Goal: Book appointment/travel/reservation

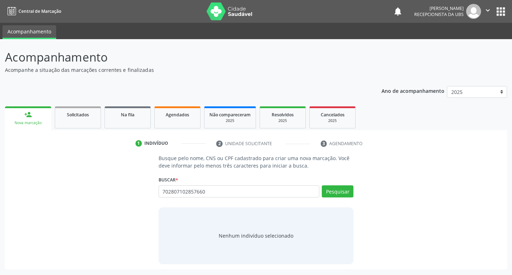
type input "702807102857660"
click at [330, 198] on div "Pesquisar" at bounding box center [336, 193] width 34 height 17
click at [331, 194] on button "Pesquisar" at bounding box center [338, 191] width 32 height 12
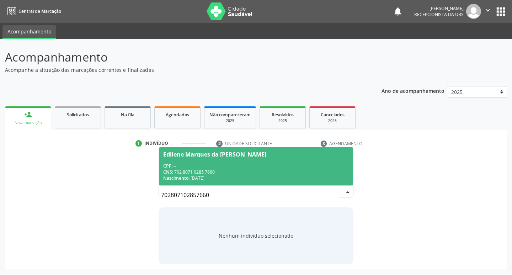
click at [247, 165] on div "CPF: --" at bounding box center [256, 166] width 186 height 6
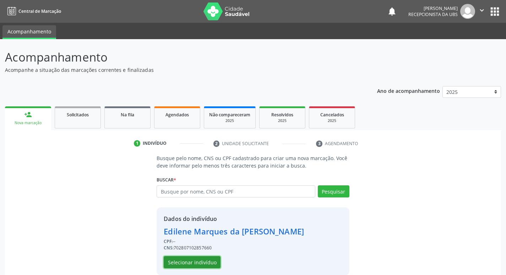
click at [199, 262] on button "Selecionar indivíduo" at bounding box center [192, 262] width 57 height 12
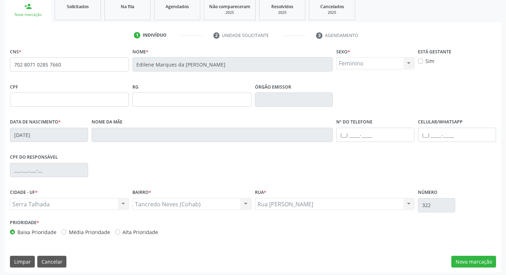
scroll to position [111, 0]
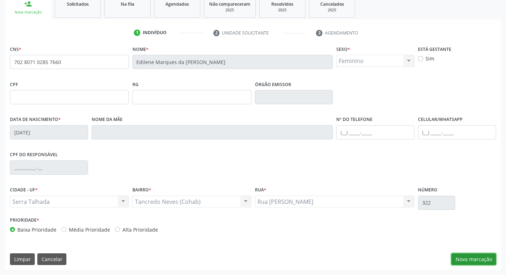
click at [463, 260] on button "Nova marcação" at bounding box center [474, 259] width 45 height 12
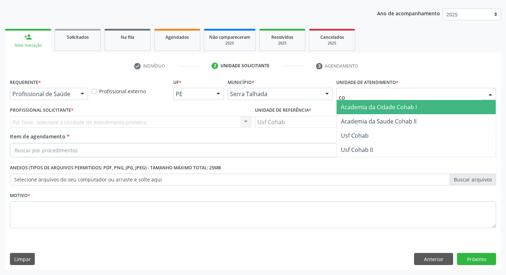
type input "coh"
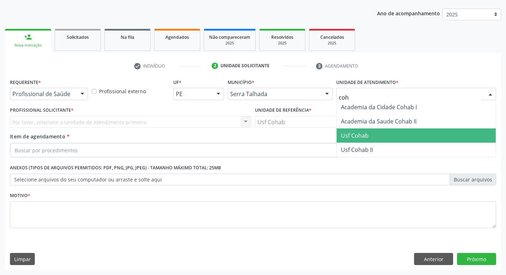
drag, startPoint x: 364, startPoint y: 137, endPoint x: 259, endPoint y: 137, distance: 104.8
click at [364, 137] on span "Usf Cohab" at bounding box center [355, 135] width 28 height 8
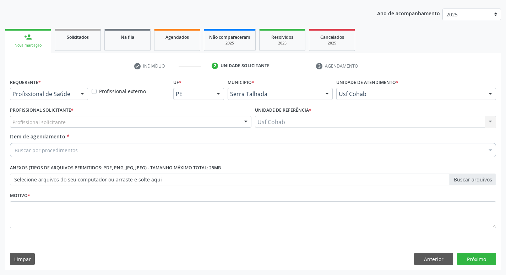
click at [100, 123] on div "Profissional solicitante" at bounding box center [131, 122] width 242 height 12
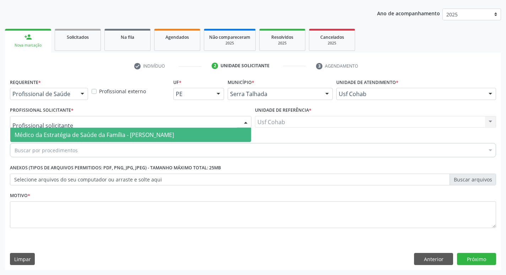
drag, startPoint x: 97, startPoint y: 135, endPoint x: 96, endPoint y: 139, distance: 4.1
click at [97, 135] on span "Médico da Estratégia de Saúde da Família - [PERSON_NAME]" at bounding box center [95, 135] width 160 height 8
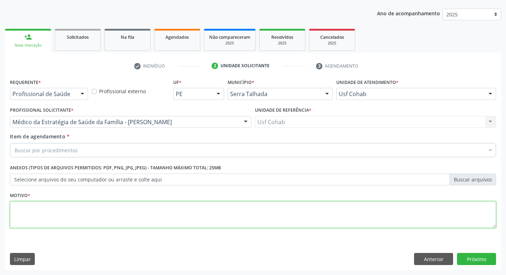
click at [75, 209] on textarea at bounding box center [253, 214] width 486 height 27
type textarea "-"
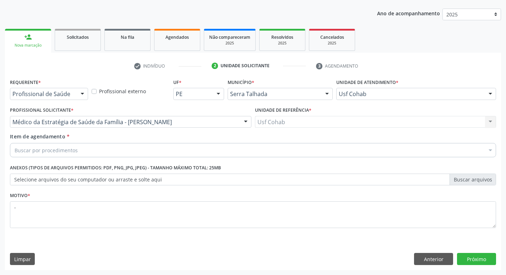
click at [116, 152] on div "Buscar por procedimentos" at bounding box center [253, 150] width 486 height 14
type input "usg"
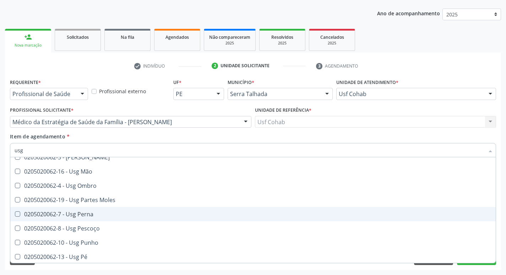
scroll to position [142, 0]
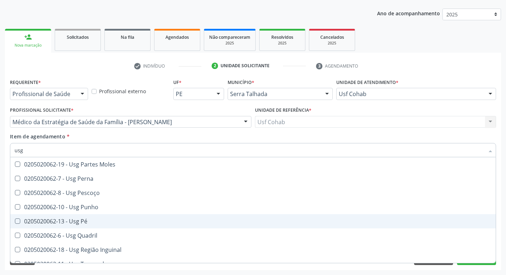
click at [107, 220] on div "0205020062-13 - Usg Pé" at bounding box center [253, 221] width 477 height 6
checkbox Pé "true"
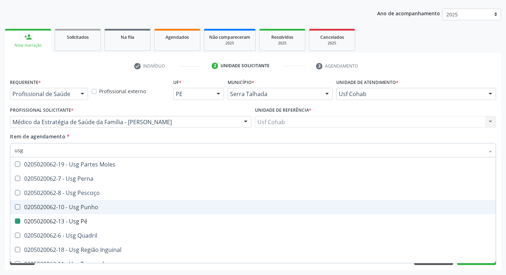
click at [0, 192] on div "Acompanhamento Acompanhe a situação das marcações correntes e finalizadas Relat…" at bounding box center [253, 118] width 506 height 313
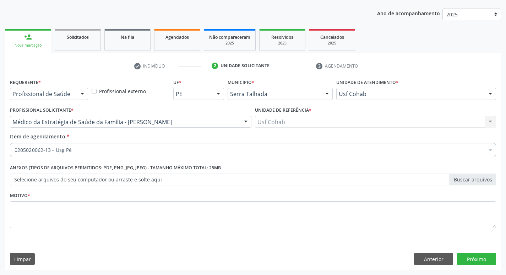
scroll to position [0, 0]
click at [480, 257] on button "Próximo" at bounding box center [476, 259] width 39 height 12
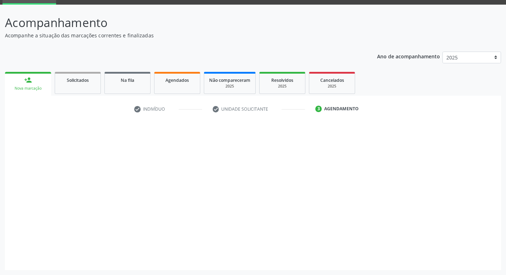
scroll to position [34, 0]
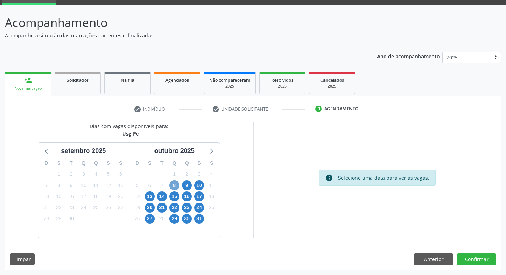
click at [170, 186] on span "8" at bounding box center [175, 185] width 10 height 10
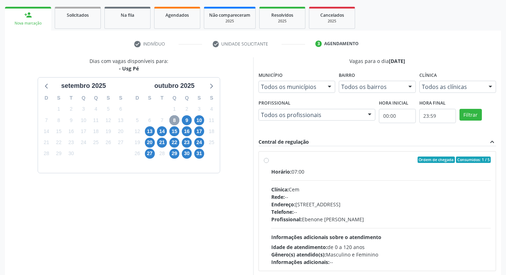
scroll to position [106, 0]
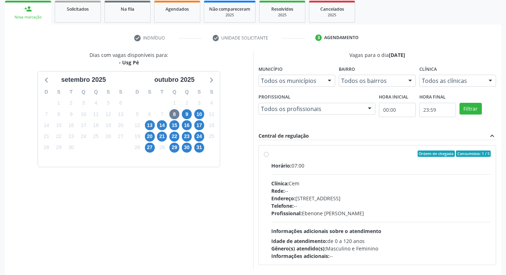
click at [405, 180] on div "Clínica: Cem" at bounding box center [381, 182] width 220 height 7
click at [269, 157] on input "Ordem de chegada Consumidos: 1 / 5 Horário: 07:00 Clínica: Cem Rede: -- Endereç…" at bounding box center [266, 153] width 5 height 6
radio input "true"
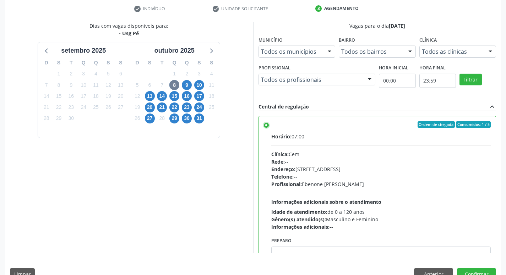
scroll to position [150, 0]
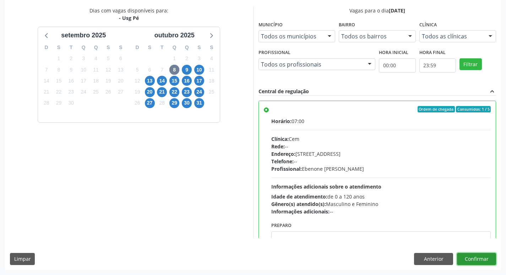
click at [489, 257] on button "Confirmar" at bounding box center [476, 259] width 39 height 12
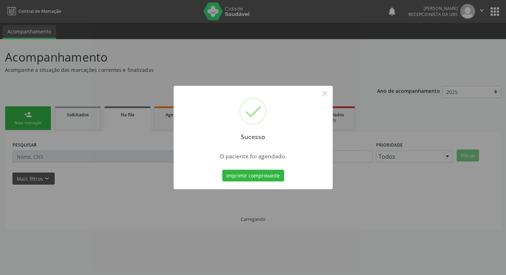
scroll to position [0, 0]
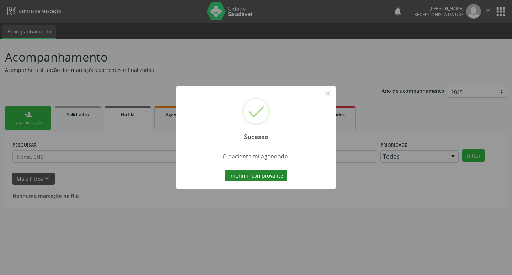
click at [253, 177] on button "Imprimir comprovante" at bounding box center [256, 176] width 62 height 12
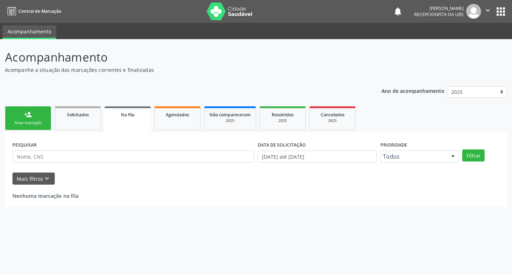
click at [31, 122] on div "Nova marcação" at bounding box center [28, 122] width 36 height 5
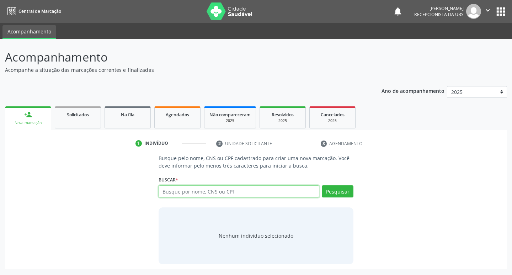
click at [218, 193] on input "text" at bounding box center [238, 191] width 161 height 12
type input "898003736329972"
click at [332, 187] on button "Pesquisar" at bounding box center [338, 191] width 32 height 12
type input "898003736329972"
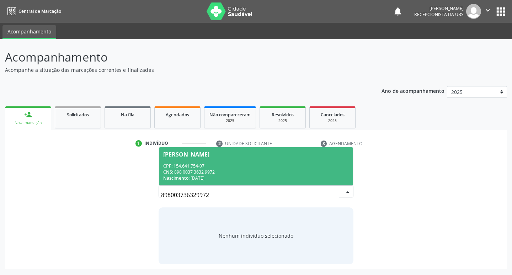
click at [204, 161] on span "Joao Gabriel Marques da Costa Santos CPF: 154.641.754-07 CNS: 898 0037 3632 997…" at bounding box center [256, 166] width 194 height 38
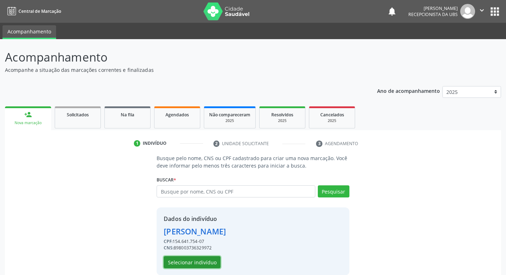
click at [190, 261] on button "Selecionar indivíduo" at bounding box center [192, 262] width 57 height 12
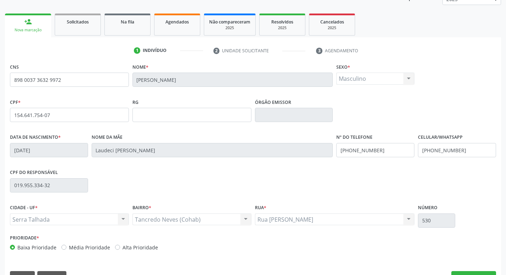
scroll to position [111, 0]
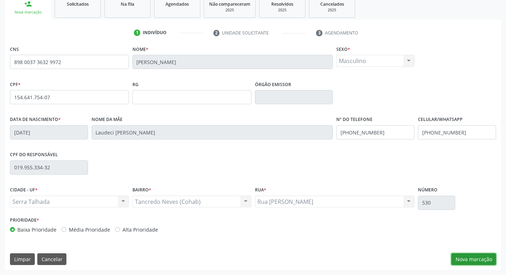
click at [470, 253] on button "Nova marcação" at bounding box center [474, 259] width 45 height 12
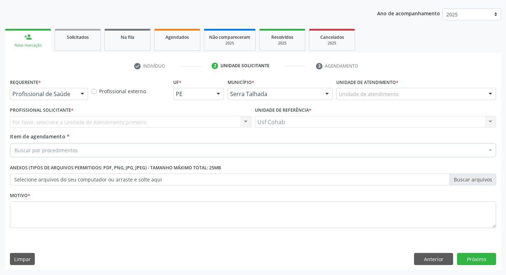
scroll to position [77, 0]
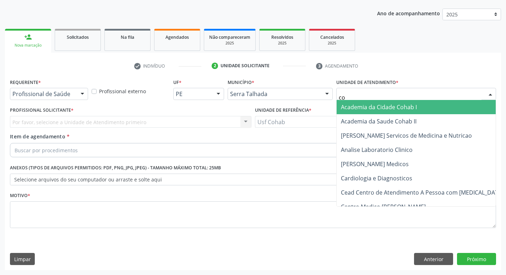
type input "coh"
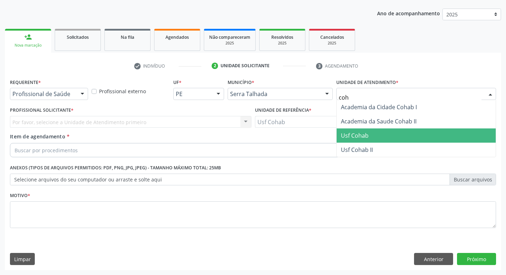
click at [356, 129] on span "Usf Cohab" at bounding box center [416, 135] width 159 height 14
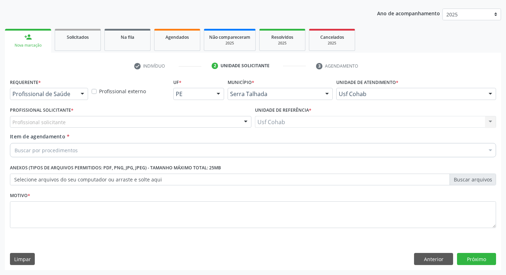
click at [79, 122] on div "Profissional solicitante" at bounding box center [131, 122] width 242 height 12
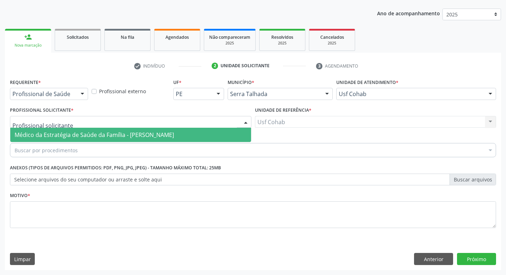
click at [79, 134] on span "Médico da Estratégia de Saúde da Família - [PERSON_NAME]" at bounding box center [95, 135] width 160 height 8
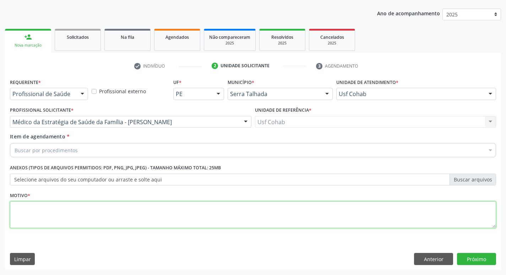
click at [64, 213] on textarea at bounding box center [253, 214] width 486 height 27
type textarea "-"
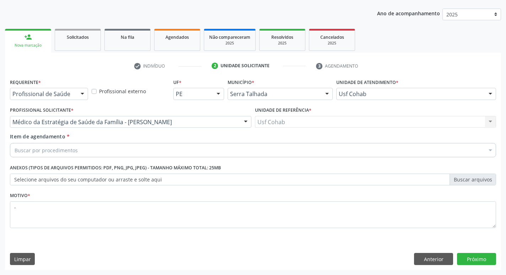
click at [90, 151] on div "Buscar por procedimentos" at bounding box center [253, 150] width 486 height 14
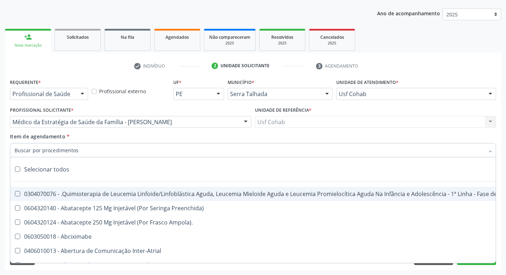
type input "s"
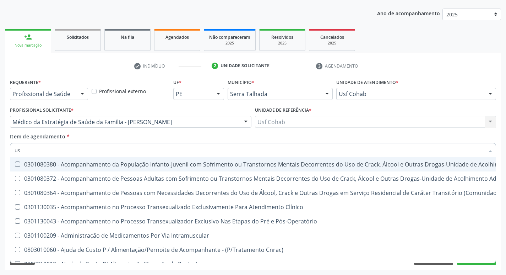
type input "usg"
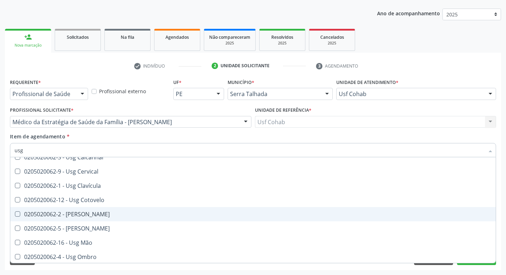
scroll to position [71, 0]
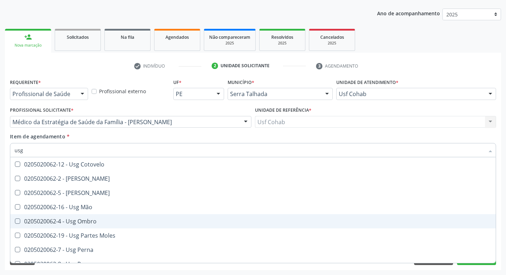
click at [106, 217] on span "0205020062-4 - Usg Ombro" at bounding box center [253, 221] width 486 height 14
checkbox Ombro "true"
click at [0, 213] on div "Acompanhamento Acompanhe a situação das marcações correntes e finalizadas Relat…" at bounding box center [253, 118] width 506 height 313
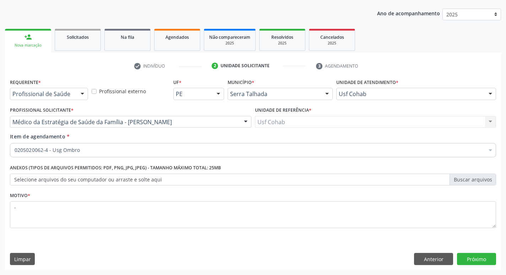
scroll to position [0, 0]
click at [469, 262] on button "Próximo" at bounding box center [476, 259] width 39 height 12
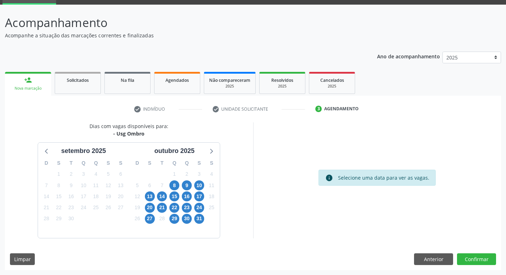
scroll to position [34, 0]
drag, startPoint x: 174, startPoint y: 183, endPoint x: 208, endPoint y: 192, distance: 35.6
click at [173, 183] on span "8" at bounding box center [175, 185] width 10 height 10
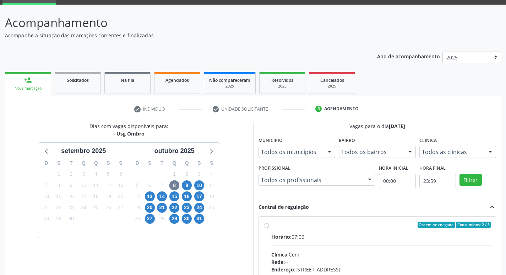
click at [361, 235] on div "Horário: 07:00" at bounding box center [381, 236] width 220 height 7
click at [269, 228] on input "Ordem de chegada Consumidos: 2 / 5 Horário: 07:00 Clínica: Cem Rede: -- Endereç…" at bounding box center [266, 224] width 5 height 6
radio input "true"
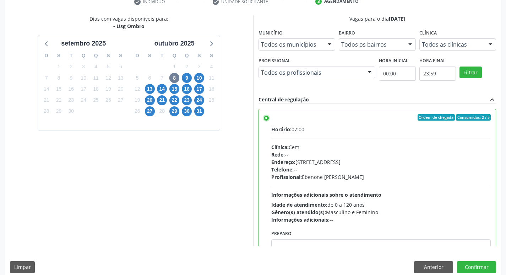
scroll to position [150, 0]
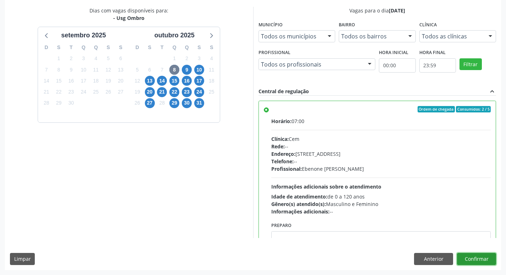
click at [475, 254] on button "Confirmar" at bounding box center [476, 259] width 39 height 12
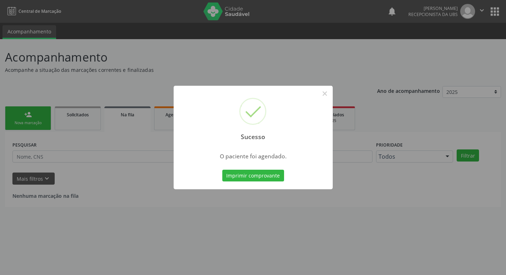
scroll to position [0, 0]
click at [265, 175] on button "Imprimir comprovante" at bounding box center [256, 176] width 62 height 12
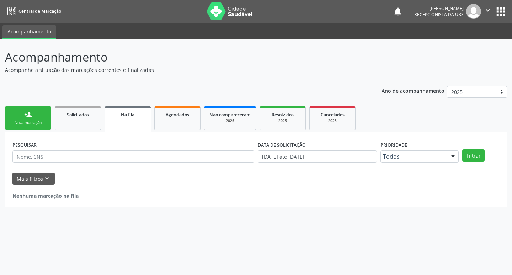
click at [28, 117] on div "person_add" at bounding box center [28, 115] width 8 height 8
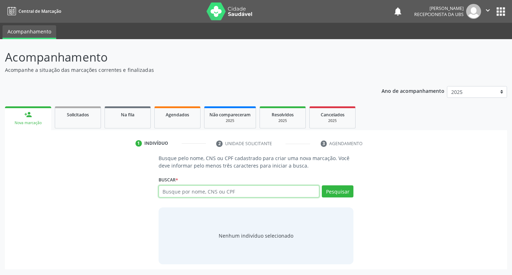
click at [238, 193] on input "text" at bounding box center [238, 191] width 161 height 12
type input "700702980303273"
click at [352, 192] on button "Pesquisar" at bounding box center [338, 191] width 32 height 12
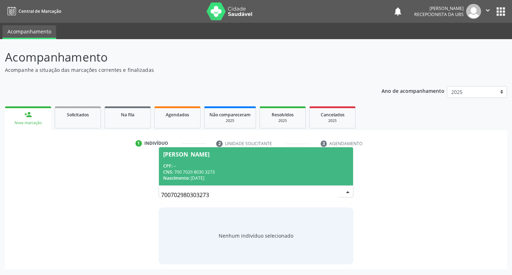
click at [185, 157] on div "Josani Maria da Silva Leite" at bounding box center [186, 154] width 46 height 6
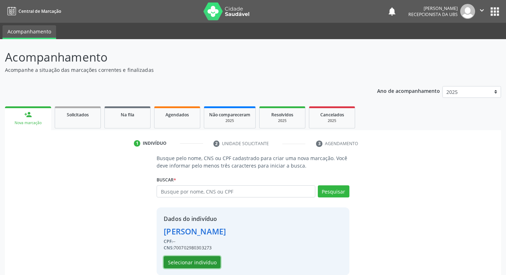
click at [181, 264] on button "Selecionar indivíduo" at bounding box center [192, 262] width 57 height 12
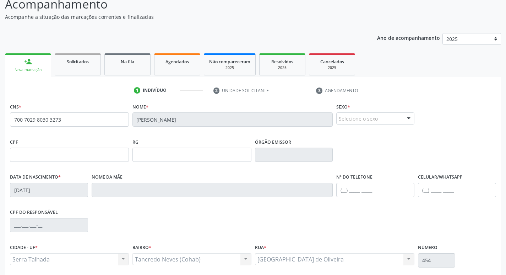
scroll to position [111, 0]
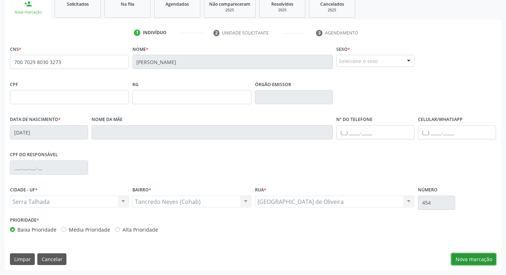
click at [480, 258] on button "Nova marcação" at bounding box center [474, 259] width 45 height 12
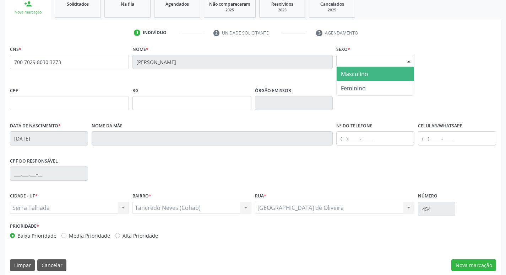
click at [385, 66] on div "Selecione o sexo Masculino Feminino Nenhum resultado encontrado para: " " Não h…" at bounding box center [376, 61] width 78 height 12
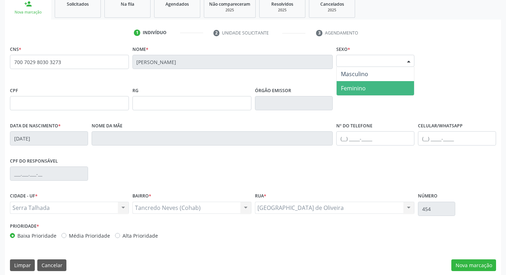
drag, startPoint x: 371, startPoint y: 83, endPoint x: 372, endPoint y: 87, distance: 3.7
click at [371, 85] on span "Feminino" at bounding box center [375, 88] width 77 height 14
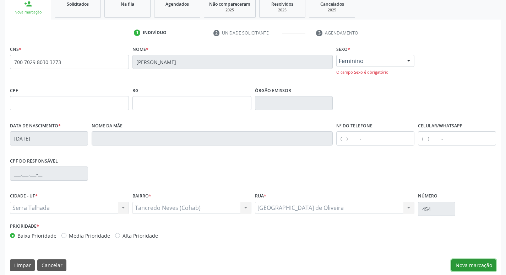
click at [478, 261] on button "Nova marcação" at bounding box center [474, 265] width 45 height 12
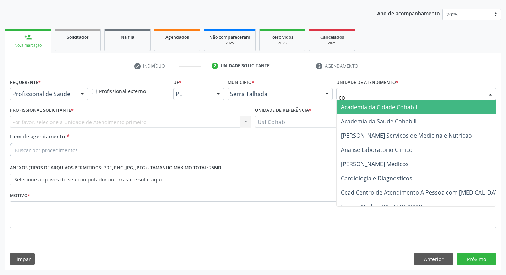
type input "coh"
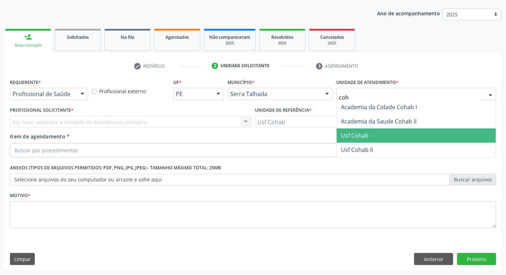
drag, startPoint x: 366, startPoint y: 131, endPoint x: 181, endPoint y: 120, distance: 185.8
click at [366, 131] on span "Usf Cohab" at bounding box center [355, 135] width 28 height 8
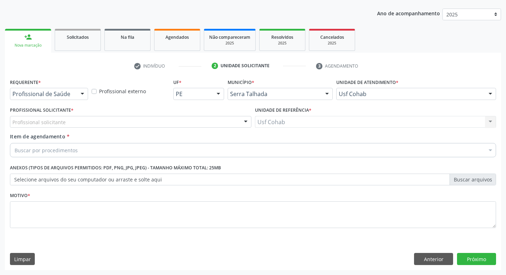
click at [129, 125] on div "Profissional solicitante" at bounding box center [131, 122] width 242 height 12
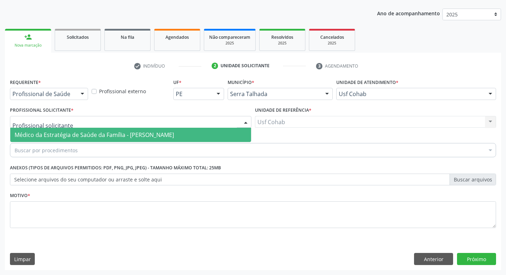
click at [128, 135] on span "Médico da Estratégia de Saúde da Família - [PERSON_NAME]" at bounding box center [95, 135] width 160 height 8
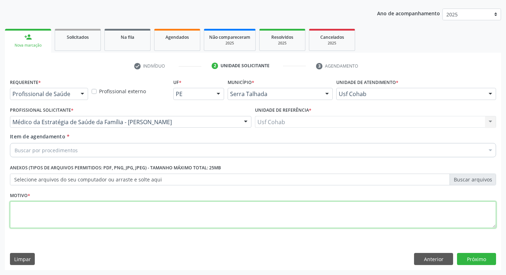
drag, startPoint x: 86, startPoint y: 210, endPoint x: 86, endPoint y: 214, distance: 3.9
click at [85, 213] on textarea at bounding box center [253, 214] width 486 height 27
type textarea "-"
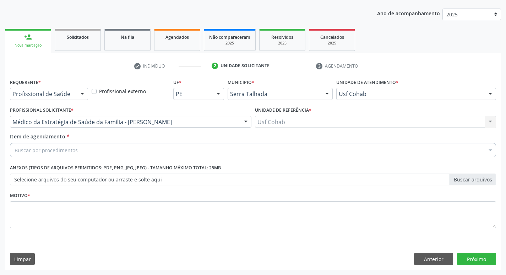
click at [130, 147] on div "Buscar por procedimentos" at bounding box center [253, 150] width 486 height 14
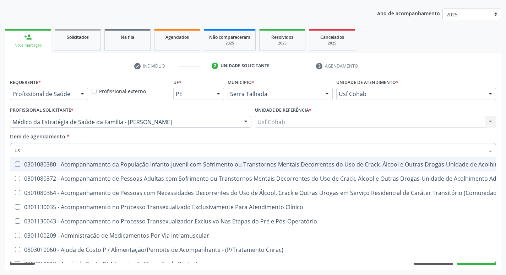
type input "usg"
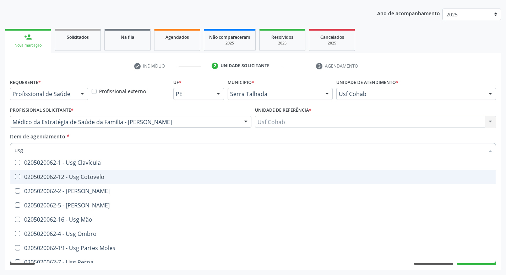
scroll to position [71, 0]
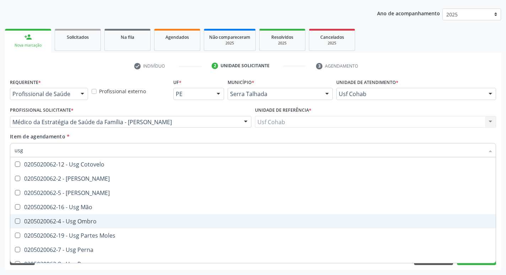
click at [114, 220] on div "0205020062-4 - Usg Ombro" at bounding box center [253, 221] width 477 height 6
checkbox Ombro "true"
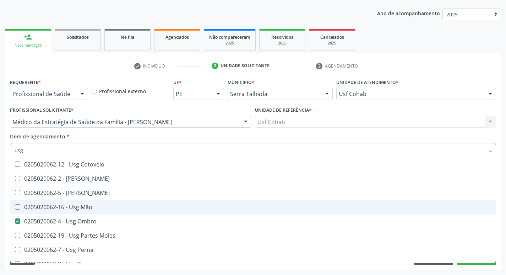
drag, startPoint x: 3, startPoint y: 171, endPoint x: 313, endPoint y: 231, distance: 315.6
click at [3, 172] on div "Acompanhamento Acompanhe a situação das marcações correntes e finalizadas Relat…" at bounding box center [253, 118] width 506 height 313
checkbox Braço "true"
checkbox Ombro "false"
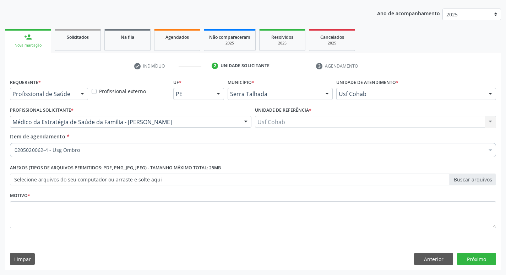
scroll to position [0, 0]
click at [472, 254] on button "Próximo" at bounding box center [476, 259] width 39 height 12
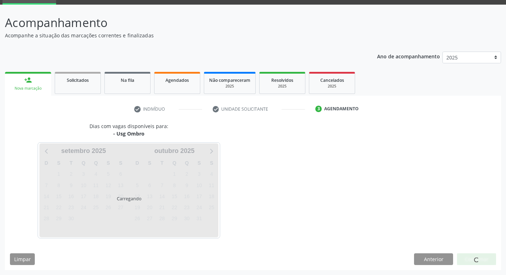
scroll to position [34, 0]
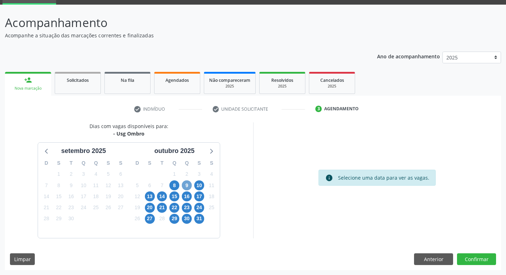
click at [185, 184] on span "9" at bounding box center [187, 185] width 10 height 10
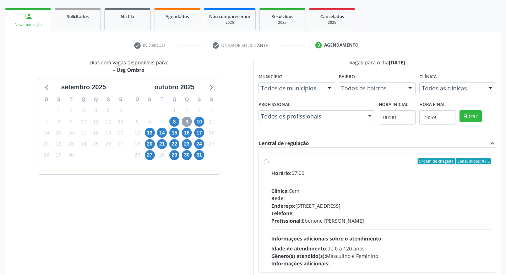
scroll to position [106, 0]
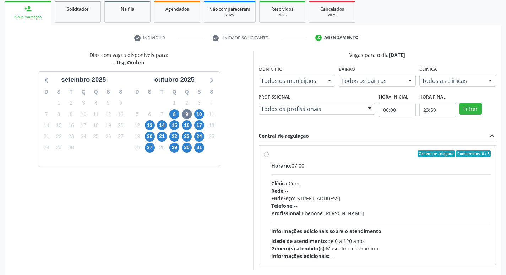
drag, startPoint x: 371, startPoint y: 173, endPoint x: 391, endPoint y: 177, distance: 20.3
click at [370, 173] on div "Horário: 07:00 Clínica: Cem Rede: -- Endereço: Casa, nº 393, Nossa Senhora da P…" at bounding box center [381, 211] width 220 height 98
click at [269, 157] on input "Ordem de chegada Consumidos: 0 / 5 Horário: 07:00 Clínica: Cem Rede: -- Endereç…" at bounding box center [266, 153] width 5 height 6
radio input "true"
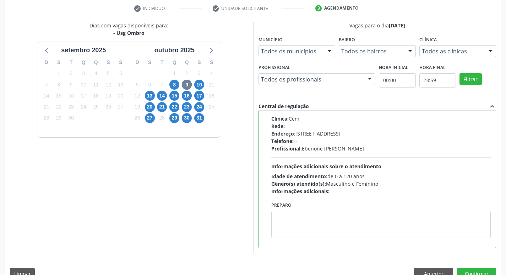
scroll to position [150, 0]
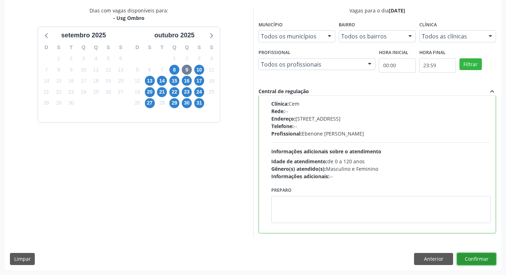
click at [480, 258] on button "Confirmar" at bounding box center [476, 259] width 39 height 12
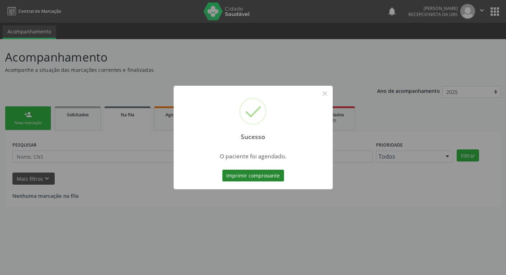
scroll to position [0, 0]
click at [246, 174] on button "Imprimir comprovante" at bounding box center [256, 176] width 62 height 12
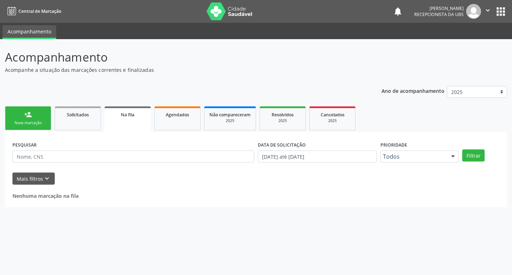
click at [16, 112] on link "person_add Nova marcação" at bounding box center [28, 118] width 46 height 24
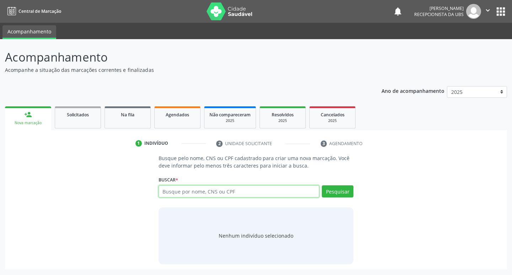
click at [279, 194] on input "text" at bounding box center [238, 191] width 161 height 12
type input "00637517474"
click at [334, 192] on button "Pesquisar" at bounding box center [338, 191] width 32 height 12
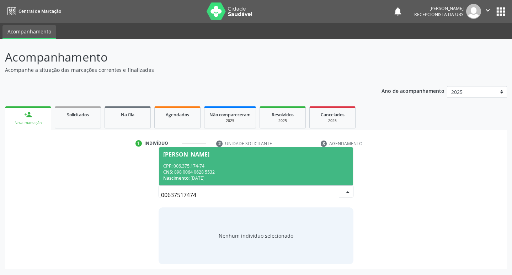
click at [244, 165] on div "CPF: 006.375.174-74" at bounding box center [256, 166] width 186 height 6
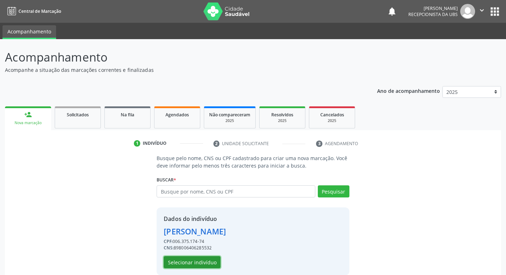
click at [187, 259] on button "Selecionar indivíduo" at bounding box center [192, 262] width 57 height 12
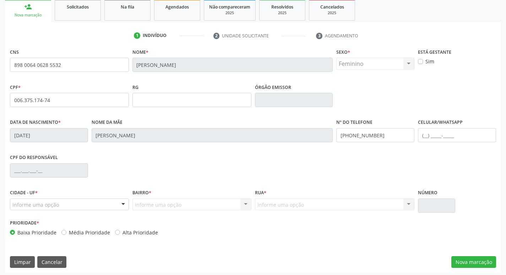
scroll to position [111, 0]
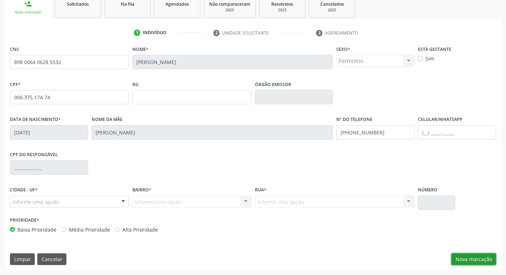
click at [467, 254] on button "Nova marcação" at bounding box center [474, 259] width 45 height 12
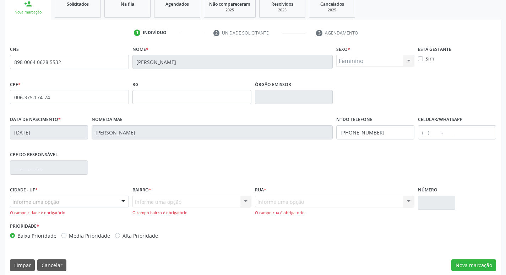
click at [94, 202] on div "Informe uma opção" at bounding box center [69, 201] width 119 height 12
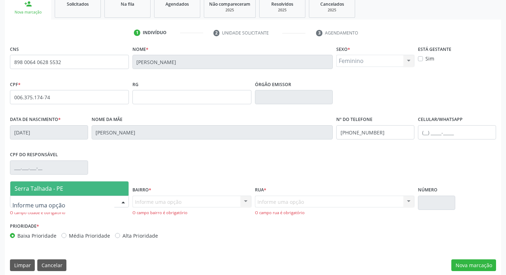
click at [92, 195] on span "Serra Talhada - PE" at bounding box center [69, 188] width 118 height 14
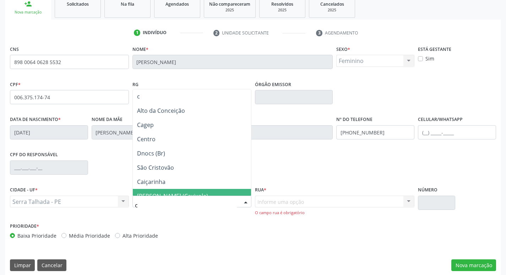
type input "co"
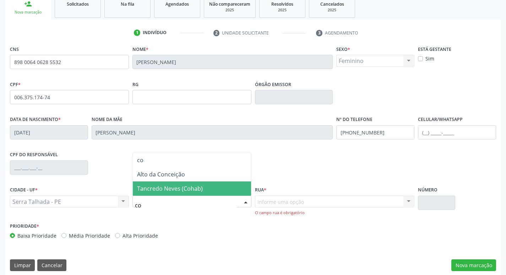
click at [190, 188] on span "Tancredo Neves (Cohab)" at bounding box center [170, 188] width 66 height 8
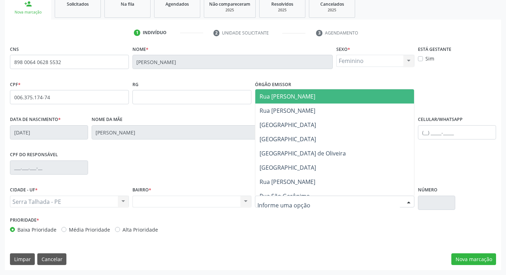
click at [343, 204] on div at bounding box center [335, 201] width 160 height 12
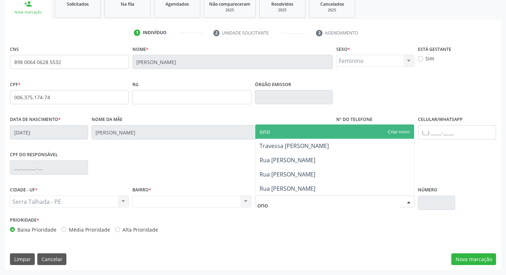
type input "onof"
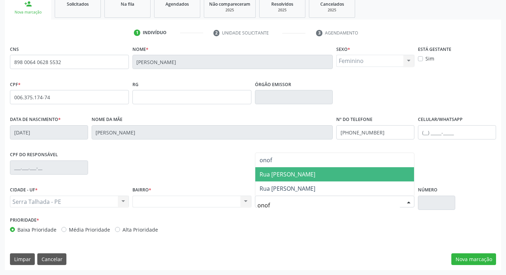
click at [307, 176] on span "Rua [PERSON_NAME]" at bounding box center [288, 174] width 56 height 8
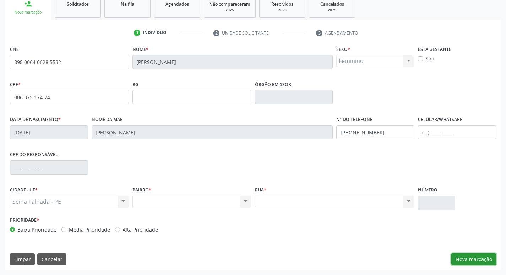
click at [479, 254] on button "Nova marcação" at bounding box center [474, 259] width 45 height 12
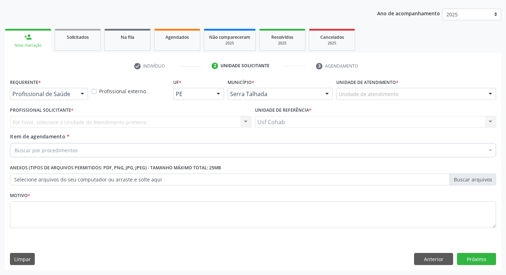
scroll to position [77, 0]
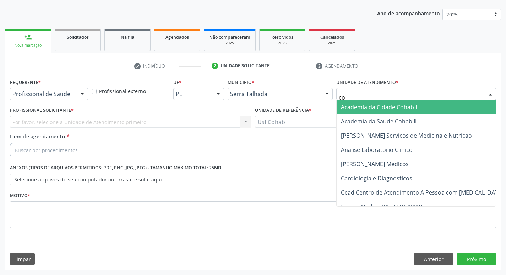
type input "coh"
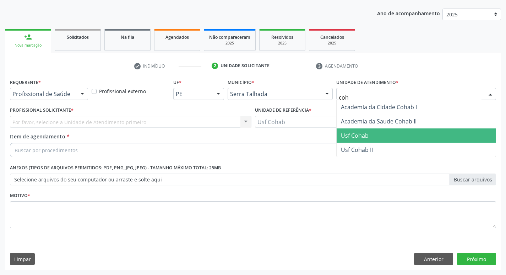
click at [364, 136] on span "Usf Cohab" at bounding box center [355, 135] width 28 height 8
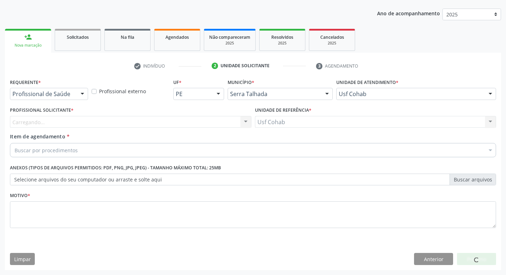
click at [181, 118] on div "Carregando... Nenhum resultado encontrado para: " " Não há nenhuma opção para s…" at bounding box center [131, 122] width 242 height 12
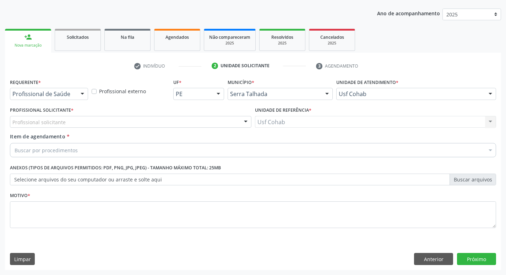
click at [180, 120] on div "Profissional solicitante" at bounding box center [131, 122] width 242 height 12
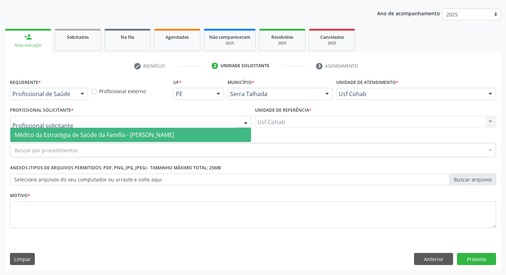
drag, startPoint x: 160, startPoint y: 131, endPoint x: 130, endPoint y: 145, distance: 33.1
click at [160, 131] on span "Médico da Estratégia de Saúde da Família - [PERSON_NAME]" at bounding box center [95, 135] width 160 height 8
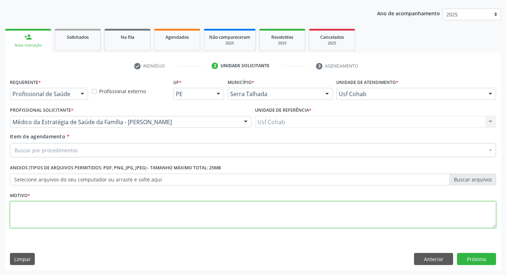
click at [70, 227] on textarea at bounding box center [253, 214] width 486 height 27
type textarea "-"
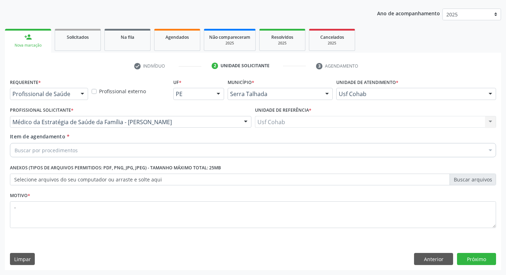
click at [105, 148] on div "Buscar por procedimentos" at bounding box center [253, 150] width 486 height 14
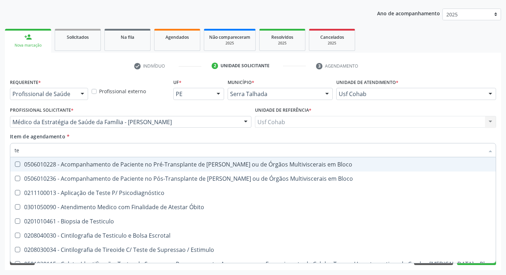
type input "t"
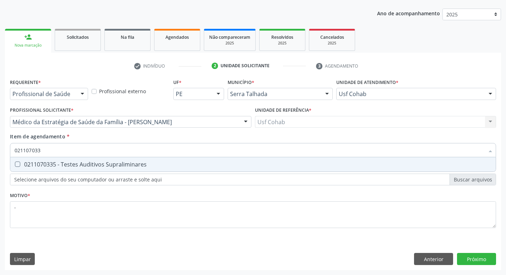
type input "0211070335"
click at [117, 167] on div "0211070335 - Testes Auditivos Supraliminares" at bounding box center [253, 164] width 477 height 6
checkbox Supraliminares "true"
click at [473, 258] on div "Requerente * Profissional de Saúde Profissional de Saúde Paciente Nenhum result…" at bounding box center [253, 173] width 496 height 193
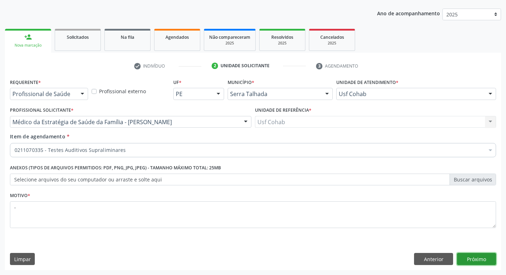
click at [473, 258] on button "Próximo" at bounding box center [476, 259] width 39 height 12
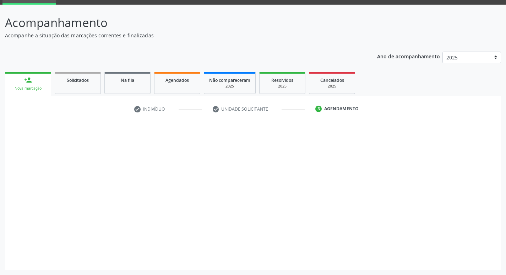
scroll to position [34, 0]
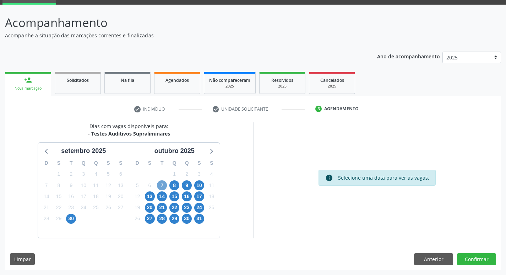
click at [163, 184] on span "7" at bounding box center [162, 185] width 10 height 10
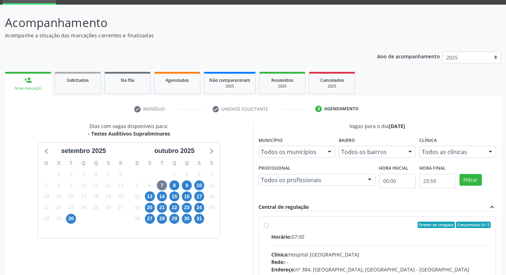
click at [269, 228] on input "Ordem de chegada Consumidos: 0 / 5 Horário: 07:00 Clínica: Hospital Sao Francis…" at bounding box center [266, 224] width 5 height 6
radio input "true"
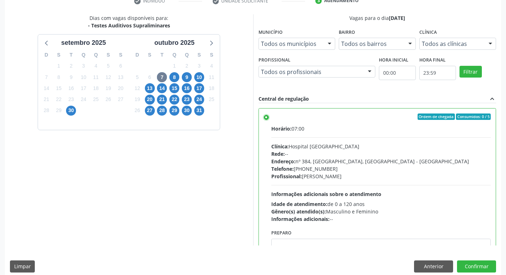
scroll to position [150, 0]
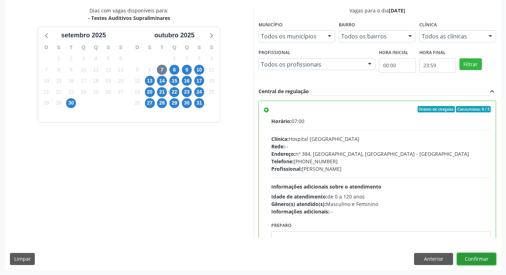
click at [478, 259] on button "Confirmar" at bounding box center [476, 259] width 39 height 12
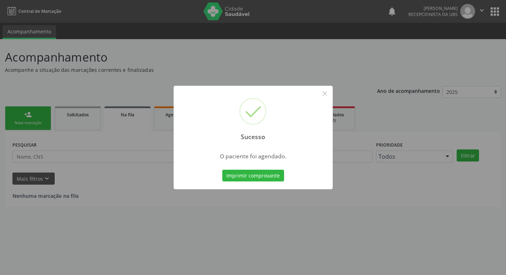
scroll to position [0, 0]
click at [247, 173] on button "Imprimir comprovante" at bounding box center [256, 176] width 62 height 12
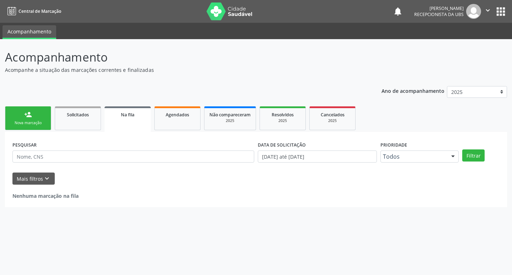
click at [15, 117] on link "person_add Nova marcação" at bounding box center [28, 118] width 46 height 24
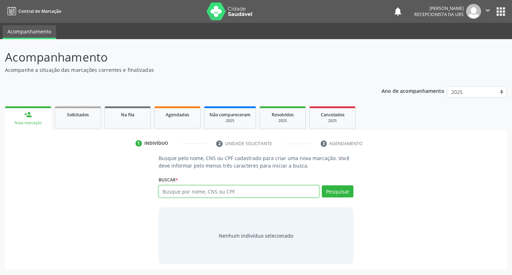
click at [208, 195] on input "text" at bounding box center [238, 191] width 161 height 12
type input "00659861488"
click at [332, 189] on button "Pesquisar" at bounding box center [338, 191] width 32 height 12
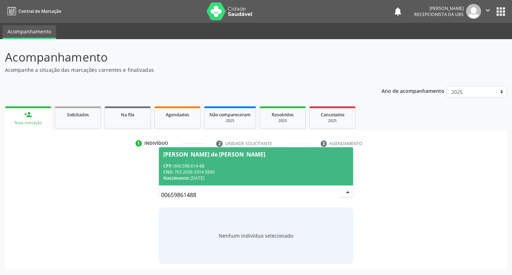
click at [246, 174] on div "CNS: 703 2036 3314 5890" at bounding box center [256, 172] width 186 height 6
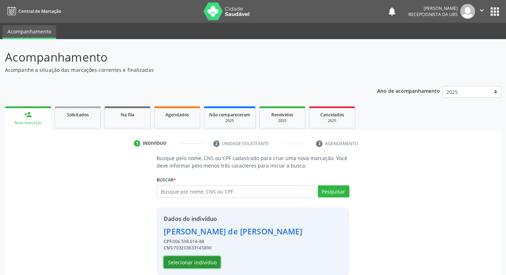
click at [191, 264] on button "Selecionar indivíduo" at bounding box center [192, 262] width 57 height 12
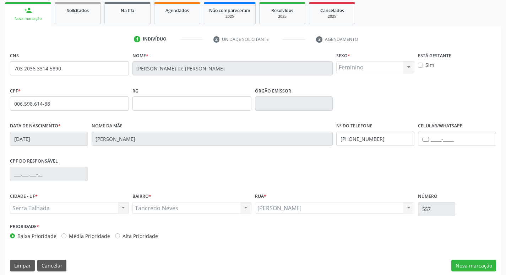
scroll to position [111, 0]
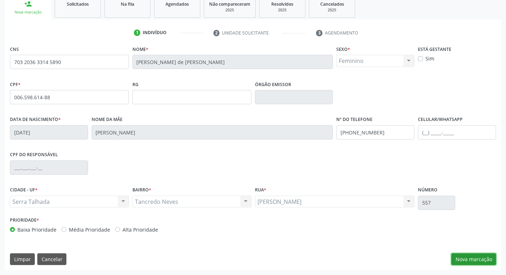
click at [456, 258] on button "Nova marcação" at bounding box center [474, 259] width 45 height 12
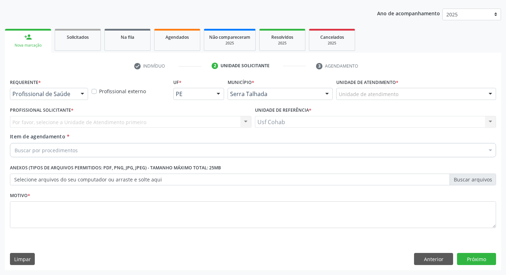
scroll to position [77, 0]
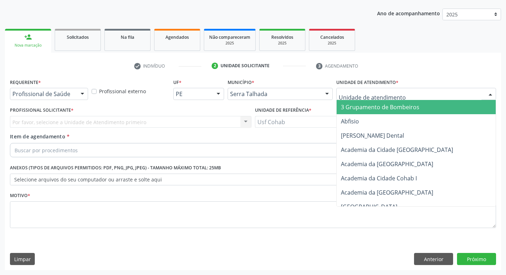
click at [379, 97] on div at bounding box center [417, 94] width 160 height 12
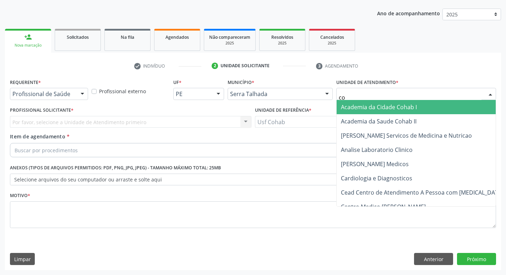
type input "coh"
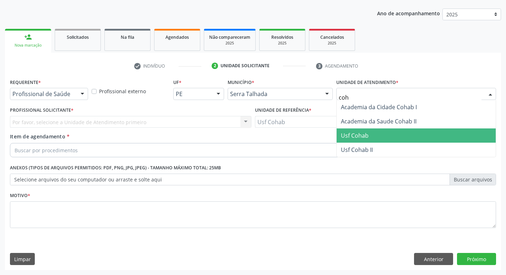
click at [369, 131] on span "Usf Cohab" at bounding box center [416, 135] width 159 height 14
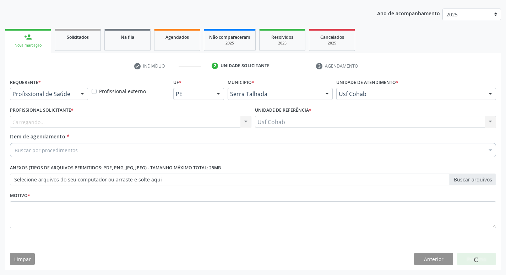
click at [191, 119] on div "Carregando... Nenhum resultado encontrado para: " " Não há nenhuma opção para s…" at bounding box center [131, 122] width 242 height 12
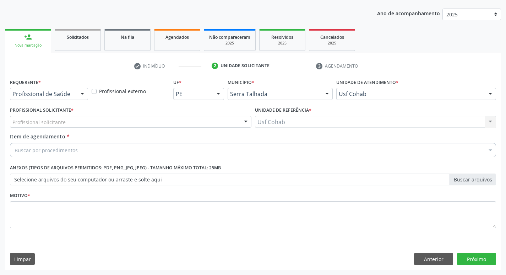
click at [191, 122] on div "Profissional solicitante" at bounding box center [131, 122] width 242 height 12
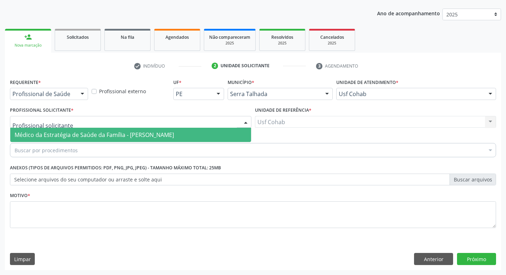
click at [154, 132] on span "Médico da Estratégia de Saúde da Família - [PERSON_NAME]" at bounding box center [95, 135] width 160 height 8
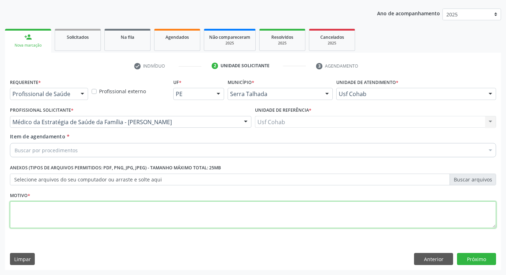
click at [86, 213] on textarea at bounding box center [253, 214] width 486 height 27
type textarea "-"
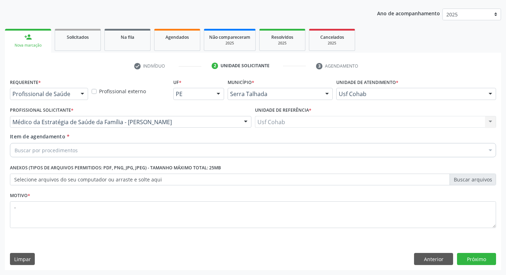
click at [122, 147] on div "Buscar por procedimentos" at bounding box center [253, 150] width 486 height 14
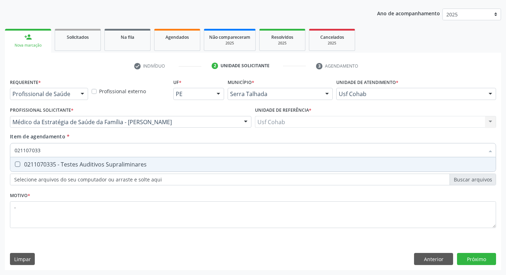
type input "0211070335"
click at [118, 164] on div "0211070335 - Testes Auditivos Supraliminares" at bounding box center [253, 164] width 477 height 6
checkbox Supraliminares "true"
click at [469, 254] on div "Requerente * Profissional de Saúde Profissional de Saúde Paciente Nenhum result…" at bounding box center [253, 173] width 496 height 193
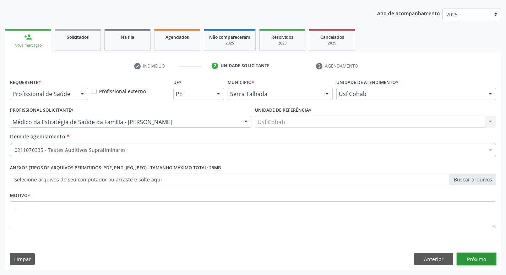
click at [470, 257] on button "Próximo" at bounding box center [476, 259] width 39 height 12
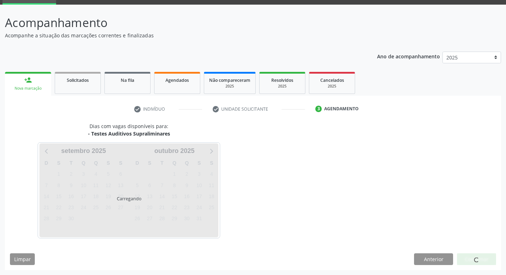
scroll to position [34, 0]
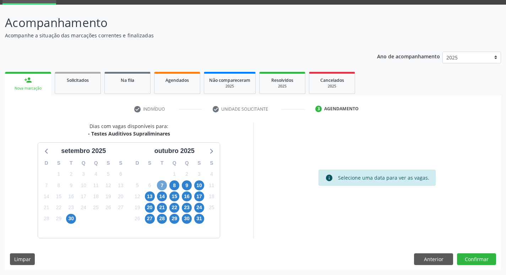
click at [159, 186] on span "7" at bounding box center [162, 185] width 10 height 10
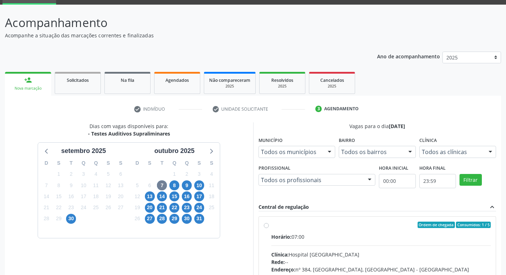
click at [338, 237] on div "Horário: 07:00" at bounding box center [381, 236] width 220 height 7
click at [269, 228] on input "Ordem de chegada Consumidos: 1 / 5 Horário: 07:00 Clínica: Hospital Sao Francis…" at bounding box center [266, 224] width 5 height 6
radio input "true"
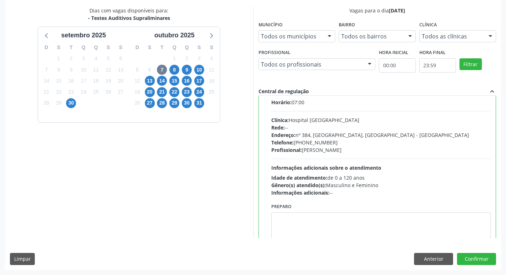
scroll to position [35, 0]
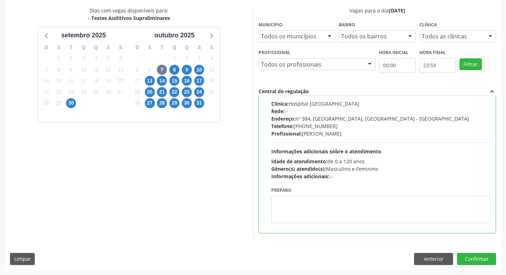
click at [466, 251] on div "Dias com vagas disponíveis para: - Testes Auditivos Supraliminares setembro 202…" at bounding box center [253, 138] width 496 height 263
click at [463, 260] on button "Confirmar" at bounding box center [476, 259] width 39 height 12
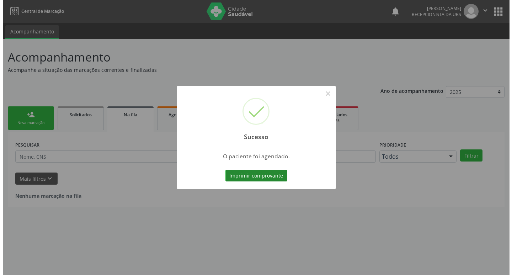
scroll to position [0, 0]
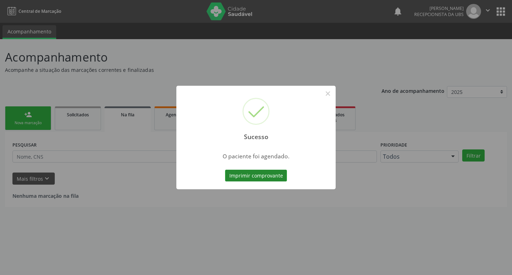
click at [255, 173] on button "Imprimir comprovante" at bounding box center [256, 176] width 62 height 12
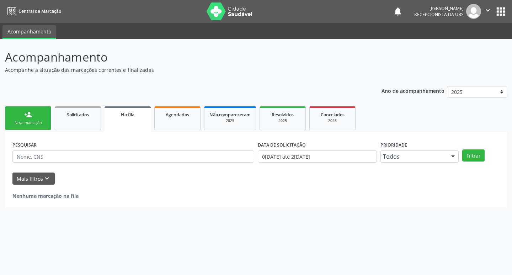
click at [18, 117] on link "person_add Nova marcação" at bounding box center [28, 118] width 46 height 24
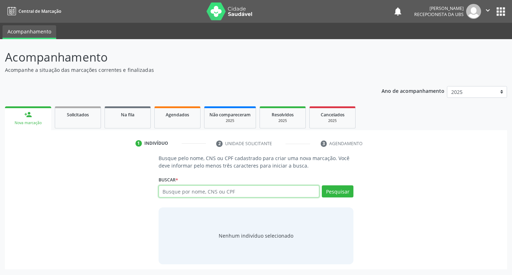
click at [179, 196] on input "text" at bounding box center [238, 191] width 161 height 12
type input "00659833433"
click at [337, 193] on button "Pesquisar" at bounding box center [338, 191] width 32 height 12
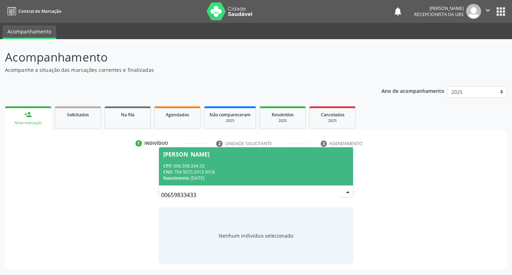
click at [201, 162] on span "Laura Maitê da Silva Lima CPF: 006.598.334-33 CNS: 704 5073 2913 0918 Nasciment…" at bounding box center [256, 166] width 194 height 38
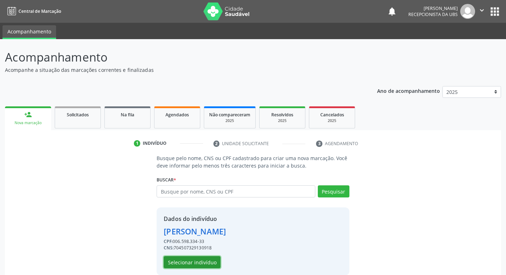
click at [209, 263] on button "Selecionar indivíduo" at bounding box center [192, 262] width 57 height 12
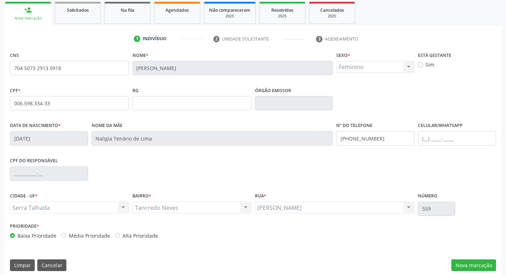
scroll to position [111, 0]
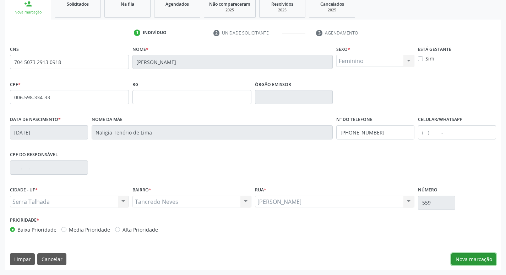
click at [464, 260] on button "Nova marcação" at bounding box center [474, 259] width 45 height 12
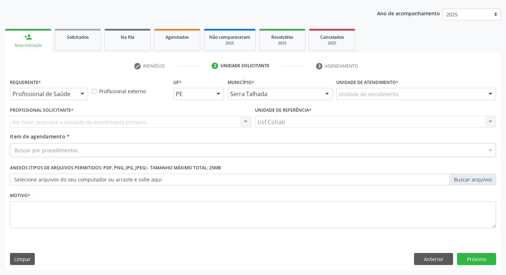
scroll to position [77, 0]
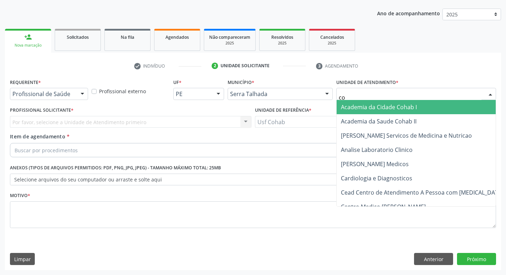
type input "coh"
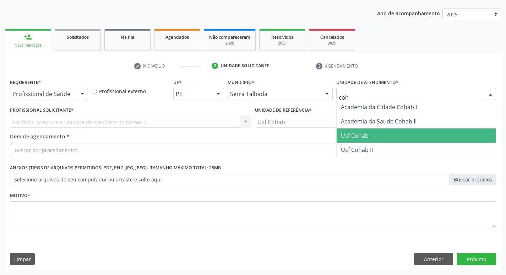
click at [354, 135] on span "Usf Cohab" at bounding box center [355, 135] width 28 height 8
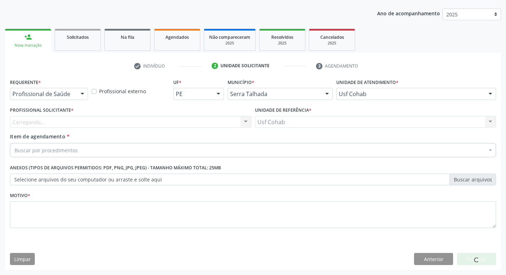
click at [174, 118] on div "Carregando..." at bounding box center [131, 122] width 242 height 12
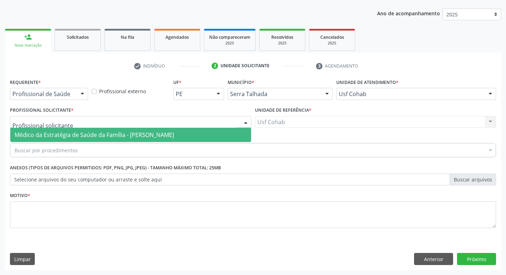
click at [170, 129] on span "Médico da Estratégia de Saúde da Família - [PERSON_NAME]" at bounding box center [130, 135] width 241 height 14
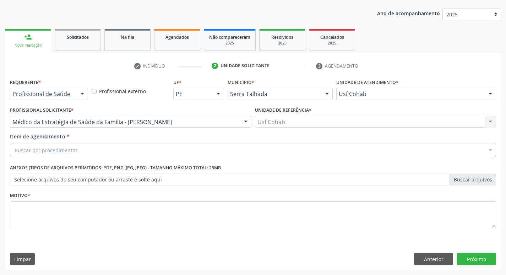
click at [112, 151] on div "Buscar por procedimentos" at bounding box center [253, 150] width 486 height 14
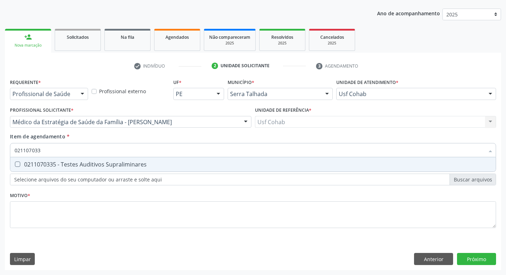
type input "0211070335"
drag, startPoint x: 117, startPoint y: 163, endPoint x: 10, endPoint y: 145, distance: 107.8
click at [117, 163] on div "0211070335 - Testes Auditivos Supraliminares" at bounding box center [253, 164] width 477 height 6
checkbox Supraliminares "true"
click at [0, 132] on div "Acompanhamento Acompanhe a situação das marcações correntes e finalizadas Relat…" at bounding box center [253, 118] width 506 height 313
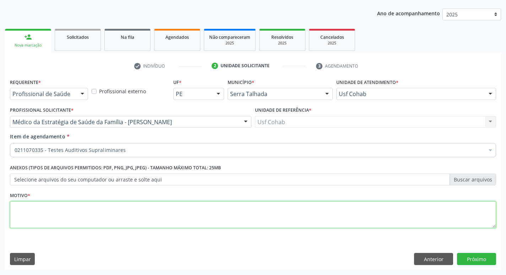
click at [22, 211] on textarea at bounding box center [253, 214] width 486 height 27
type textarea "-"
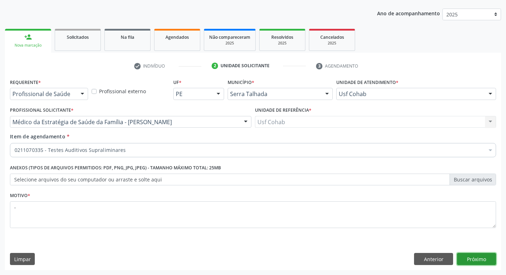
click at [468, 258] on button "Próximo" at bounding box center [476, 259] width 39 height 12
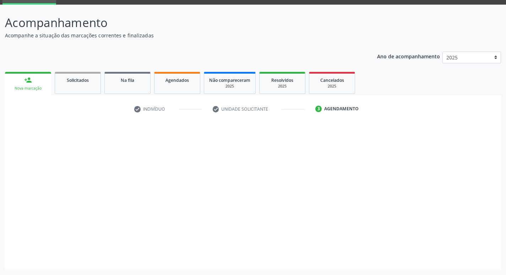
scroll to position [34, 0]
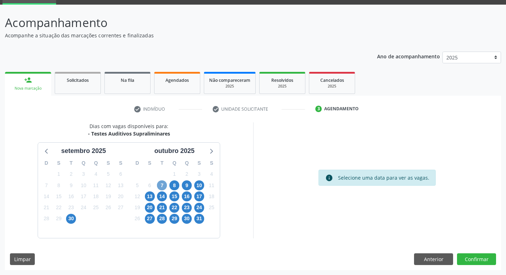
click at [164, 184] on span "7" at bounding box center [162, 185] width 10 height 10
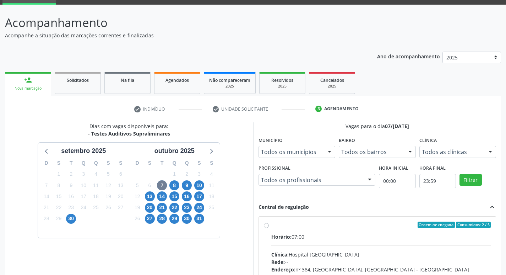
drag, startPoint x: 297, startPoint y: 238, endPoint x: 330, endPoint y: 232, distance: 33.1
radio input "true"
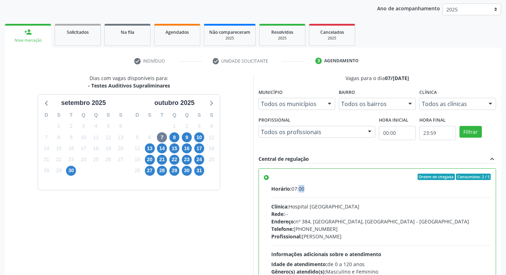
scroll to position [150, 0]
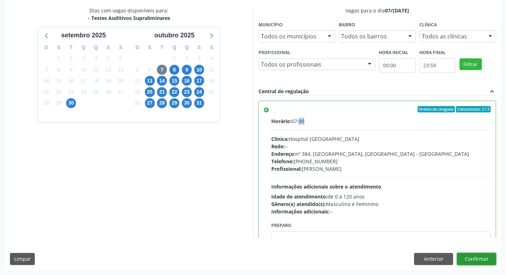
click at [480, 257] on button "Confirmar" at bounding box center [476, 259] width 39 height 12
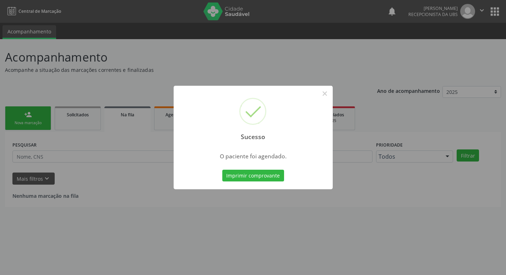
scroll to position [0, 0]
click at [261, 176] on button "Imprimir comprovante" at bounding box center [256, 176] width 62 height 12
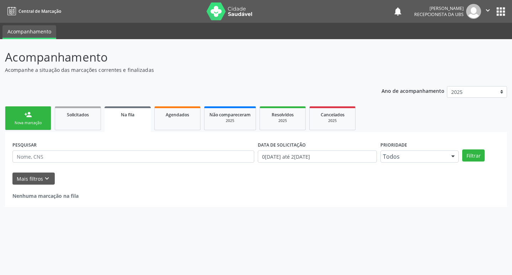
click at [22, 115] on link "person_add Nova marcação" at bounding box center [28, 118] width 46 height 24
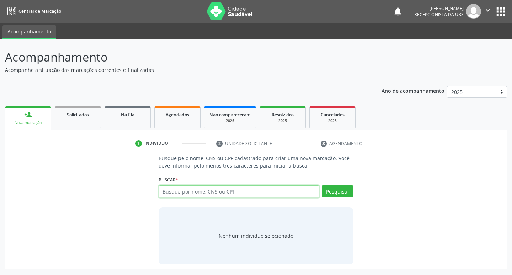
click at [221, 195] on input "text" at bounding box center [238, 191] width 161 height 12
type input "74935224487"
click at [344, 191] on button "Pesquisar" at bounding box center [338, 191] width 32 height 12
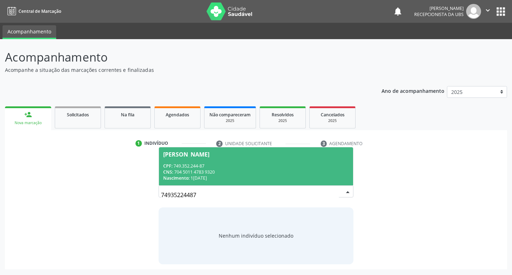
click at [238, 172] on div "CNS: 704 5011 4783 9320" at bounding box center [256, 172] width 186 height 6
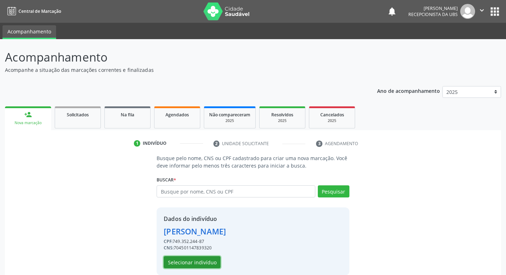
click at [204, 258] on button "Selecionar indivíduo" at bounding box center [192, 262] width 57 height 12
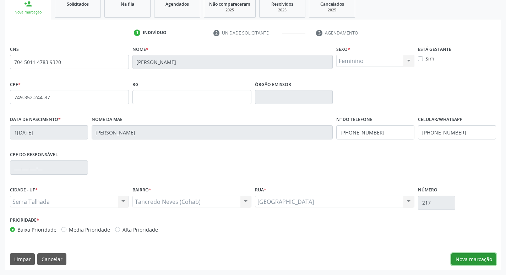
click at [461, 258] on button "Nova marcação" at bounding box center [474, 259] width 45 height 12
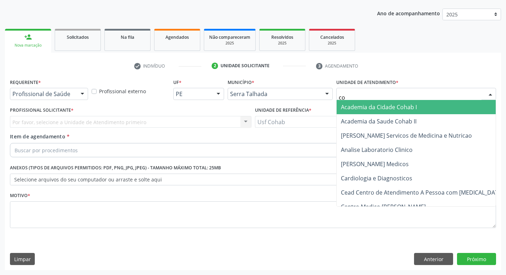
type input "coh"
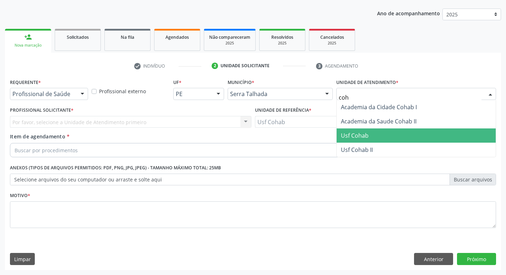
drag, startPoint x: 366, startPoint y: 134, endPoint x: 228, endPoint y: 126, distance: 137.8
click at [365, 134] on span "Usf Cohab" at bounding box center [355, 135] width 28 height 8
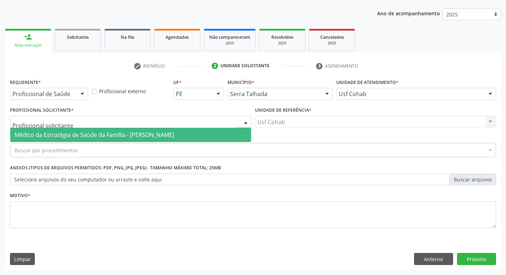
click at [90, 123] on div at bounding box center [131, 122] width 242 height 12
click at [89, 133] on span "Médico da Estratégia de Saúde da Família - [PERSON_NAME]" at bounding box center [95, 135] width 160 height 8
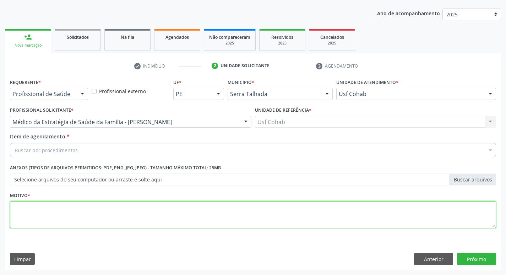
click at [59, 222] on textarea at bounding box center [253, 214] width 486 height 27
type textarea "-"
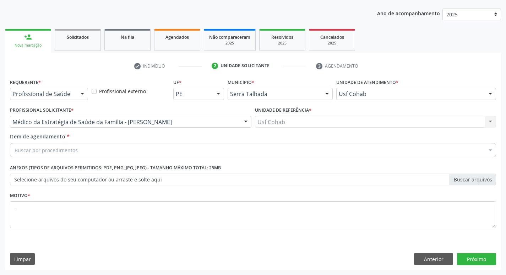
click at [133, 155] on div "Buscar por procedimentos" at bounding box center [253, 150] width 486 height 14
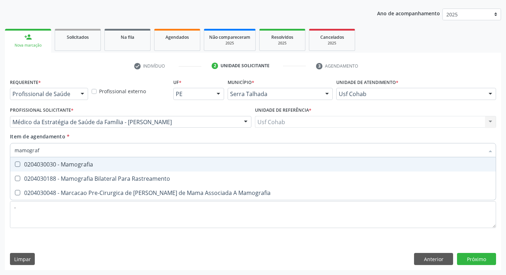
type input "mamografi"
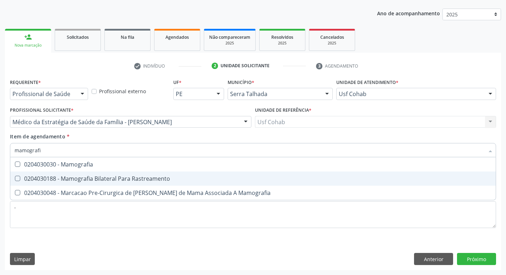
drag, startPoint x: 152, startPoint y: 180, endPoint x: 0, endPoint y: 141, distance: 157.2
click at [152, 180] on div "0204030188 - Mamografia Bilateral Para Rastreamento" at bounding box center [253, 179] width 477 height 6
checkbox Rastreamento "true"
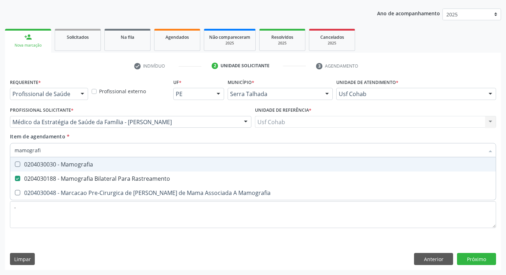
drag, startPoint x: 0, startPoint y: 128, endPoint x: 372, endPoint y: 271, distance: 399.0
click at [0, 128] on div "Acompanhamento Acompanhe a situação das marcações correntes e finalizadas Relat…" at bounding box center [253, 118] width 506 height 313
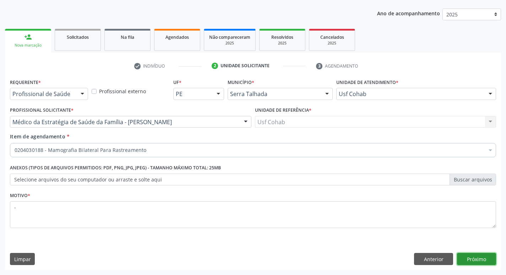
click at [477, 262] on button "Próximo" at bounding box center [476, 259] width 39 height 12
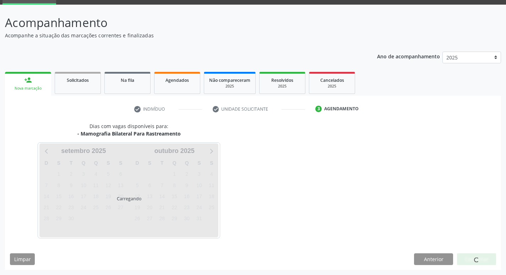
scroll to position [34, 0]
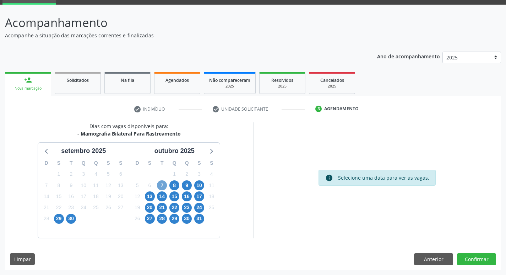
click at [167, 187] on span "7" at bounding box center [162, 185] width 10 height 10
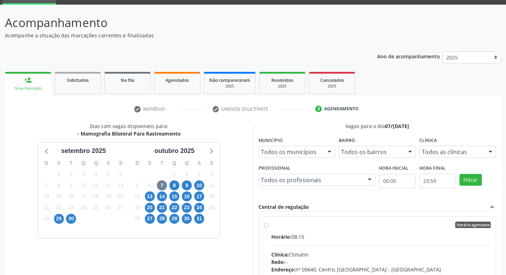
drag, startPoint x: 364, startPoint y: 238, endPoint x: 382, endPoint y: 227, distance: 20.6
click at [367, 239] on div "Horário: 08:15" at bounding box center [381, 236] width 220 height 7
click at [269, 228] on input "Horário agendado Horário: 08:15 Clínica: Climatin Rede: -- Endereço: nº 00640, …" at bounding box center [266, 224] width 5 height 6
radio input "true"
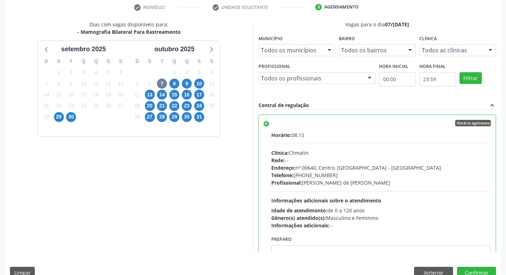
scroll to position [150, 0]
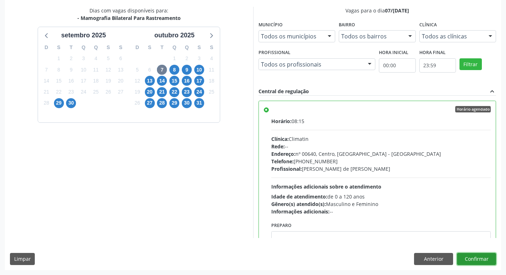
click at [462, 256] on button "Confirmar" at bounding box center [476, 259] width 39 height 12
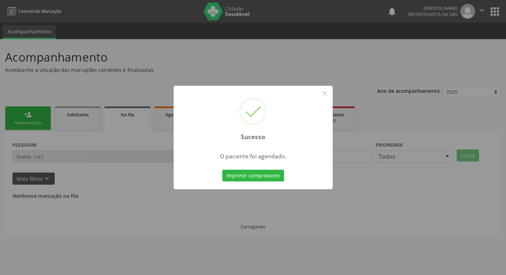
scroll to position [0, 0]
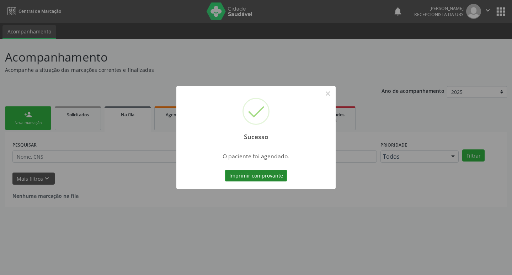
click at [252, 178] on button "Imprimir comprovante" at bounding box center [256, 176] width 62 height 12
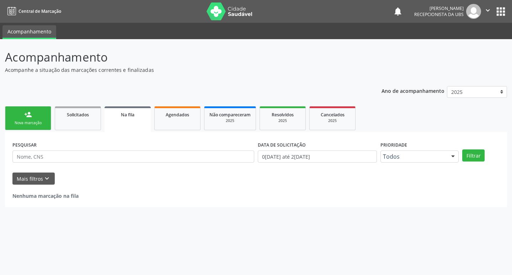
click at [33, 122] on div "Nova marcação" at bounding box center [28, 122] width 36 height 5
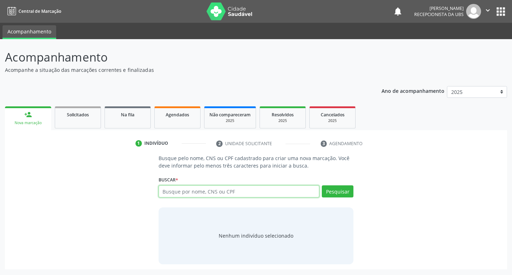
click at [236, 190] on input "text" at bounding box center [238, 191] width 161 height 12
type input "06309365444"
click at [342, 195] on button "Pesquisar" at bounding box center [338, 191] width 32 height 12
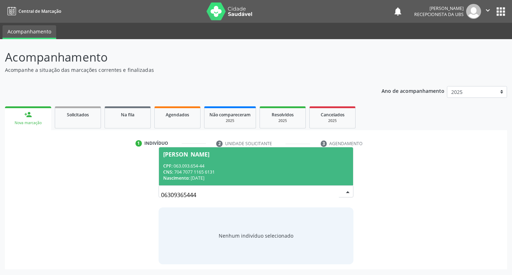
click at [256, 173] on div "CNS: 704 7077 1165 6131" at bounding box center [256, 172] width 186 height 6
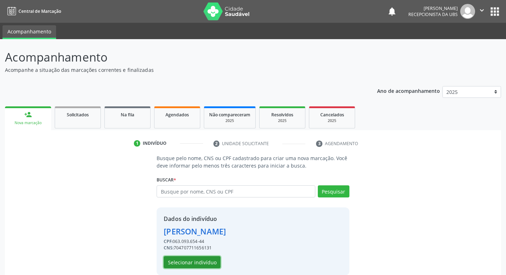
click at [196, 267] on button "Selecionar indivíduo" at bounding box center [192, 262] width 57 height 12
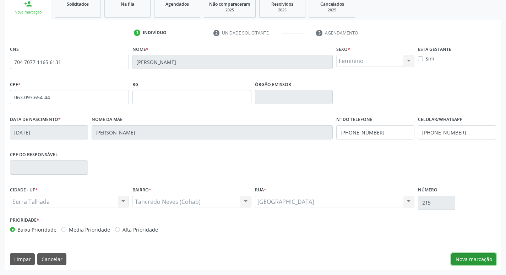
click at [471, 260] on button "Nova marcação" at bounding box center [474, 259] width 45 height 12
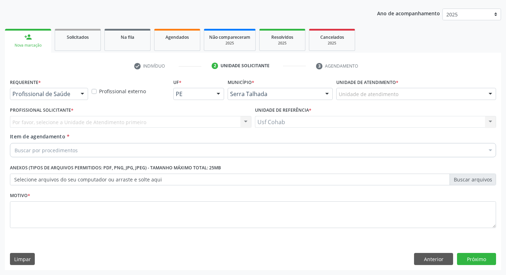
scroll to position [77, 0]
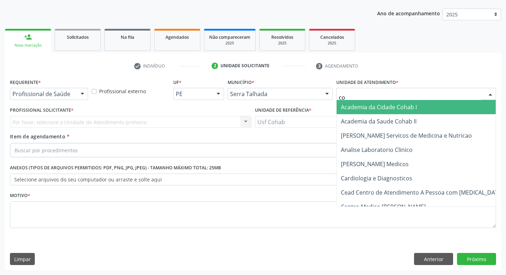
type input "coh"
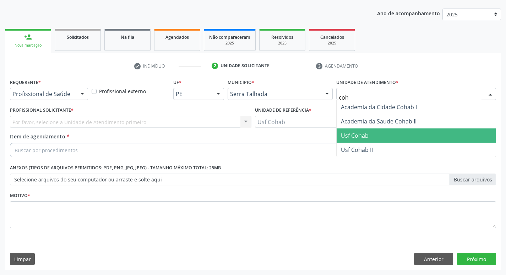
click at [360, 138] on span "Usf Cohab" at bounding box center [355, 135] width 28 height 8
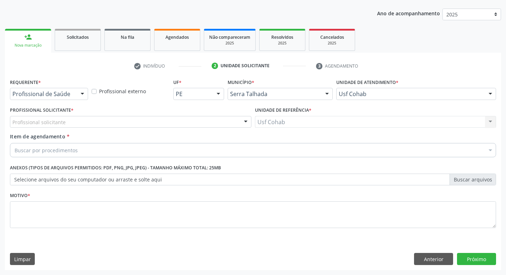
click at [139, 115] on div "Profissional Solicitante * Profissional solicitante Médico da Estratégia de Saú…" at bounding box center [131, 116] width 242 height 23
click at [138, 122] on div "Profissional solicitante" at bounding box center [131, 122] width 242 height 12
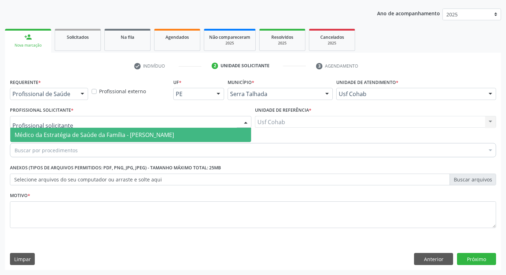
click at [136, 133] on span "Médico da Estratégia de Saúde da Família - [PERSON_NAME]" at bounding box center [95, 135] width 160 height 8
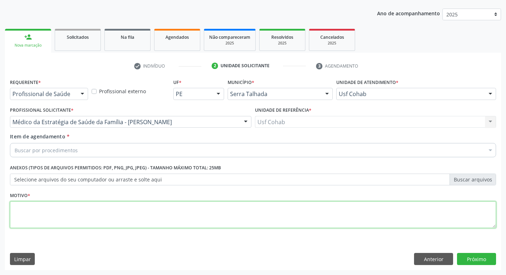
click at [55, 218] on textarea at bounding box center [253, 214] width 486 height 27
type textarea "-"
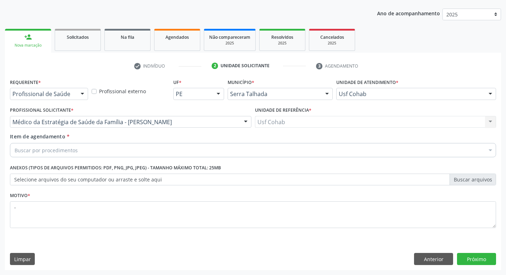
click at [162, 152] on div "Buscar por procedimentos" at bounding box center [253, 150] width 486 height 14
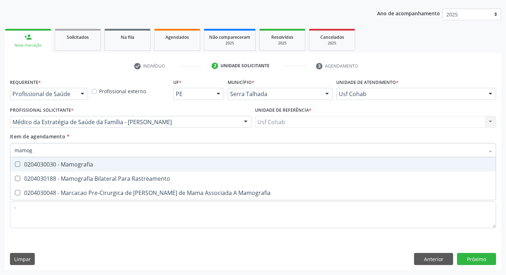
type input "mamogr"
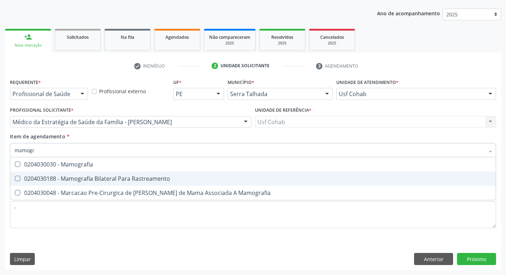
click at [141, 182] on span "0204030188 - Mamografia Bilateral Para Rastreamento" at bounding box center [253, 178] width 486 height 14
checkbox Rastreamento "true"
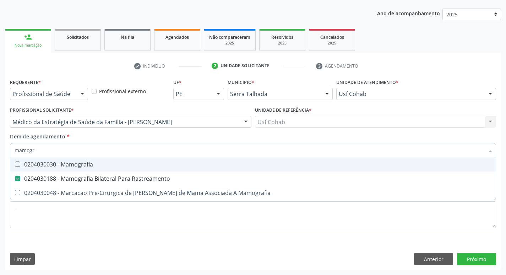
click at [1, 165] on div "Acompanhamento Acompanhe a situação das marcações correntes e finalizadas Relat…" at bounding box center [253, 118] width 506 height 313
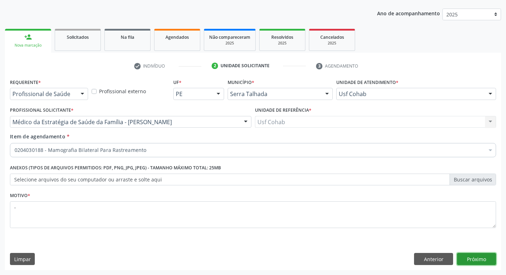
click at [476, 255] on button "Próximo" at bounding box center [476, 259] width 39 height 12
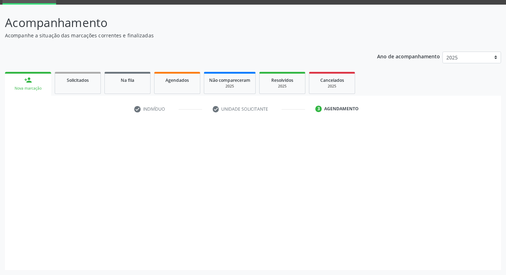
scroll to position [34, 0]
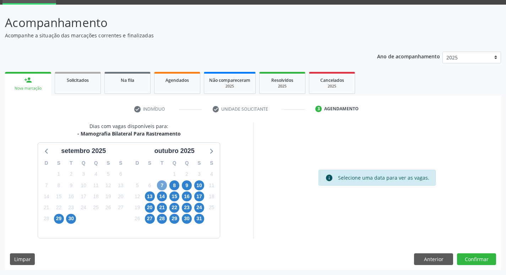
click at [159, 187] on span "7" at bounding box center [162, 185] width 10 height 10
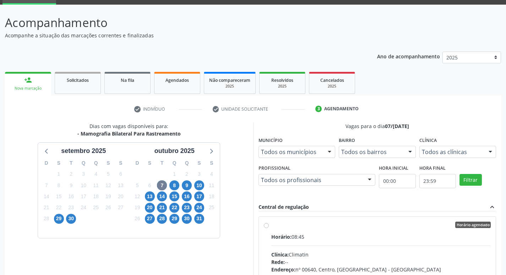
click at [285, 219] on div "Horário agendado Horário: 08:45 Clínica: Climatin Rede: -- Endereço: nº 00640, …" at bounding box center [377, 275] width 237 height 119
radio input "true"
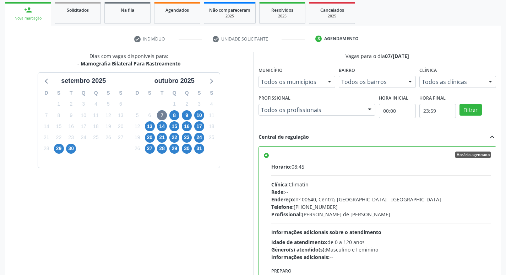
scroll to position [150, 0]
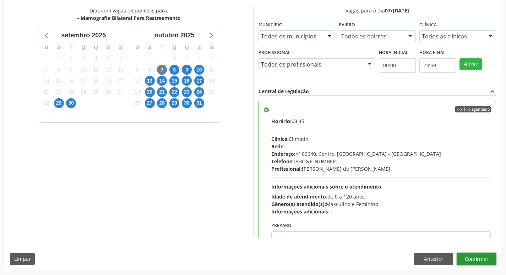
click at [477, 262] on button "Confirmar" at bounding box center [476, 259] width 39 height 12
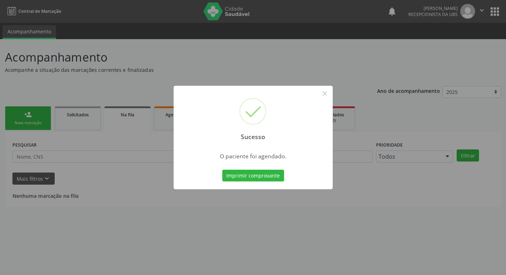
scroll to position [0, 0]
click at [238, 172] on button "Imprimir comprovante" at bounding box center [256, 176] width 62 height 12
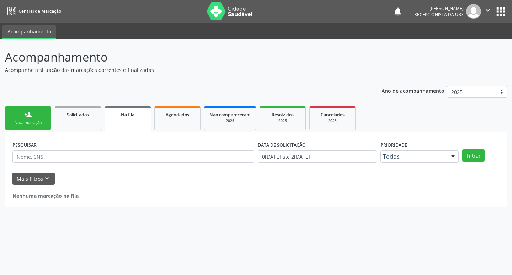
click at [38, 123] on div "Nova marcação" at bounding box center [28, 122] width 36 height 5
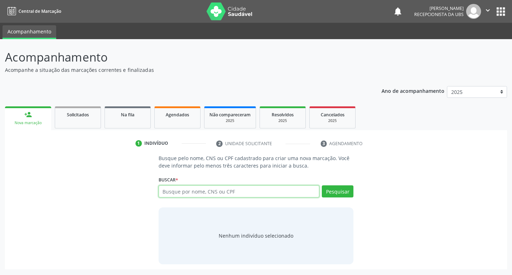
click at [203, 188] on input "text" at bounding box center [238, 191] width 161 height 12
click at [196, 189] on input "text" at bounding box center [238, 191] width 161 height 12
type input "898050058366387"
click at [334, 191] on button "Pesquisar" at bounding box center [338, 191] width 32 height 12
type input "898050058366387"
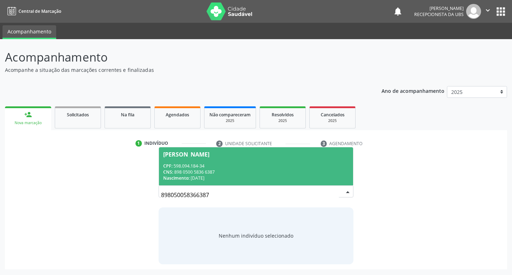
click at [244, 168] on div "CPF: 598.094.184-34" at bounding box center [256, 166] width 186 height 6
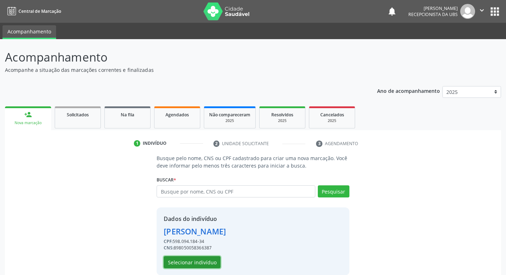
click at [201, 260] on button "Selecionar indivíduo" at bounding box center [192, 262] width 57 height 12
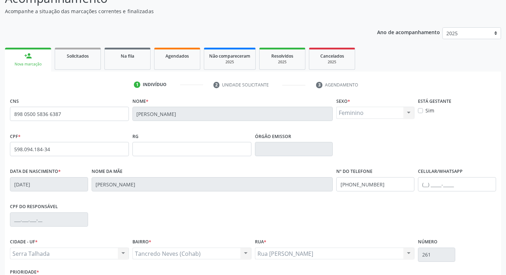
scroll to position [111, 0]
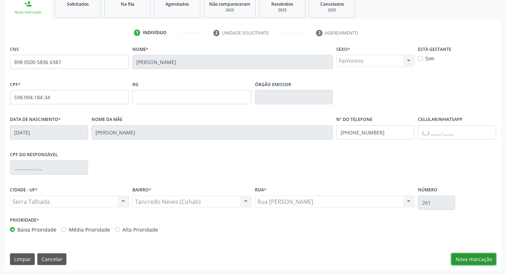
click at [466, 254] on button "Nova marcação" at bounding box center [474, 259] width 45 height 12
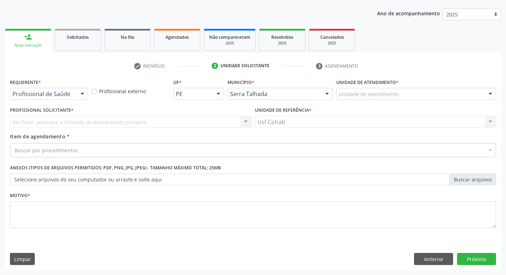
scroll to position [77, 0]
drag, startPoint x: 386, startPoint y: 87, endPoint x: 386, endPoint y: 91, distance: 4.6
click at [386, 91] on div "Unidade de atendimento * Unidade de atendimento 3 Grupamento de Bombeiros Abfis…" at bounding box center [417, 88] width 160 height 23
drag, startPoint x: 386, startPoint y: 91, endPoint x: 386, endPoint y: 95, distance: 3.9
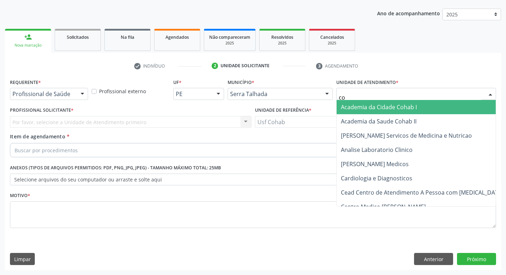
type input "coh"
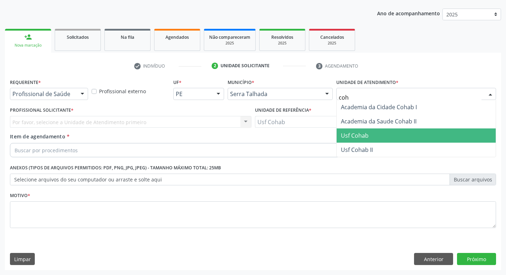
click at [349, 138] on span "Usf Cohab" at bounding box center [355, 135] width 28 height 8
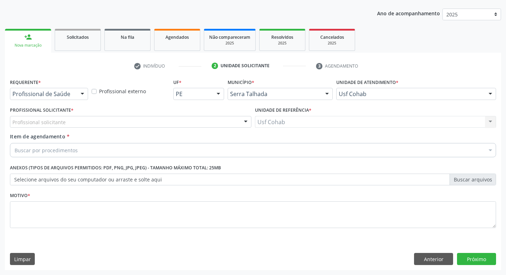
click at [148, 121] on div "Profissional solicitante" at bounding box center [131, 122] width 242 height 12
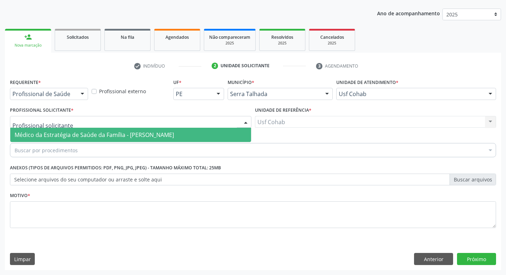
click at [145, 130] on span "Médico da Estratégia de Saúde da Família - [PERSON_NAME]" at bounding box center [130, 135] width 241 height 14
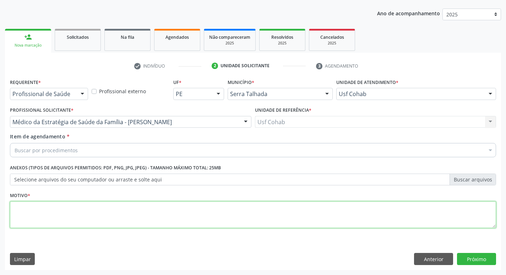
click at [96, 218] on textarea at bounding box center [253, 214] width 486 height 27
type textarea "-"
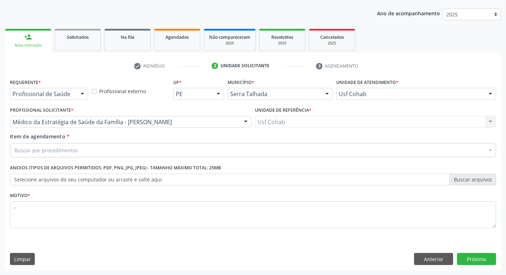
click at [115, 150] on div "Buscar por procedimentos" at bounding box center [253, 150] width 486 height 14
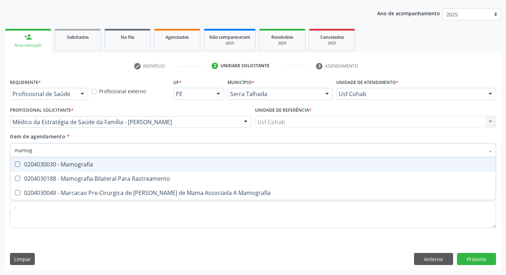
type input "mamogr"
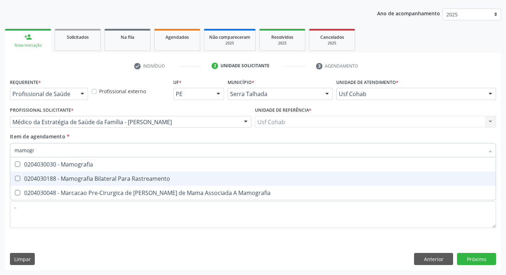
click at [110, 176] on div "0204030188 - Mamografia Bilateral Para Rastreamento" at bounding box center [253, 179] width 477 height 6
checkbox Rastreamento "true"
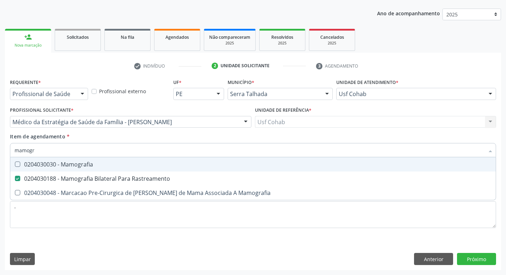
click at [0, 156] on div "Acompanhamento Acompanhe a situação das marcações correntes e finalizadas Relat…" at bounding box center [253, 118] width 506 height 313
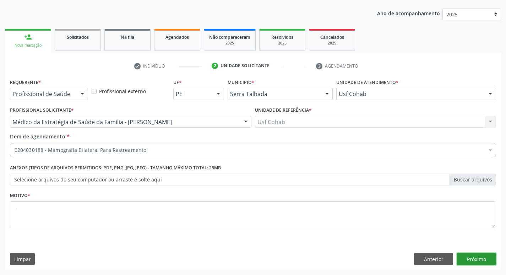
click at [475, 259] on button "Próximo" at bounding box center [476, 259] width 39 height 12
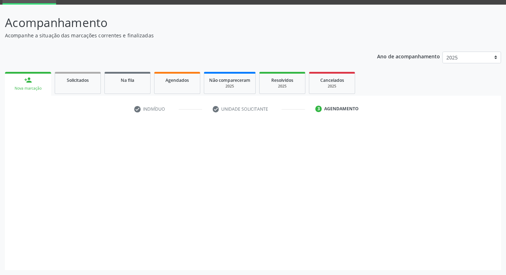
scroll to position [34, 0]
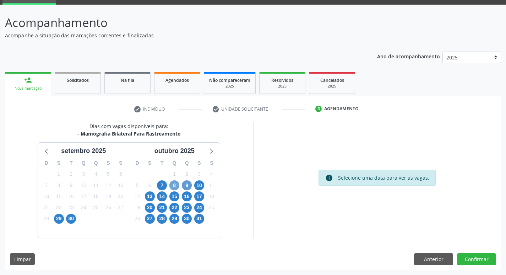
drag, startPoint x: 176, startPoint y: 187, endPoint x: 189, endPoint y: 188, distance: 13.9
click at [178, 187] on span "8" at bounding box center [175, 185] width 10 height 10
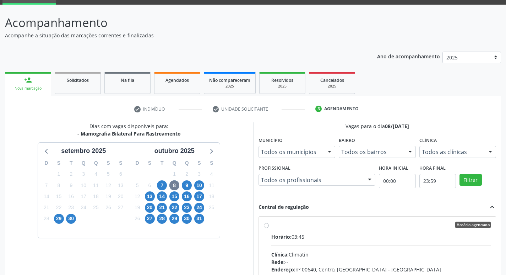
drag, startPoint x: 355, startPoint y: 240, endPoint x: 359, endPoint y: 240, distance: 3.9
click at [269, 228] on input "Horário agendado Horário: 03:45 Clínica: Climatin Rede: -- Endereço: nº 00640, …" at bounding box center [266, 224] width 5 height 6
radio input "true"
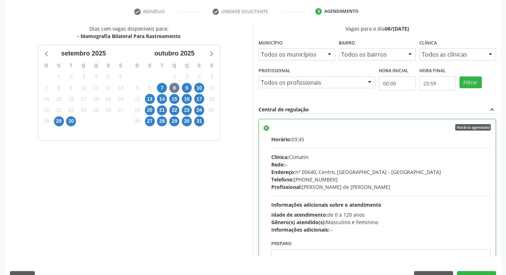
scroll to position [150, 0]
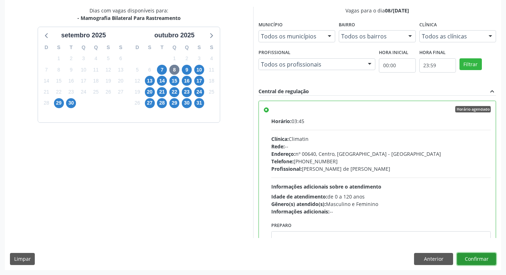
click at [473, 256] on button "Confirmar" at bounding box center [476, 259] width 39 height 12
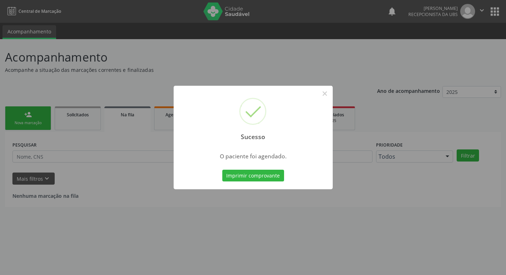
scroll to position [0, 0]
click at [262, 177] on button "Imprimir comprovante" at bounding box center [256, 176] width 62 height 12
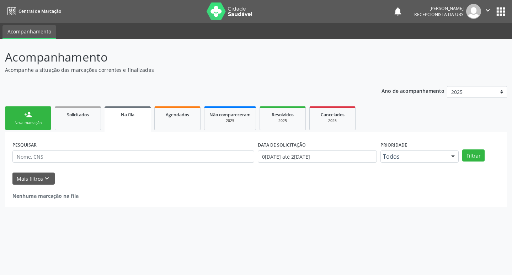
click at [18, 122] on div "Nova marcação" at bounding box center [28, 122] width 36 height 5
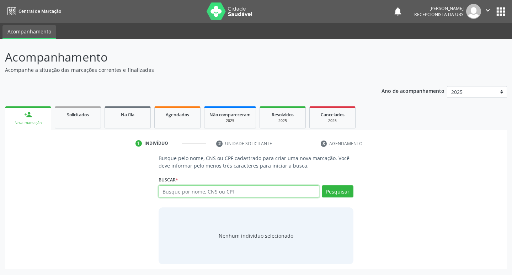
click at [251, 194] on input "text" at bounding box center [238, 191] width 161 height 12
type input "700701908284577"
click at [326, 192] on button "Pesquisar" at bounding box center [338, 191] width 32 height 12
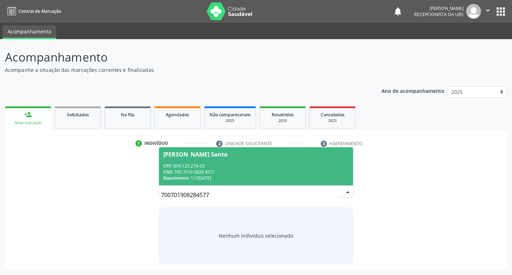
click at [194, 171] on div "CNS: 700 7019 0828 4577" at bounding box center [256, 172] width 186 height 6
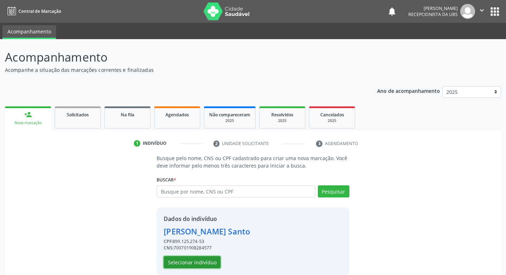
click at [180, 260] on button "Selecionar indivíduo" at bounding box center [192, 262] width 57 height 12
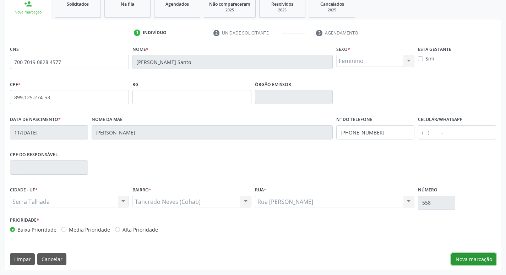
click at [472, 261] on button "Nova marcação" at bounding box center [474, 259] width 45 height 12
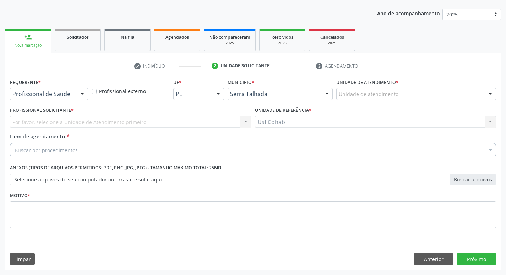
scroll to position [77, 0]
click at [383, 101] on div "Unidade de atendimento * Unidade de atendimento 3 Grupamento de Bombeiros Abfis…" at bounding box center [416, 91] width 163 height 28
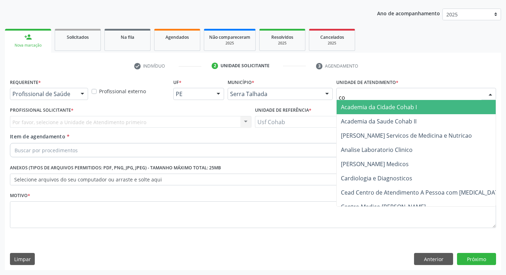
type input "coh"
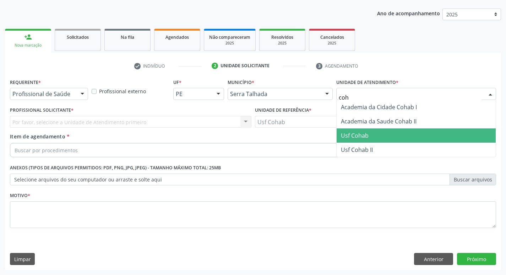
click at [358, 132] on span "Usf Cohab" at bounding box center [355, 135] width 28 height 8
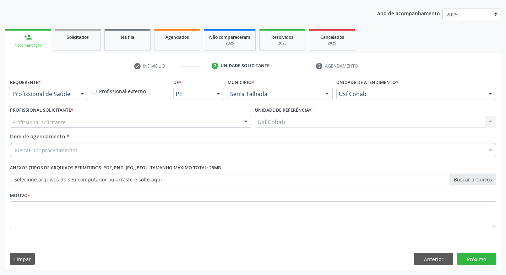
click at [226, 122] on div "Profissional solicitante" at bounding box center [131, 122] width 242 height 12
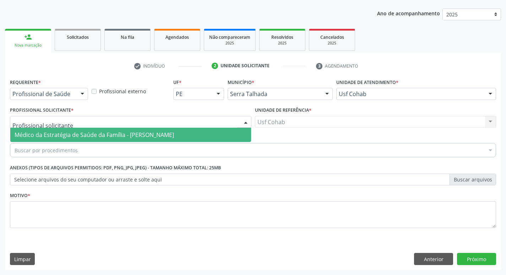
click at [224, 134] on span "Médico da Estratégia de Saúde da Família - [PERSON_NAME]" at bounding box center [130, 135] width 241 height 14
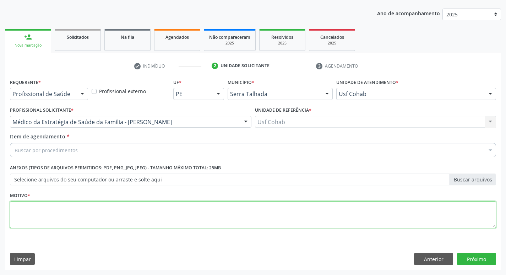
click at [131, 213] on textarea at bounding box center [253, 214] width 486 height 27
type textarea "-"
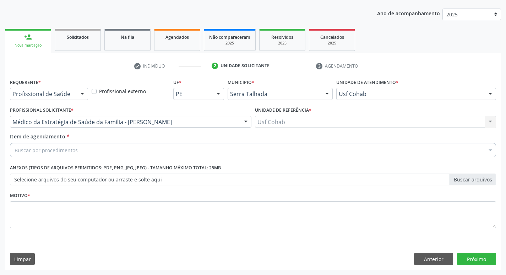
click at [126, 152] on div "Buscar por procedimentos" at bounding box center [253, 150] width 486 height 14
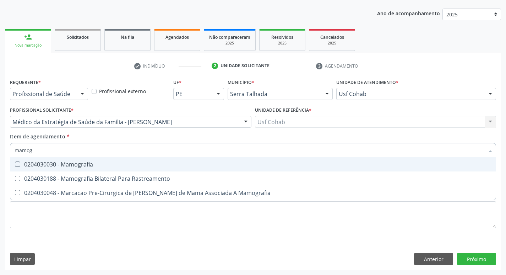
type input "mamogr"
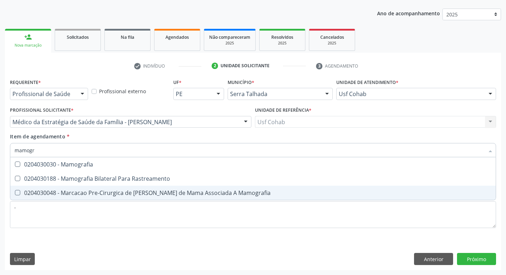
click at [121, 187] on span "0204030048 - Marcacao Pre-Cirurgica de [PERSON_NAME] de Mama Associada A Mamogr…" at bounding box center [253, 192] width 486 height 14
checkbox Mamografia "false"
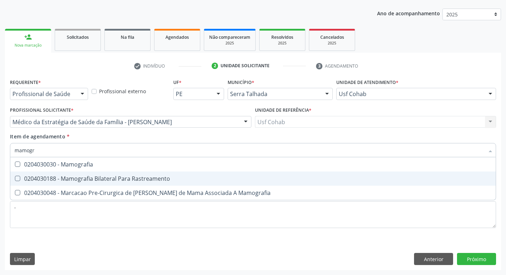
drag, startPoint x: 125, startPoint y: 179, endPoint x: 1, endPoint y: 156, distance: 125.8
click at [124, 179] on div "0204030188 - Mamografia Bilateral Para Rastreamento" at bounding box center [253, 179] width 477 height 6
checkbox Rastreamento "true"
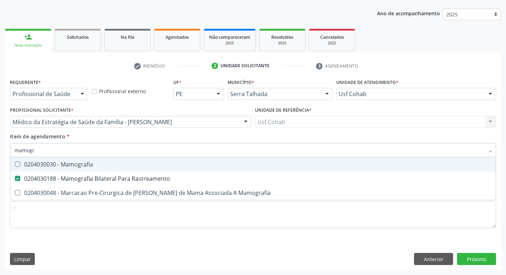
click at [0, 151] on div "Acompanhamento Acompanhe a situação das marcações correntes e finalizadas Relat…" at bounding box center [253, 118] width 506 height 313
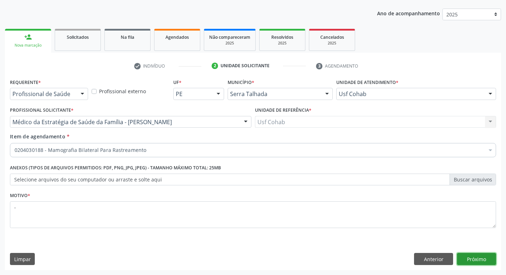
click at [469, 260] on button "Próximo" at bounding box center [476, 259] width 39 height 12
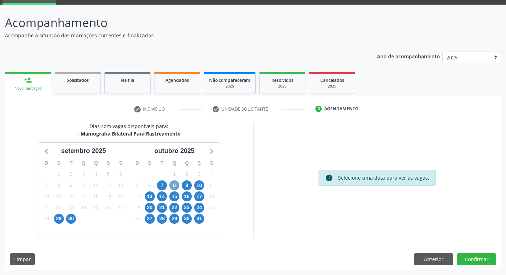
click at [177, 187] on span "8" at bounding box center [175, 185] width 10 height 10
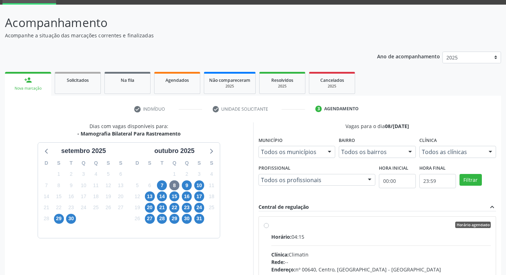
drag, startPoint x: 319, startPoint y: 239, endPoint x: 341, endPoint y: 232, distance: 23.5
click at [321, 239] on div "Horário: 04:15" at bounding box center [381, 236] width 220 height 7
click at [269, 228] on input "Horário agendado Horário: 04:15 Clínica: Climatin Rede: -- Endereço: nº 00640, …" at bounding box center [266, 224] width 5 height 6
radio input "true"
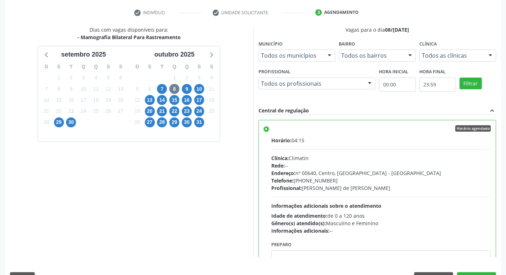
scroll to position [150, 0]
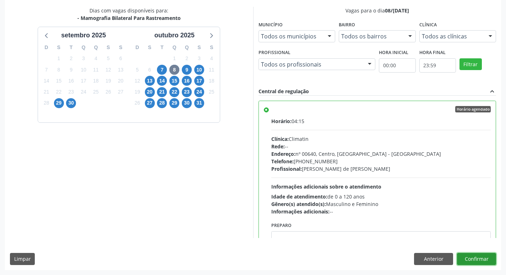
click at [484, 259] on button "Confirmar" at bounding box center [476, 259] width 39 height 12
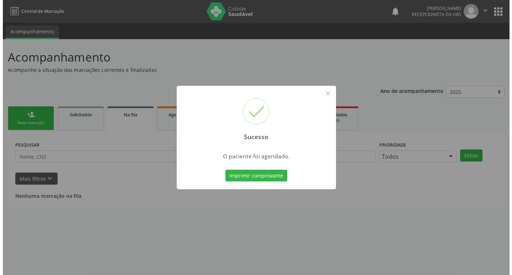
scroll to position [0, 0]
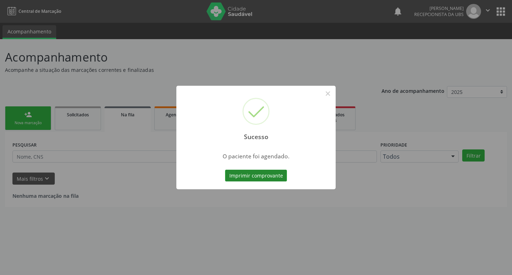
click at [242, 175] on button "Imprimir comprovante" at bounding box center [256, 176] width 62 height 12
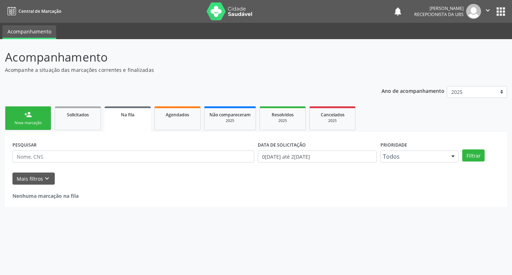
click at [33, 120] on link "person_add Nova marcação" at bounding box center [28, 118] width 46 height 24
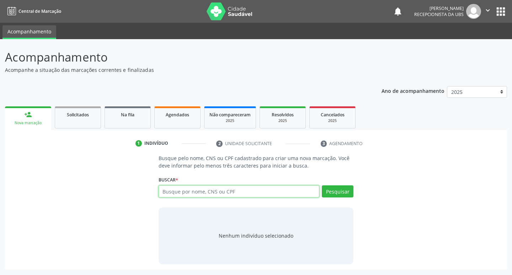
click at [219, 190] on input "text" at bounding box center [238, 191] width 161 height 12
click at [244, 194] on input "text" at bounding box center [238, 191] width 161 height 12
type input "160282108120007"
click at [332, 192] on button "Pesquisar" at bounding box center [338, 191] width 32 height 12
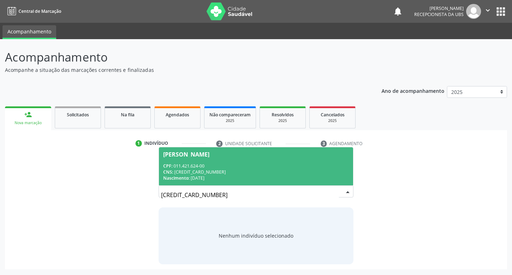
click at [266, 168] on div "CPF: 011.421.624-00" at bounding box center [256, 166] width 186 height 6
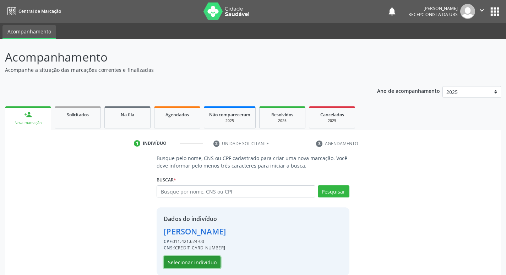
click at [179, 259] on button "Selecionar indivíduo" at bounding box center [192, 262] width 57 height 12
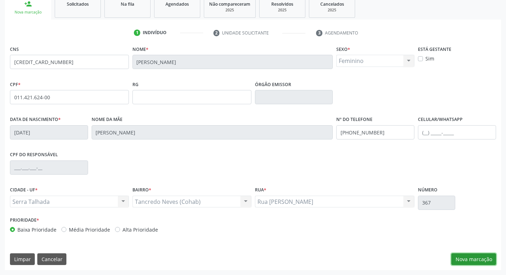
click at [489, 261] on button "Nova marcação" at bounding box center [474, 259] width 45 height 12
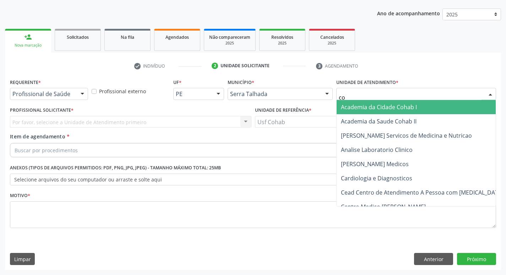
type input "coh"
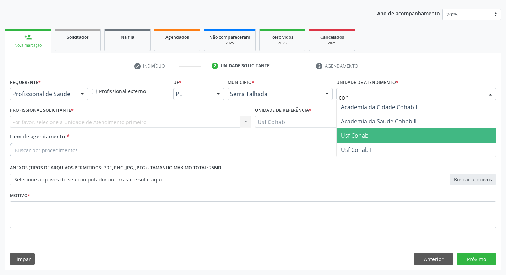
click at [346, 132] on span "Usf Cohab" at bounding box center [355, 135] width 28 height 8
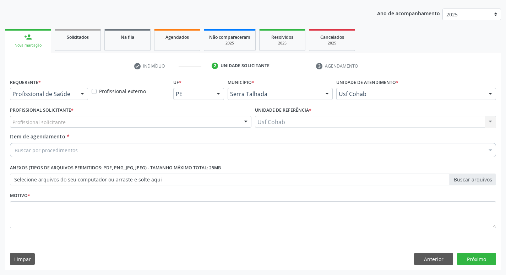
click at [168, 122] on div "Profissional solicitante" at bounding box center [131, 122] width 242 height 12
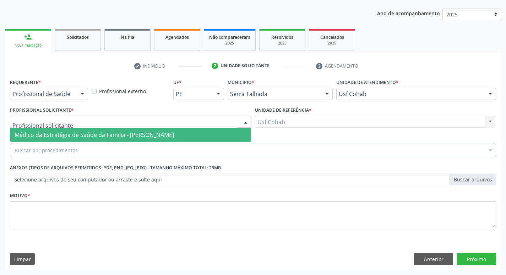
click at [168, 129] on span "Médico da Estratégia de Saúde da Família - [PERSON_NAME]" at bounding box center [130, 135] width 241 height 14
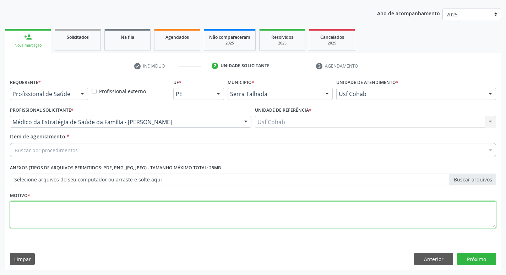
drag, startPoint x: 141, startPoint y: 206, endPoint x: 145, endPoint y: 211, distance: 6.1
click at [141, 209] on textarea at bounding box center [253, 214] width 486 height 27
type textarea "-"
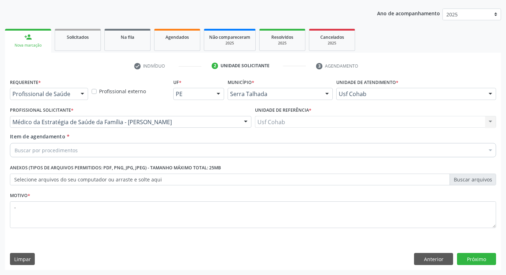
click at [161, 153] on div "Buscar por procedimentos" at bounding box center [253, 150] width 486 height 14
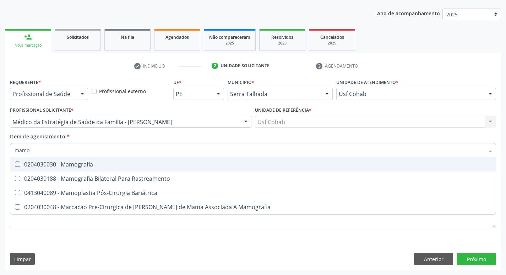
type input "mamog"
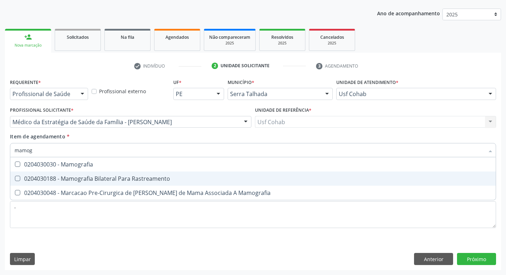
click at [131, 177] on div "0204030188 - Mamografia Bilateral Para Rastreamento" at bounding box center [253, 179] width 477 height 6
checkbox Rastreamento "true"
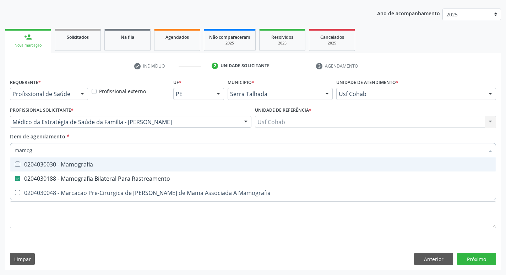
click at [0, 162] on div "Acompanhamento Acompanhe a situação das marcações correntes e finalizadas Relat…" at bounding box center [253, 118] width 506 height 313
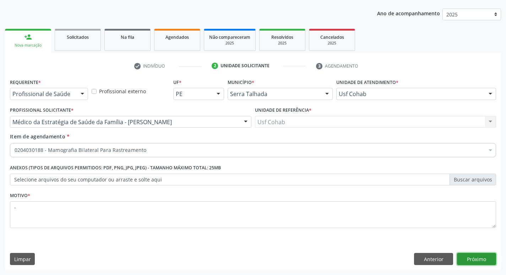
click at [472, 255] on button "Próximo" at bounding box center [476, 259] width 39 height 12
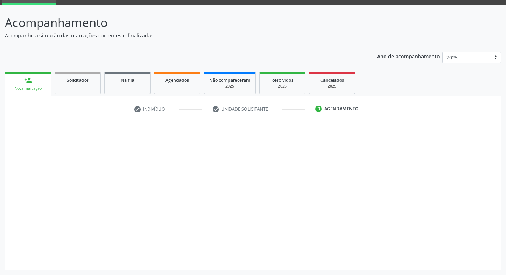
scroll to position [34, 0]
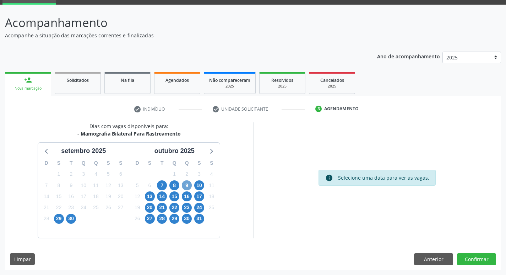
click at [185, 184] on span "9" at bounding box center [187, 185] width 10 height 10
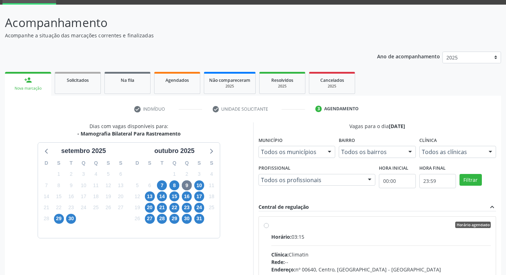
drag, startPoint x: 380, startPoint y: 235, endPoint x: 393, endPoint y: 213, distance: 25.5
click at [380, 234] on div "Horário: 03:15" at bounding box center [381, 236] width 220 height 7
click at [269, 228] on input "Horário agendado Horário: 03:15 Clínica: Climatin Rede: -- Endereço: nº 00640, …" at bounding box center [266, 224] width 5 height 6
radio input "true"
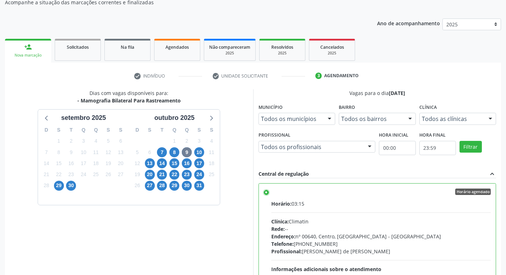
scroll to position [150, 0]
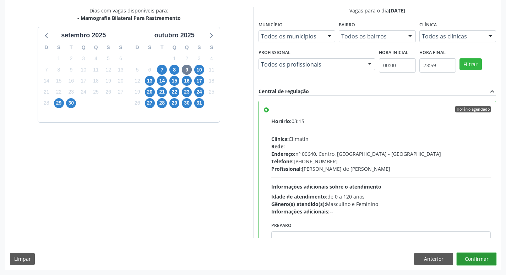
click at [461, 256] on button "Confirmar" at bounding box center [476, 259] width 39 height 12
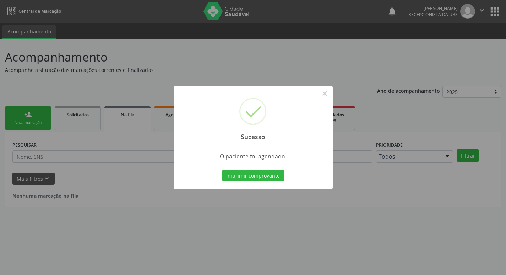
scroll to position [0, 0]
click at [278, 172] on button "Imprimir comprovante" at bounding box center [256, 176] width 62 height 12
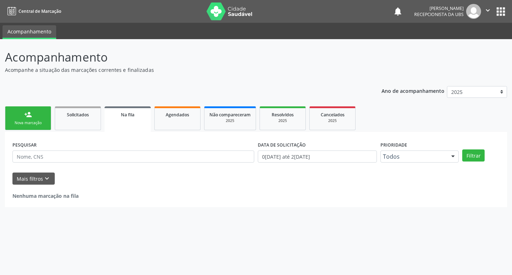
click at [25, 119] on link "person_add Nova marcação" at bounding box center [28, 118] width 46 height 24
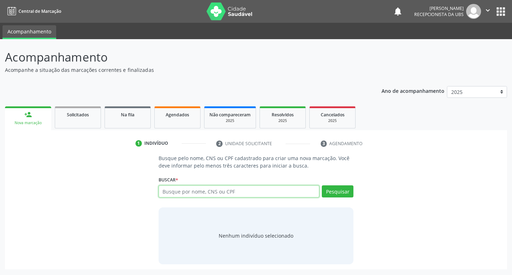
click at [194, 190] on input "text" at bounding box center [238, 191] width 161 height 12
type input "209138457060002"
click at [337, 194] on button "Pesquisar" at bounding box center [338, 191] width 32 height 12
type input "209138457060002"
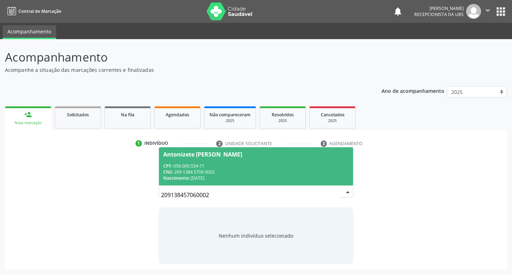
click at [239, 173] on div "CNS: 209 1384 5706 0002" at bounding box center [256, 172] width 186 height 6
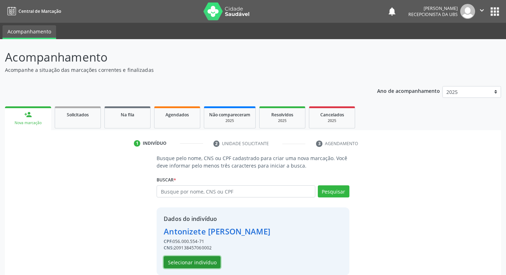
click at [194, 258] on button "Selecionar indivíduo" at bounding box center [192, 262] width 57 height 12
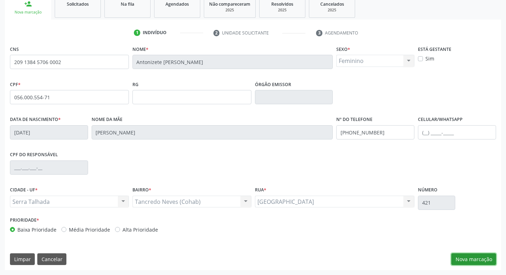
click at [464, 260] on button "Nova marcação" at bounding box center [474, 259] width 45 height 12
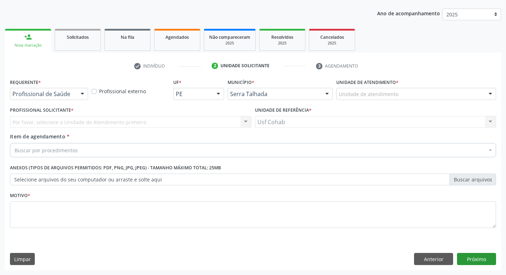
scroll to position [77, 0]
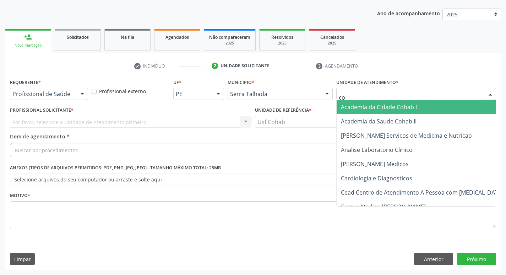
type input "coh"
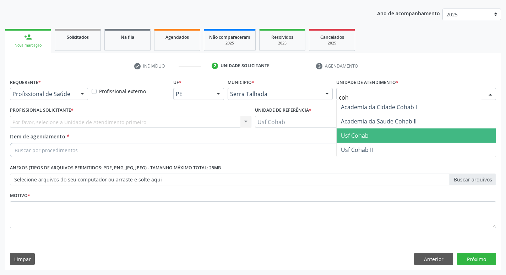
click at [353, 133] on span "Usf Cohab" at bounding box center [355, 135] width 28 height 8
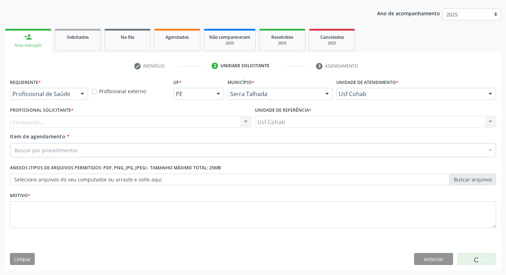
click at [130, 121] on div "Carregando... Nenhum resultado encontrado para: " " Não há nenhuma opção para s…" at bounding box center [131, 122] width 242 height 12
click at [131, 126] on div "Carregando..." at bounding box center [131, 122] width 242 height 12
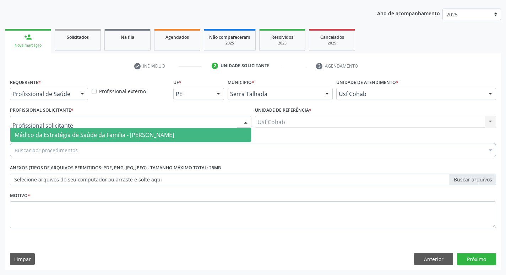
click at [133, 131] on span "Médico da Estratégia de Saúde da Família - [PERSON_NAME]" at bounding box center [95, 135] width 160 height 8
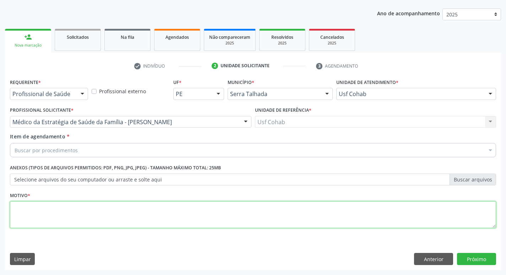
click at [91, 215] on textarea at bounding box center [253, 214] width 486 height 27
type textarea "-"
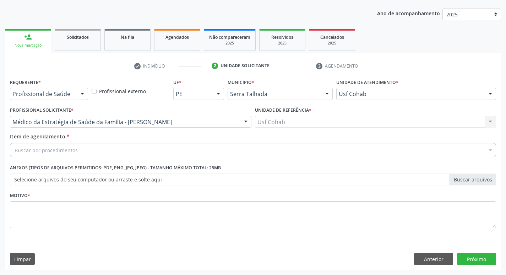
click at [120, 149] on div "Buscar por procedimentos" at bounding box center [253, 150] width 486 height 14
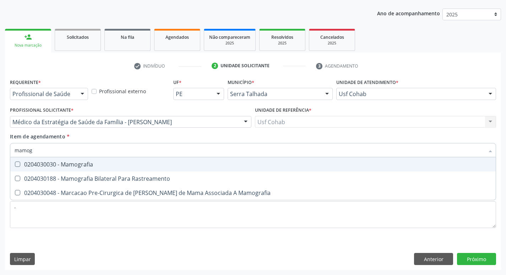
type input "mamogr"
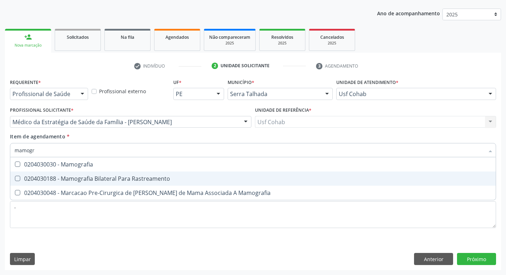
drag, startPoint x: 124, startPoint y: 176, endPoint x: 37, endPoint y: 162, distance: 88.1
click at [123, 176] on div "0204030188 - Mamografia Bilateral Para Rastreamento" at bounding box center [253, 179] width 477 height 6
checkbox Rastreamento "true"
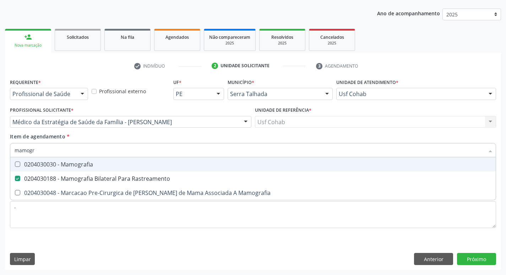
click at [0, 152] on div "Acompanhamento Acompanhe a situação das marcações correntes e finalizadas Relat…" at bounding box center [253, 118] width 506 height 313
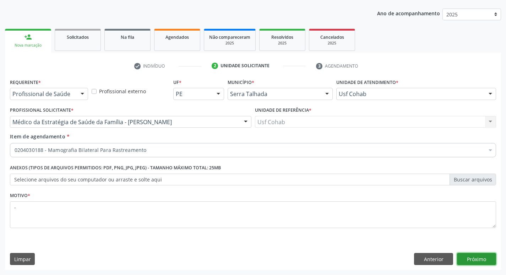
click at [478, 258] on button "Próximo" at bounding box center [476, 259] width 39 height 12
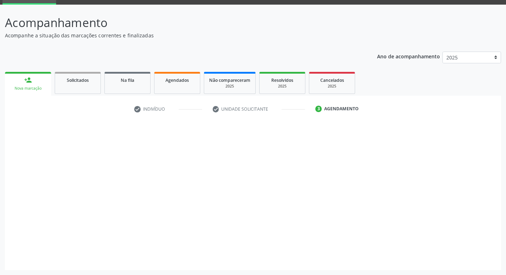
scroll to position [34, 0]
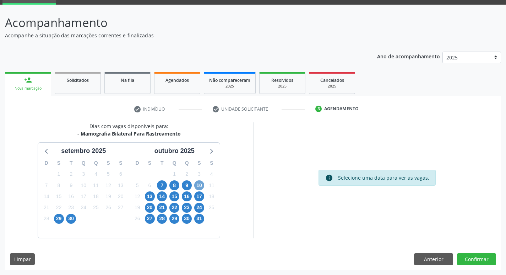
click at [199, 183] on span "10" at bounding box center [199, 185] width 10 height 10
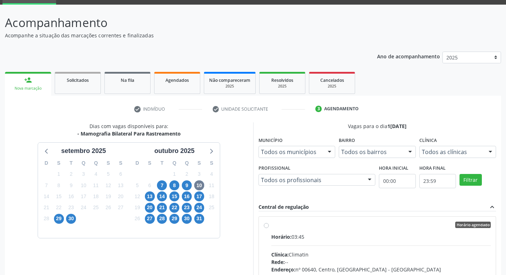
click at [269, 228] on input "Horário agendado Horário: 03:45 Clínica: Climatin Rede: -- Endereço: nº 00640, …" at bounding box center [266, 224] width 5 height 6
radio input "true"
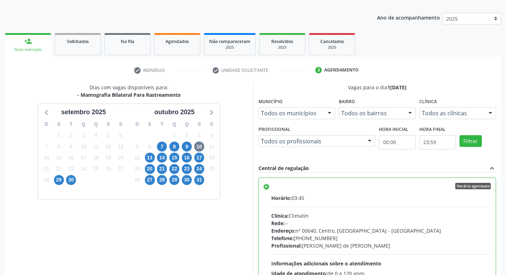
scroll to position [150, 0]
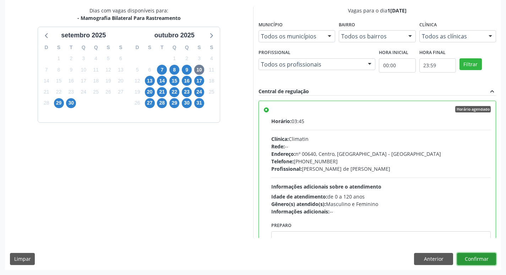
click at [485, 264] on button "Confirmar" at bounding box center [476, 259] width 39 height 12
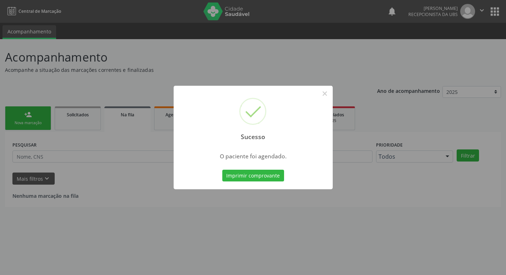
scroll to position [0, 0]
click at [265, 173] on button "Imprimir comprovante" at bounding box center [256, 176] width 62 height 12
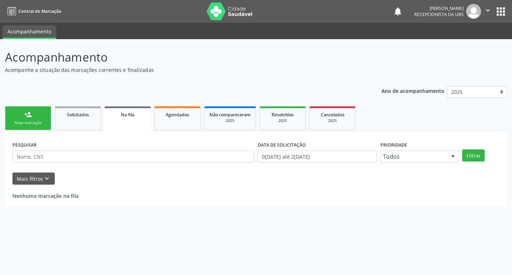
click at [7, 120] on div "Sucesso × O paciente foi agendado. Imprimir comprovante Cancel" at bounding box center [256, 137] width 512 height 275
click at [35, 123] on div "Nova marcação" at bounding box center [28, 122] width 36 height 5
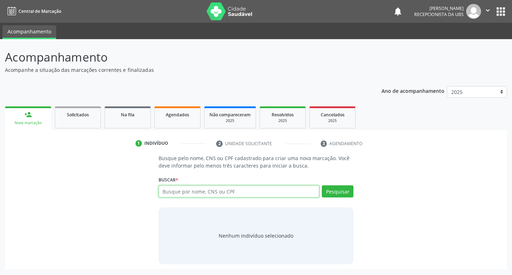
click at [203, 190] on input "text" at bounding box center [238, 191] width 161 height 12
type input "704808581825044"
click at [332, 192] on button "Pesquisar" at bounding box center [338, 191] width 32 height 12
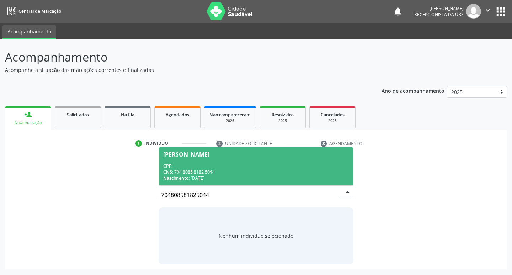
click at [234, 167] on div "CPF: --" at bounding box center [256, 166] width 186 height 6
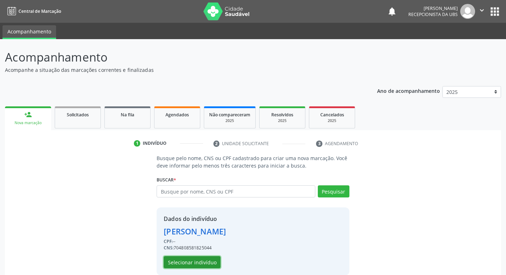
click at [207, 265] on button "Selecionar indivíduo" at bounding box center [192, 262] width 57 height 12
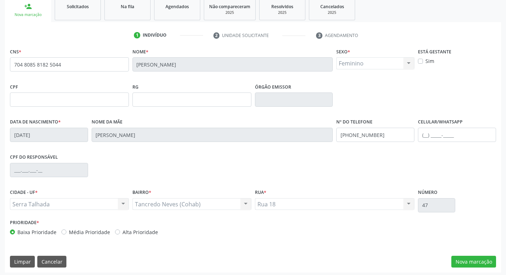
scroll to position [111, 0]
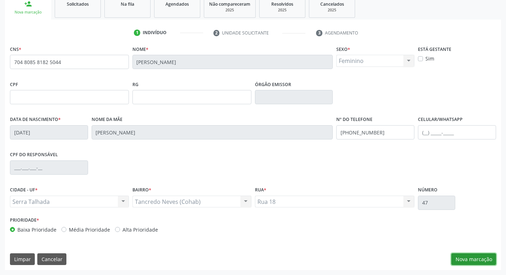
click at [476, 259] on button "Nova marcação" at bounding box center [474, 259] width 45 height 12
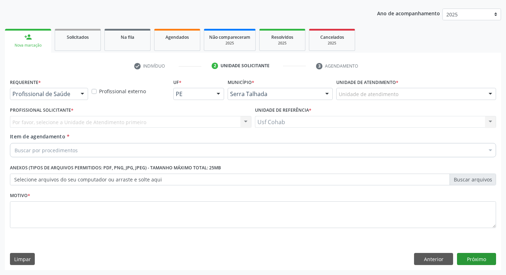
scroll to position [77, 0]
click at [404, 92] on div "Unidade de atendimento" at bounding box center [417, 94] width 160 height 12
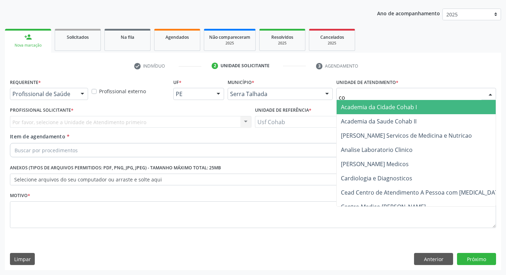
type input "coh"
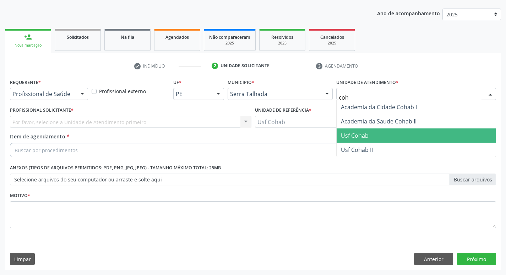
click at [345, 140] on span "Usf Cohab" at bounding box center [416, 135] width 159 height 14
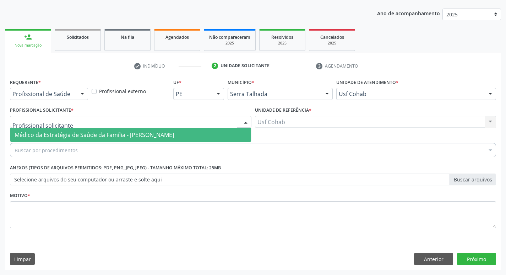
click at [63, 134] on span "Médico da Estratégia de Saúde da Família - [PERSON_NAME]" at bounding box center [95, 135] width 160 height 8
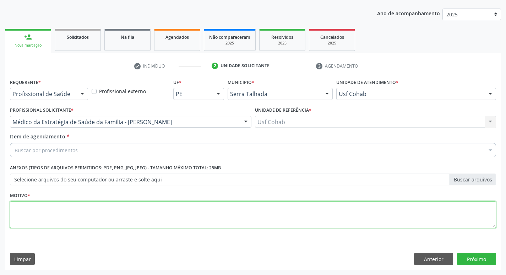
click at [57, 218] on textarea at bounding box center [253, 214] width 486 height 27
type textarea "-"
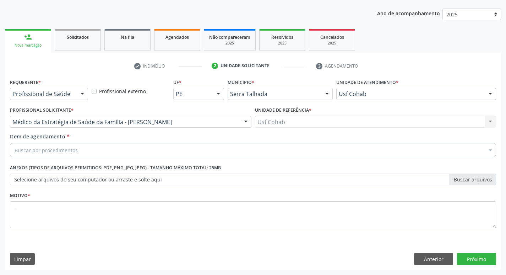
click at [88, 151] on div "Buscar por procedimentos" at bounding box center [253, 150] width 486 height 14
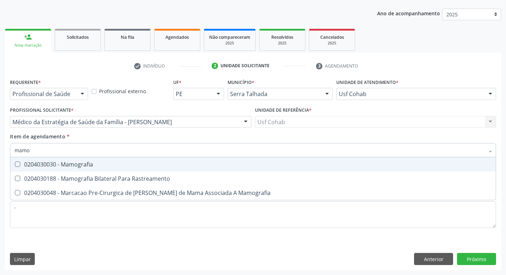
type input "mamog"
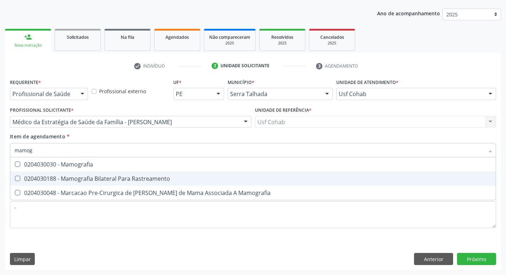
click at [91, 172] on span "0204030188 - Mamografia Bilateral Para Rastreamento" at bounding box center [253, 178] width 486 height 14
checkbox Rastreamento "true"
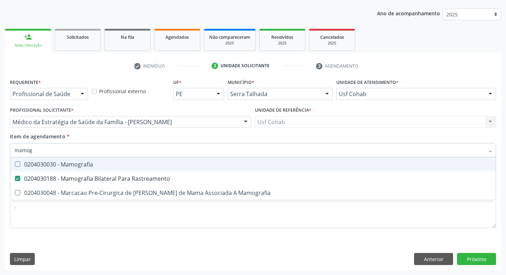
click at [0, 148] on div "Acompanhamento Acompanhe a situação das marcações correntes e finalizadas Relat…" at bounding box center [253, 118] width 506 height 313
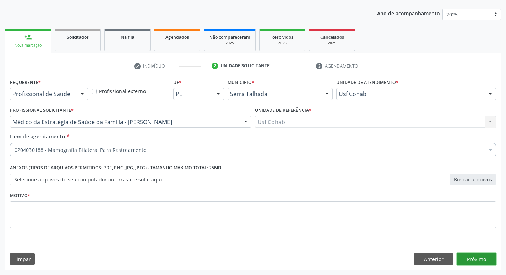
click at [482, 257] on button "Próximo" at bounding box center [476, 259] width 39 height 12
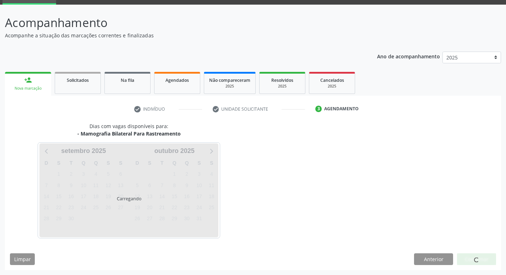
scroll to position [34, 0]
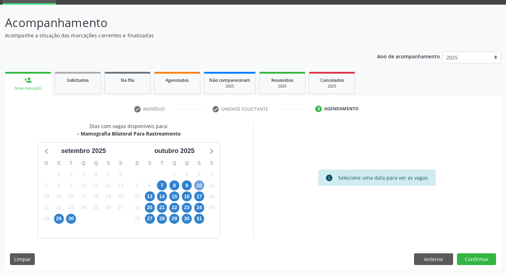
click at [196, 185] on span "10" at bounding box center [199, 185] width 10 height 10
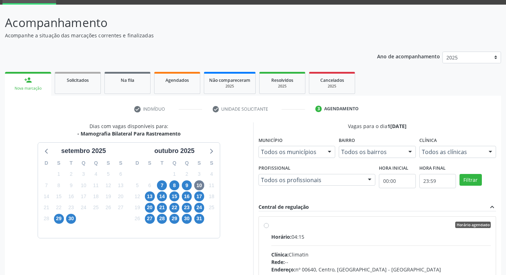
click at [313, 238] on div "Horário: 04:15" at bounding box center [381, 236] width 220 height 7
click at [269, 228] on input "Horário agendado Horário: 04:15 Clínica: Climatin Rede: -- Endereço: nº 00640, …" at bounding box center [266, 224] width 5 height 6
radio input "true"
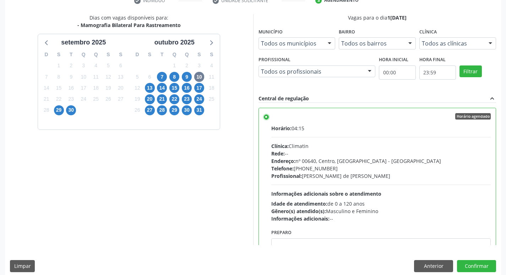
scroll to position [150, 0]
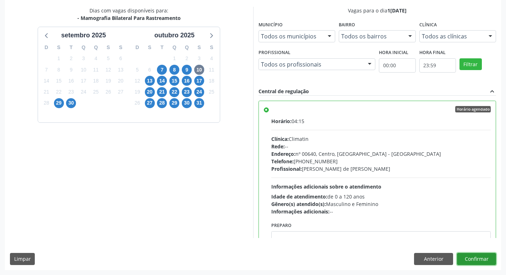
click at [484, 259] on button "Confirmar" at bounding box center [476, 259] width 39 height 12
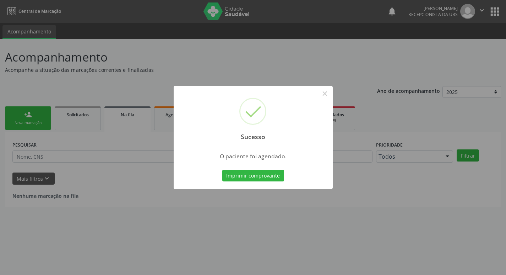
scroll to position [0, 0]
click at [246, 173] on button "Imprimir comprovante" at bounding box center [256, 176] width 62 height 12
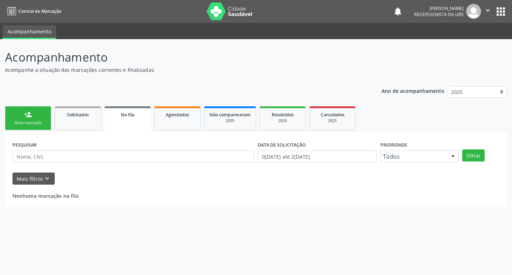
click at [42, 125] on div "Nova marcação" at bounding box center [28, 122] width 36 height 5
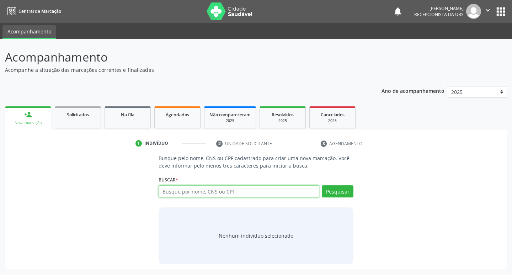
click at [233, 193] on input "text" at bounding box center [238, 191] width 161 height 12
type input "703202611391790"
click at [343, 194] on button "Pesquisar" at bounding box center [338, 191] width 32 height 12
type input "703202611391790"
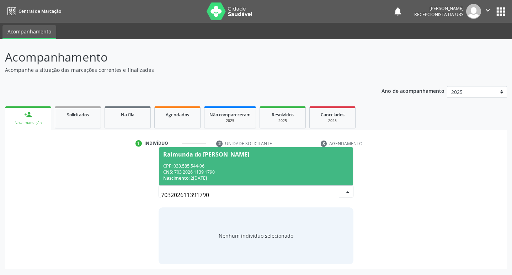
click at [213, 164] on div "CPF: 033.585.544-06" at bounding box center [256, 166] width 186 height 6
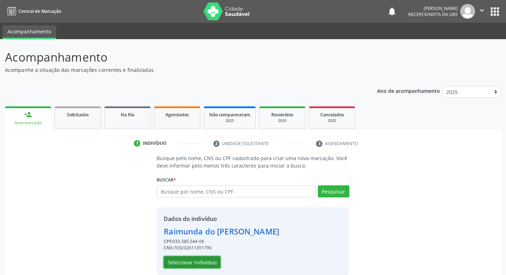
click at [183, 260] on button "Selecionar indivíduo" at bounding box center [192, 262] width 57 height 12
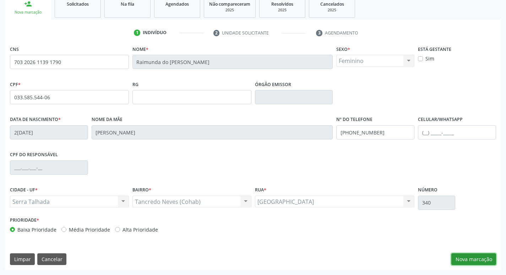
click at [461, 256] on button "Nova marcação" at bounding box center [474, 259] width 45 height 12
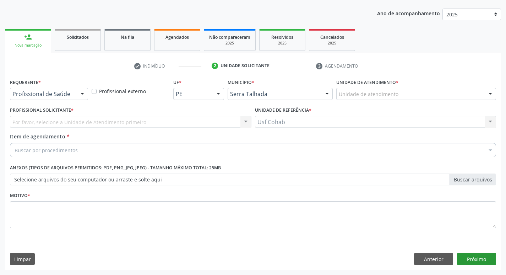
scroll to position [77, 0]
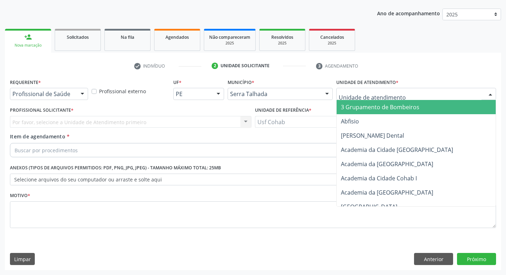
drag, startPoint x: 363, startPoint y: 92, endPoint x: 364, endPoint y: 105, distance: 12.5
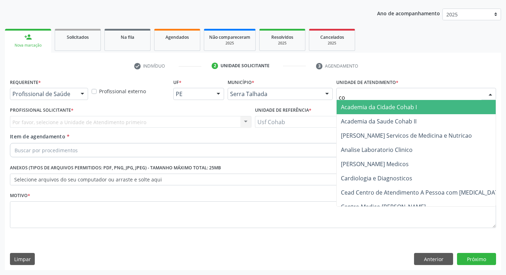
type input "coh"
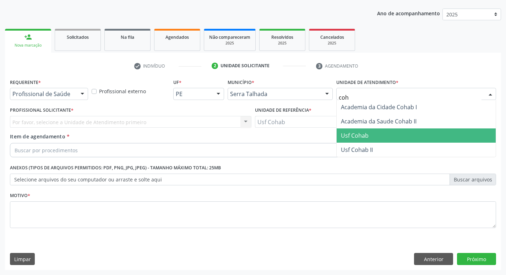
click at [366, 136] on span "Usf Cohab" at bounding box center [355, 135] width 28 height 8
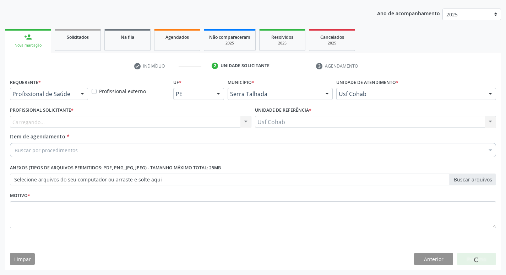
click at [191, 120] on div "Carregando... Nenhum resultado encontrado para: " " Não há nenhuma opção para s…" at bounding box center [131, 122] width 242 height 12
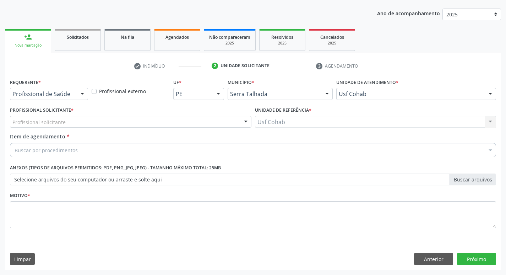
click at [191, 121] on div "Profissional solicitante" at bounding box center [131, 122] width 242 height 12
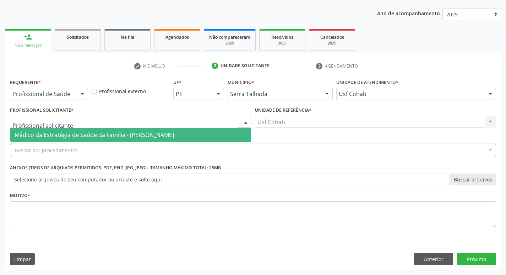
click at [174, 134] on span "Médico da Estratégia de Saúde da Família - [PERSON_NAME]" at bounding box center [95, 135] width 160 height 8
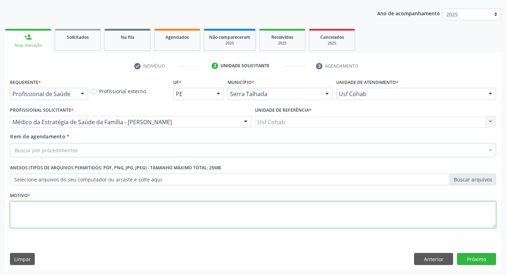
click at [105, 217] on textarea at bounding box center [253, 214] width 486 height 27
type textarea "-"
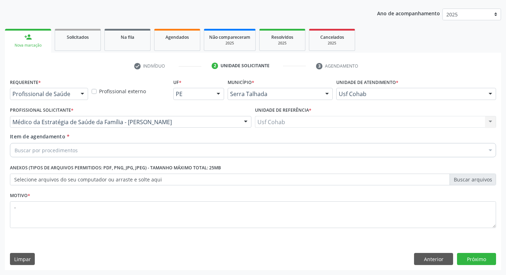
click at [108, 151] on div "Buscar por procedimentos" at bounding box center [253, 150] width 486 height 14
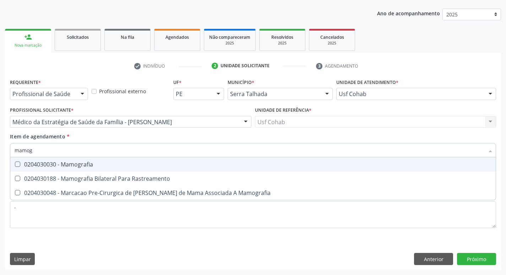
type input "mamogr"
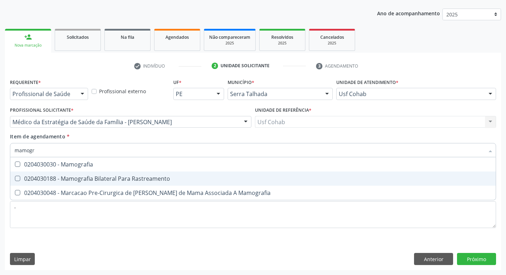
click at [105, 177] on div "0204030188 - Mamografia Bilateral Para Rastreamento" at bounding box center [253, 179] width 477 height 6
checkbox Rastreamento "true"
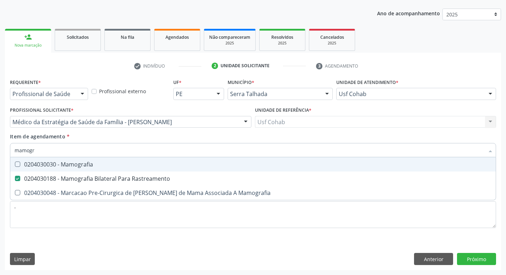
click at [0, 152] on div "Acompanhamento Acompanhe a situação das marcações correntes e finalizadas Relat…" at bounding box center [253, 118] width 506 height 313
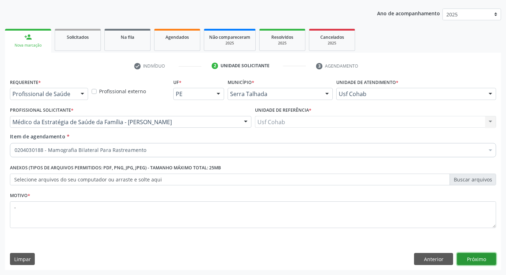
click at [484, 259] on button "Próximo" at bounding box center [476, 259] width 39 height 12
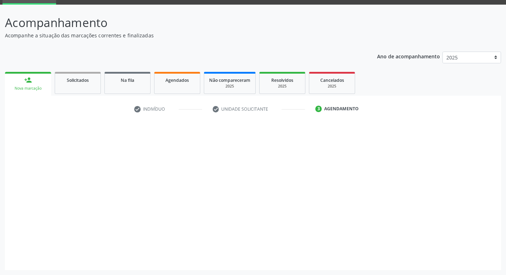
scroll to position [34, 0]
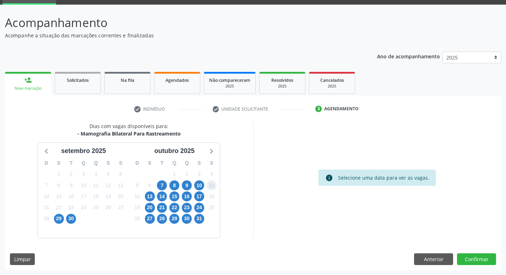
click at [207, 184] on span "11" at bounding box center [212, 185] width 10 height 10
click at [202, 185] on span "10" at bounding box center [199, 185] width 10 height 10
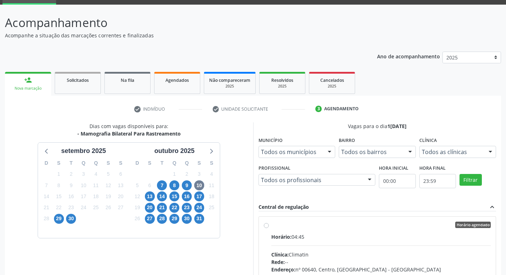
click at [327, 219] on div "Horário agendado Horário: 04:45 Clínica: Climatin Rede: -- Endereço: nº 00640, …" at bounding box center [377, 275] width 237 height 119
radio input "true"
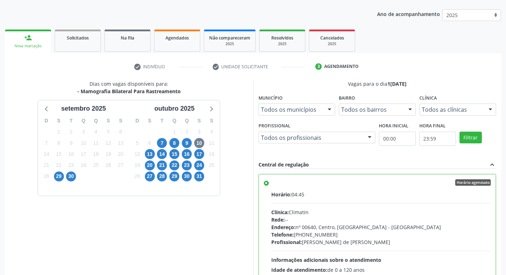
scroll to position [150, 0]
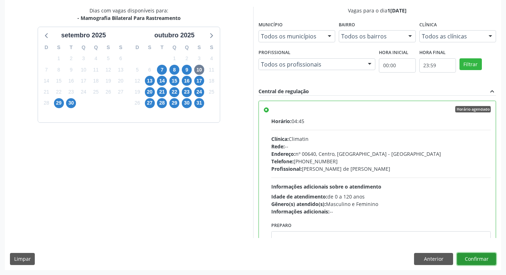
drag, startPoint x: 488, startPoint y: 254, endPoint x: 482, endPoint y: 252, distance: 6.9
click at [485, 253] on button "Confirmar" at bounding box center [476, 259] width 39 height 12
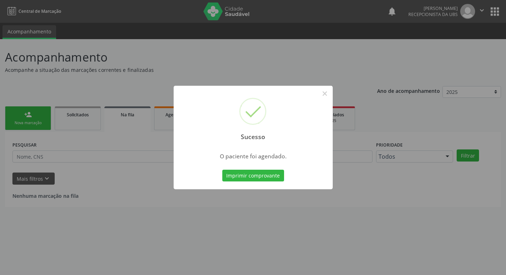
scroll to position [0, 0]
click at [270, 183] on div "Sucesso × O paciente foi agendado. Imprimir comprovante Cancel" at bounding box center [255, 138] width 159 height 104
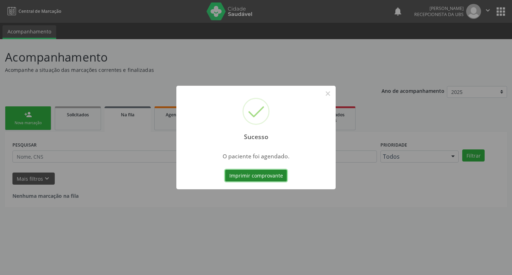
click at [269, 179] on button "Imprimir comprovante" at bounding box center [256, 176] width 62 height 12
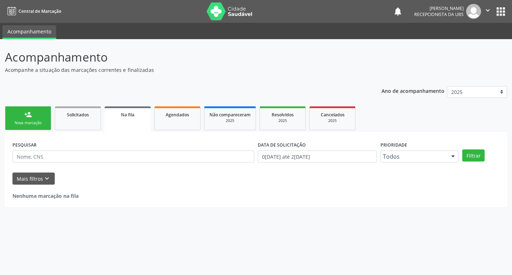
click at [20, 124] on div "Sucesso × O paciente foi agendado. Imprimir comprovante Cancel" at bounding box center [256, 137] width 512 height 275
click at [22, 118] on link "person_add Nova marcação" at bounding box center [28, 118] width 46 height 24
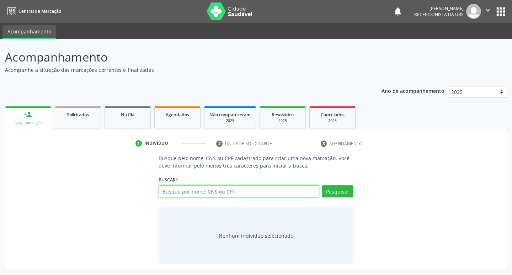
click at [182, 189] on input "text" at bounding box center [238, 191] width 161 height 12
type input "160285067700007"
click at [337, 190] on button "Pesquisar" at bounding box center [338, 191] width 32 height 12
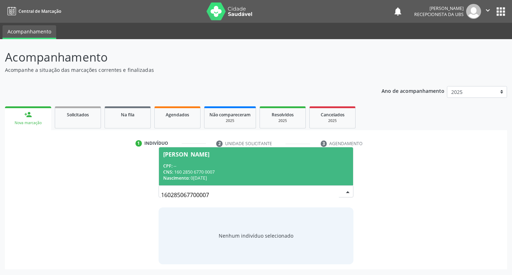
click at [236, 170] on div "CNS: 160 2850 6770 0007" at bounding box center [256, 172] width 186 height 6
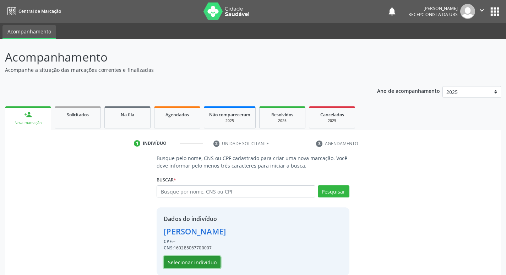
click at [200, 265] on button "Selecionar indivíduo" at bounding box center [192, 262] width 57 height 12
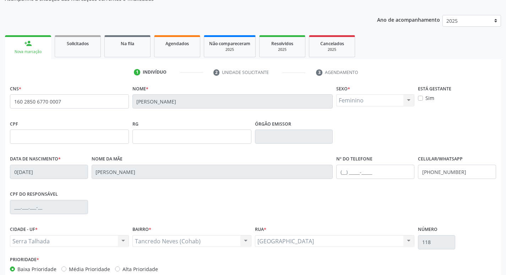
scroll to position [111, 0]
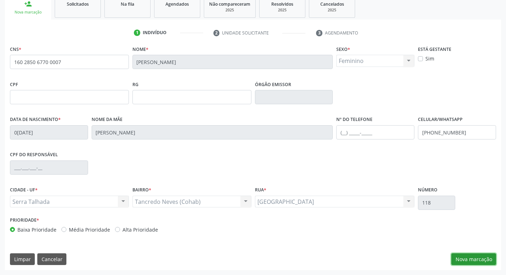
click at [459, 256] on button "Nova marcação" at bounding box center [474, 259] width 45 height 12
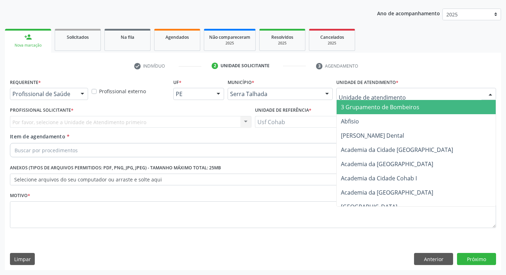
drag, startPoint x: 383, startPoint y: 98, endPoint x: 389, endPoint y: 94, distance: 8.0
click at [383, 98] on div at bounding box center [417, 94] width 160 height 12
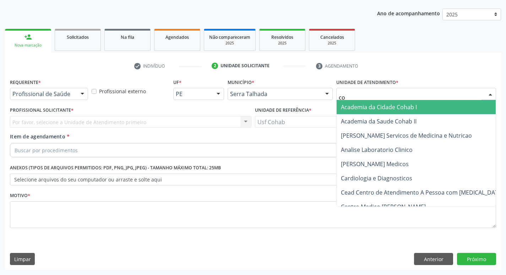
type input "coh"
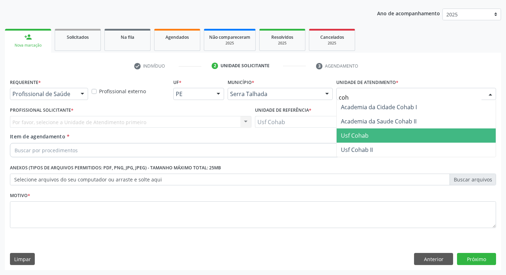
click at [396, 131] on span "Usf Cohab" at bounding box center [416, 135] width 159 height 14
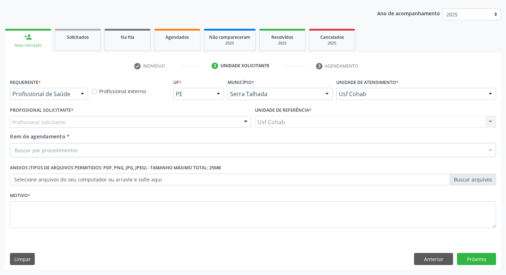
click at [214, 126] on div "Profissional solicitante" at bounding box center [131, 122] width 242 height 12
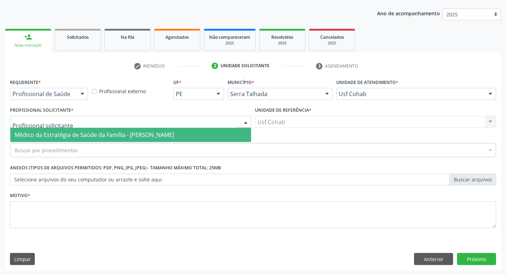
click at [212, 137] on span "Médico da Estratégia de Saúde da Família - [PERSON_NAME]" at bounding box center [130, 135] width 241 height 14
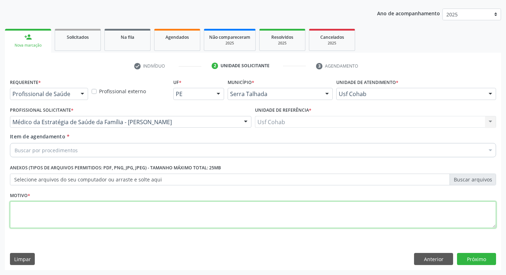
click at [74, 220] on textarea at bounding box center [253, 214] width 486 height 27
type textarea "-"
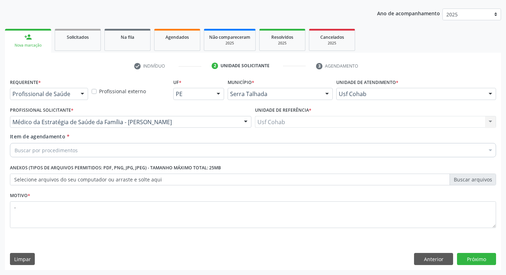
click at [87, 148] on div "Buscar por procedimentos" at bounding box center [253, 150] width 486 height 14
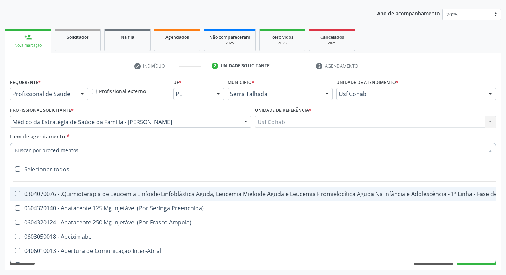
click at [87, 154] on input "Item de agendamento *" at bounding box center [250, 150] width 470 height 14
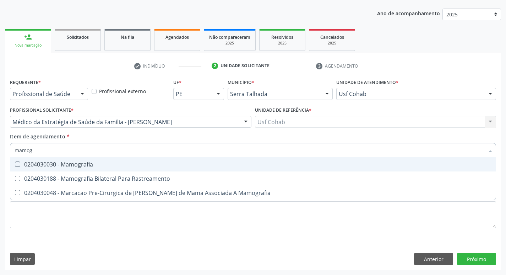
type input "mamogr"
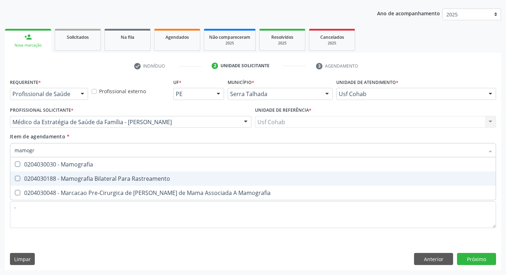
click at [84, 178] on div "0204030188 - Mamografia Bilateral Para Rastreamento" at bounding box center [253, 179] width 477 height 6
checkbox Rastreamento "true"
click at [0, 160] on div "Acompanhamento Acompanhe a situação das marcações correntes e finalizadas Relat…" at bounding box center [253, 118] width 506 height 313
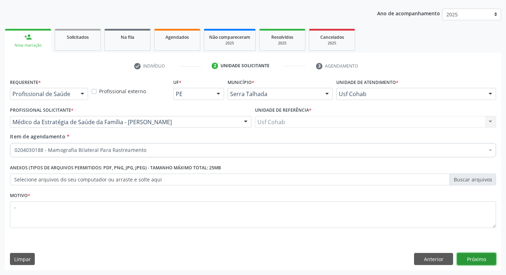
click at [467, 258] on button "Próximo" at bounding box center [476, 259] width 39 height 12
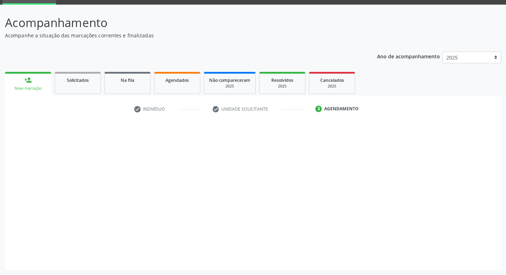
scroll to position [34, 0]
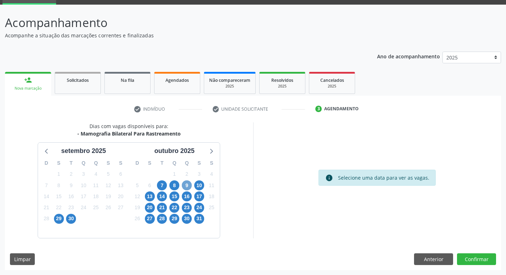
click at [185, 187] on span "9" at bounding box center [187, 185] width 10 height 10
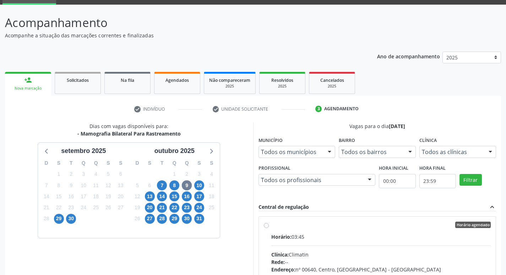
drag, startPoint x: 332, startPoint y: 226, endPoint x: 425, endPoint y: 150, distance: 119.7
click at [336, 226] on div "Horário agendado" at bounding box center [381, 224] width 220 height 6
click at [269, 226] on input "Horário agendado Horário: 03:45 Clínica: Climatin Rede: -- Endereço: nº 00640, …" at bounding box center [266, 224] width 5 height 6
radio input "true"
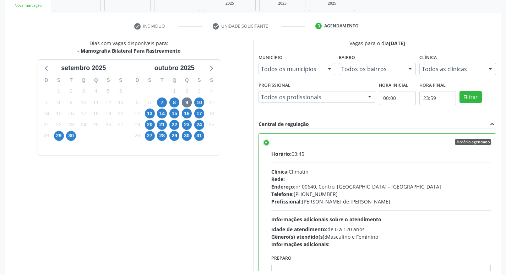
scroll to position [150, 0]
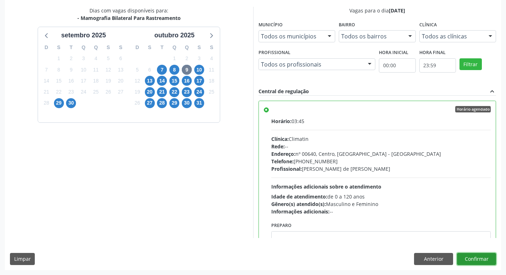
click at [471, 256] on button "Confirmar" at bounding box center [476, 259] width 39 height 12
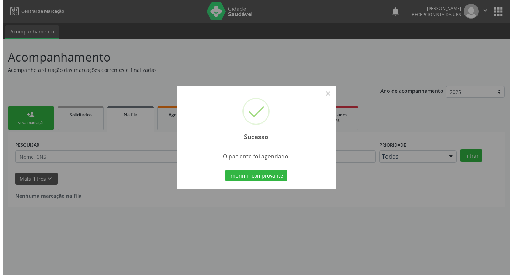
scroll to position [0, 0]
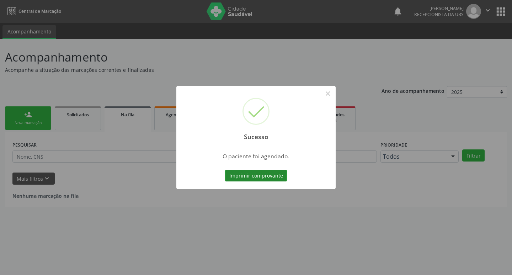
click at [262, 174] on button "Imprimir comprovante" at bounding box center [256, 176] width 62 height 12
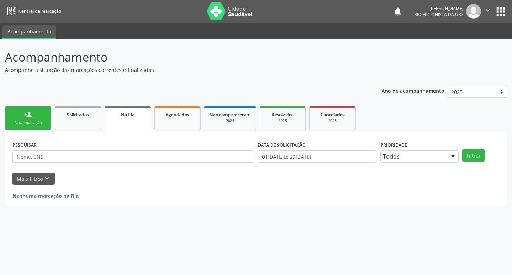
click at [8, 119] on link "person_add Nova marcação" at bounding box center [28, 118] width 46 height 24
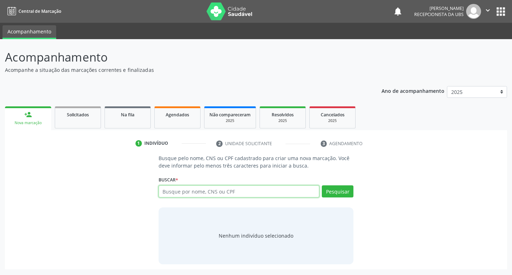
click at [236, 193] on input "text" at bounding box center [238, 191] width 161 height 12
type input "702503726759340"
click at [327, 192] on button "Pesquisar" at bounding box center [338, 191] width 32 height 12
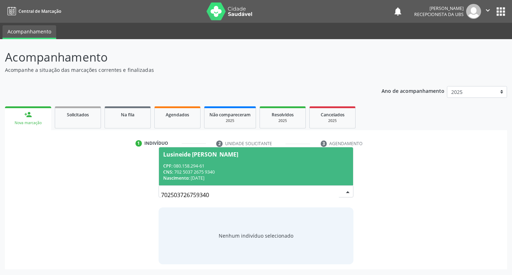
click at [216, 178] on div "Nascimento: 30[DATE]" at bounding box center [256, 178] width 186 height 6
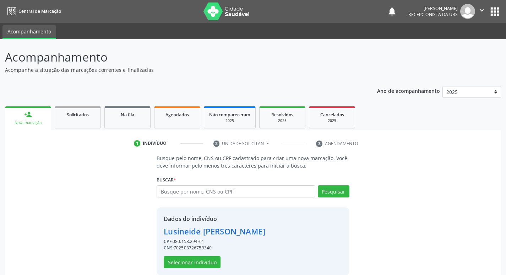
click at [191, 269] on div "Dados do indivíduo [PERSON_NAME] CPF: 080.158.294-61 CNS: 702503726759340 Selec…" at bounding box center [253, 241] width 193 height 68
click at [192, 265] on button "Selecionar indivíduo" at bounding box center [192, 262] width 57 height 12
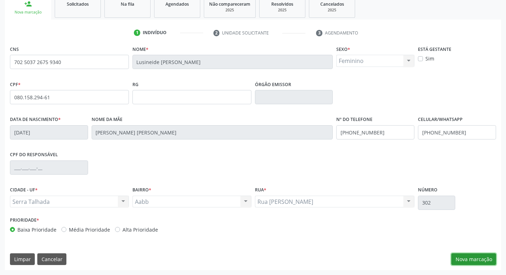
click at [478, 258] on button "Nova marcação" at bounding box center [474, 259] width 45 height 12
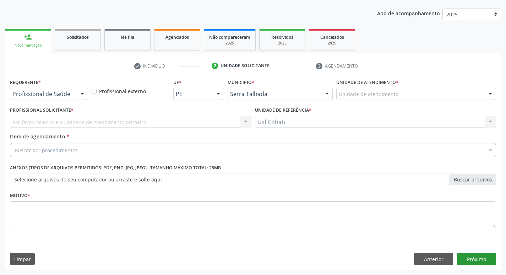
scroll to position [77, 0]
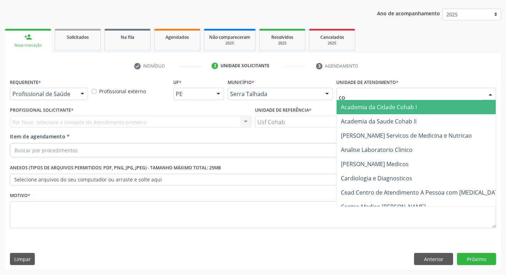
type input "coh"
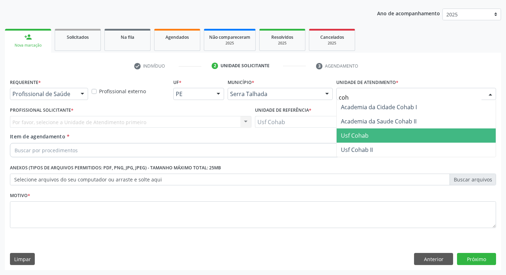
drag, startPoint x: 361, startPoint y: 135, endPoint x: 174, endPoint y: 112, distance: 188.0
click at [360, 135] on span "Usf Cohab" at bounding box center [355, 135] width 28 height 8
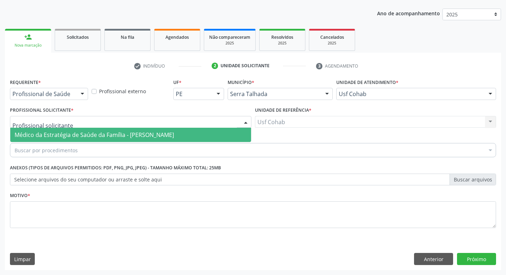
drag, startPoint x: 142, startPoint y: 116, endPoint x: 142, endPoint y: 120, distance: 3.6
click at [142, 120] on div at bounding box center [131, 122] width 242 height 12
drag, startPoint x: 142, startPoint y: 134, endPoint x: 83, endPoint y: 173, distance: 70.5
click at [142, 134] on span "Médico da Estratégia de Saúde da Família - [PERSON_NAME]" at bounding box center [95, 135] width 160 height 8
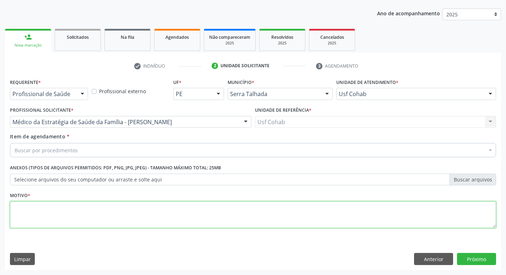
click at [66, 209] on textarea at bounding box center [253, 214] width 486 height 27
type textarea "-"
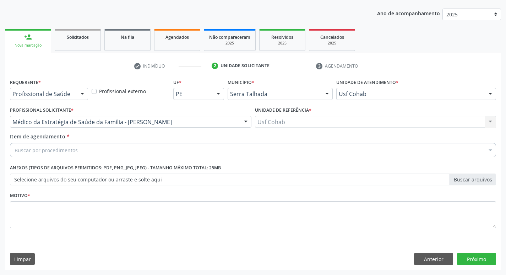
click at [94, 144] on div "Buscar por procedimentos" at bounding box center [253, 150] width 486 height 14
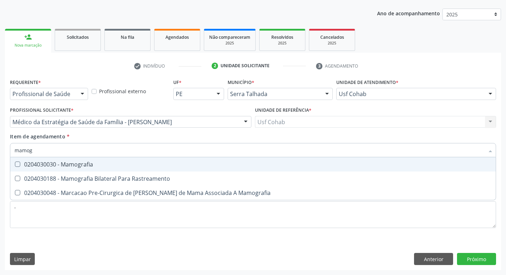
type input "mamogr"
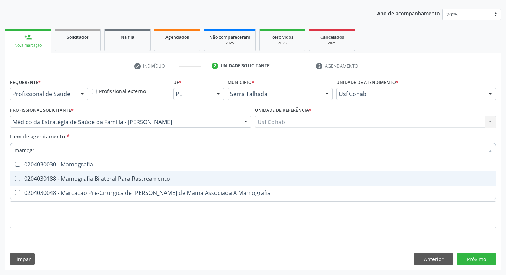
click at [97, 177] on div "0204030188 - Mamografia Bilateral Para Rastreamento" at bounding box center [253, 179] width 477 height 6
checkbox Rastreamento "true"
click at [0, 169] on div "Acompanhamento Acompanhe a situação das marcações correntes e finalizadas Relat…" at bounding box center [253, 118] width 506 height 313
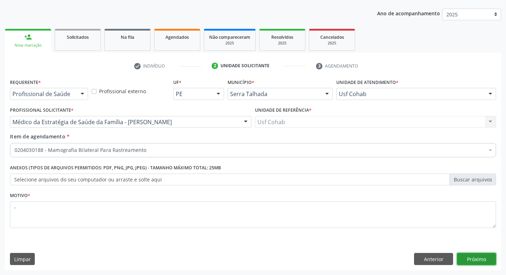
click at [484, 260] on button "Próximo" at bounding box center [476, 259] width 39 height 12
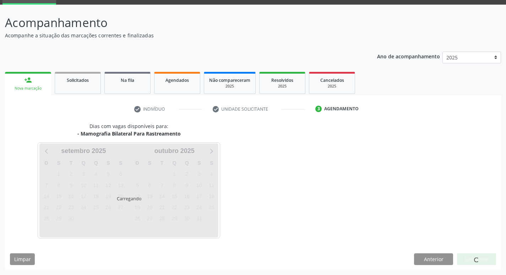
scroll to position [34, 0]
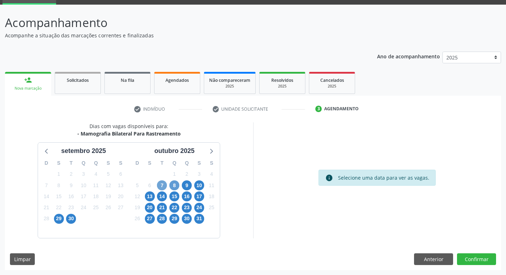
drag, startPoint x: 163, startPoint y: 184, endPoint x: 173, endPoint y: 184, distance: 10.0
click at [168, 185] on div "7" at bounding box center [162, 185] width 12 height 11
click at [159, 183] on span "7" at bounding box center [162, 185] width 10 height 10
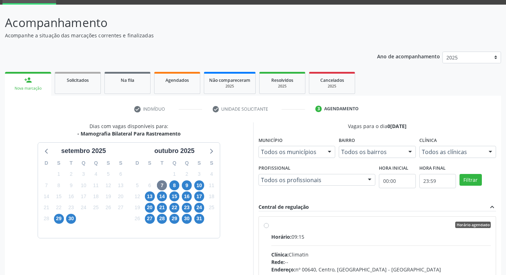
click at [269, 228] on input "Horário agendado Horário: 09:15 Clínica: Climatin Rede: -- Endereço: nº 00640, …" at bounding box center [266, 224] width 5 height 6
radio input "true"
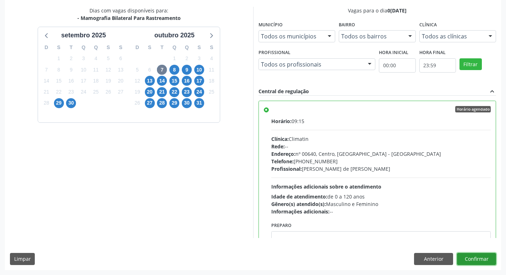
click at [469, 258] on button "Confirmar" at bounding box center [476, 259] width 39 height 12
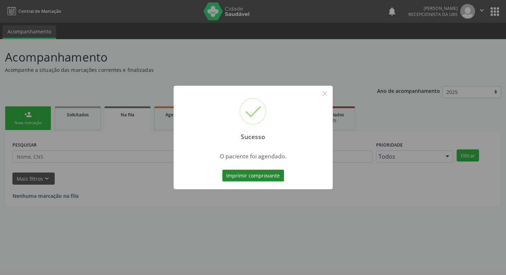
scroll to position [0, 0]
click at [249, 178] on button "Imprimir comprovante" at bounding box center [256, 176] width 62 height 12
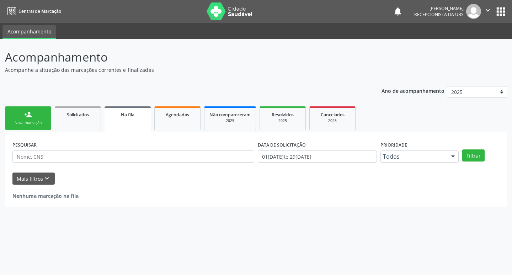
click at [28, 126] on link "person_add Nova marcação" at bounding box center [28, 118] width 46 height 24
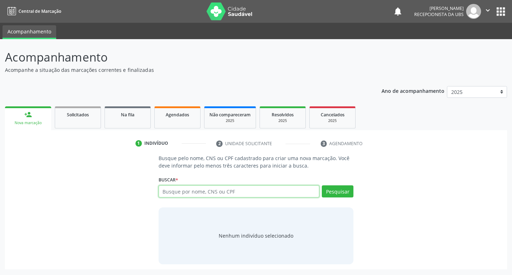
click at [173, 193] on input "text" at bounding box center [238, 191] width 161 height 12
paste input "090.553.774-22"
type input "090.553.774-22"
click at [327, 193] on button "Pesquisar" at bounding box center [338, 191] width 32 height 12
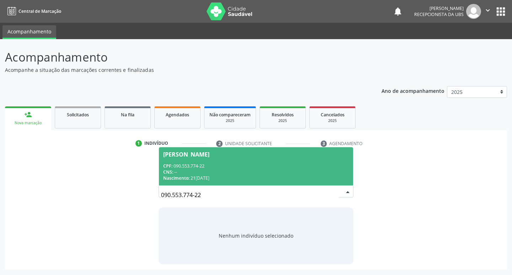
click at [223, 169] on div "CNS: --" at bounding box center [256, 172] width 186 height 6
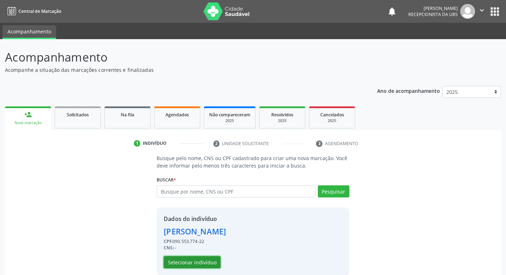
click at [198, 262] on button "Selecionar indivíduo" at bounding box center [192, 262] width 57 height 12
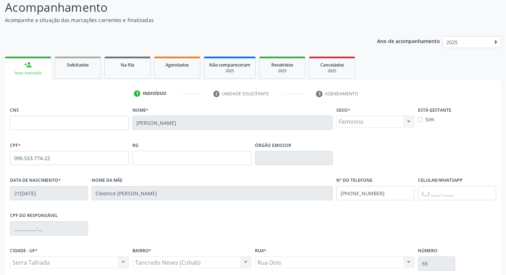
scroll to position [111, 0]
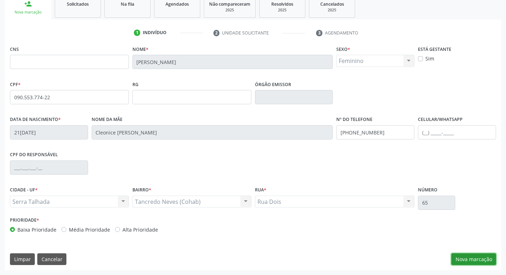
click at [467, 256] on button "Nova marcação" at bounding box center [474, 259] width 45 height 12
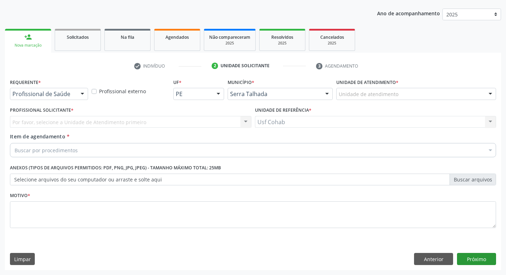
scroll to position [77, 0]
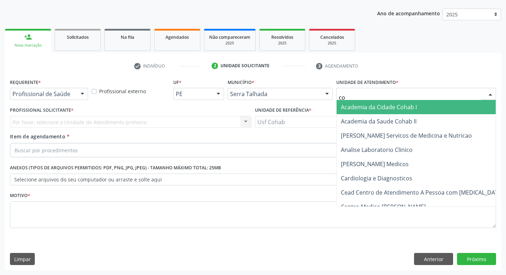
type input "coh"
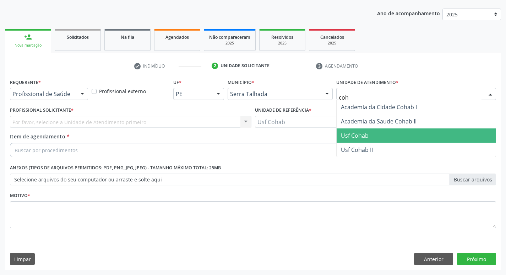
drag, startPoint x: 362, startPoint y: 134, endPoint x: 269, endPoint y: 127, distance: 94.1
click at [362, 135] on span "Usf Cohab" at bounding box center [355, 135] width 28 height 8
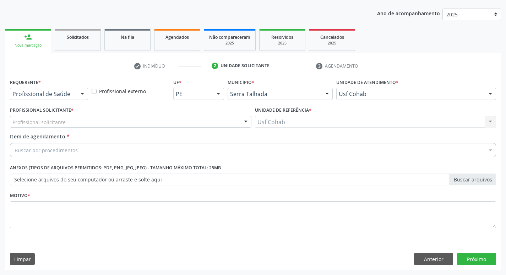
click at [138, 123] on div "Profissional solicitante" at bounding box center [131, 122] width 242 height 12
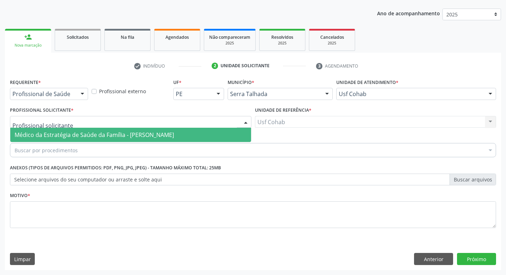
drag, startPoint x: 138, startPoint y: 132, endPoint x: 132, endPoint y: 146, distance: 15.3
click at [138, 132] on span "Médico da Estratégia de Saúde da Família - [PERSON_NAME]" at bounding box center [95, 135] width 160 height 8
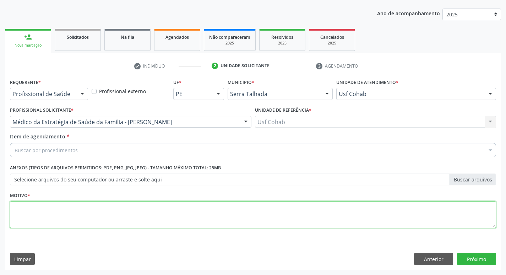
click at [103, 214] on textarea at bounding box center [253, 214] width 486 height 27
type textarea "-"
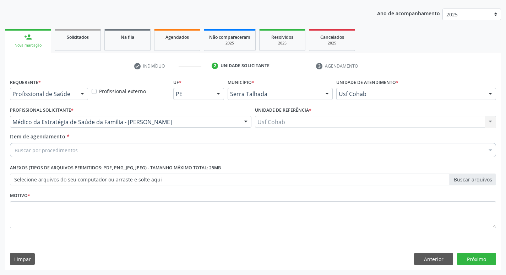
click at [149, 146] on div "Buscar por procedimentos" at bounding box center [253, 150] width 486 height 14
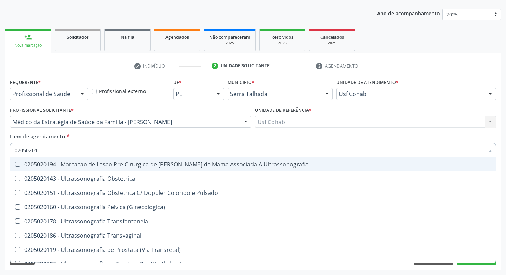
type input "020502018"
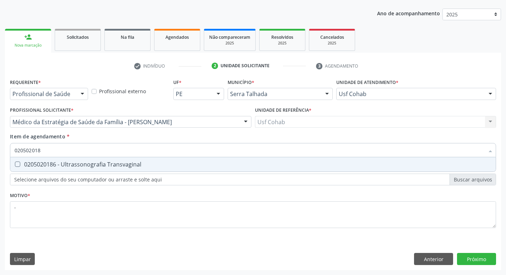
click at [145, 162] on div "0205020186 - Ultrassonografia Transvaginal" at bounding box center [253, 164] width 477 height 6
checkbox Transvaginal "true"
click at [2, 178] on div "Acompanhamento Acompanhe a situação das marcações correntes e finalizadas Relat…" at bounding box center [253, 118] width 506 height 313
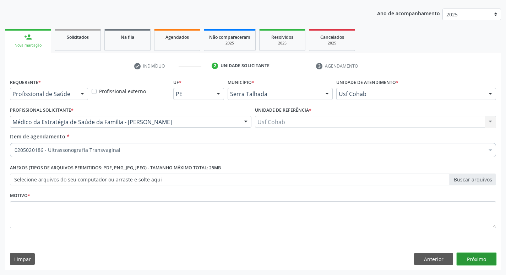
click at [467, 253] on button "Próximo" at bounding box center [476, 259] width 39 height 12
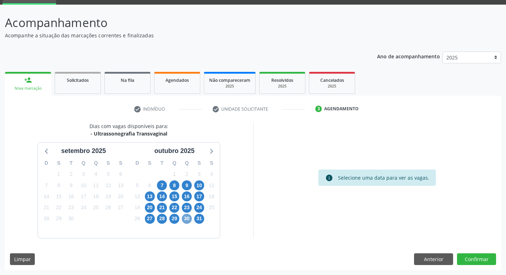
click at [184, 218] on span "30" at bounding box center [187, 219] width 10 height 10
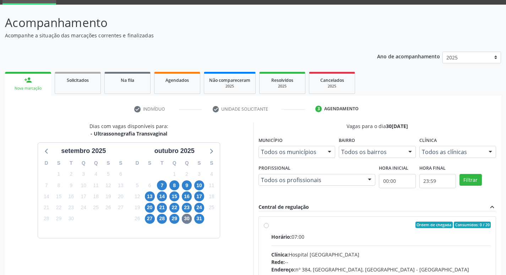
click at [359, 231] on label "Ordem de chegada Consumidos: 0 / 20 Horário: 07:00 Clínica: Hospital Sao Franci…" at bounding box center [381, 275] width 220 height 109
click at [269, 228] on input "Ordem de chegada Consumidos: 0 / 20 Horário: 07:00 Clínica: Hospital Sao Franci…" at bounding box center [266, 224] width 5 height 6
radio input "true"
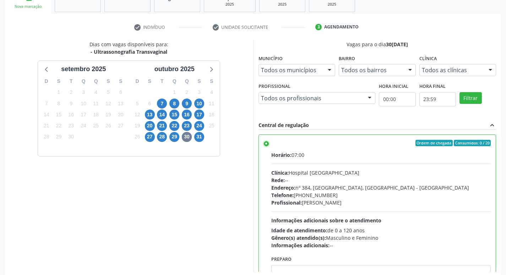
scroll to position [150, 0]
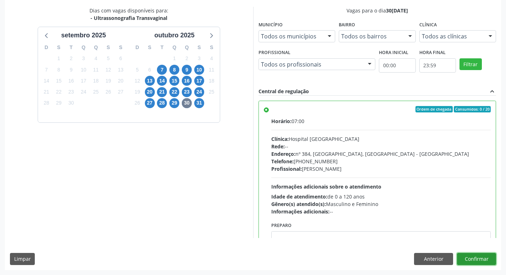
click at [473, 263] on button "Confirmar" at bounding box center [476, 259] width 39 height 12
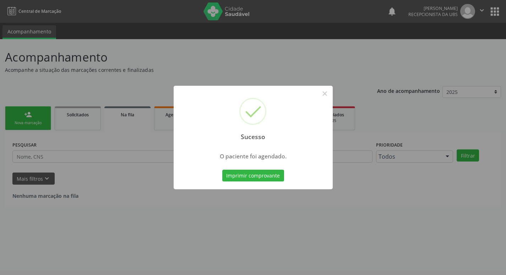
scroll to position [0, 0]
click at [278, 178] on button "Imprimir comprovante" at bounding box center [256, 176] width 62 height 12
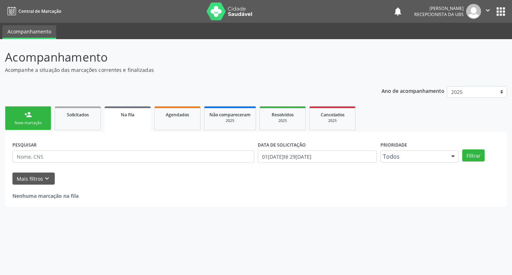
click at [34, 122] on div "Nova marcação" at bounding box center [28, 122] width 36 height 5
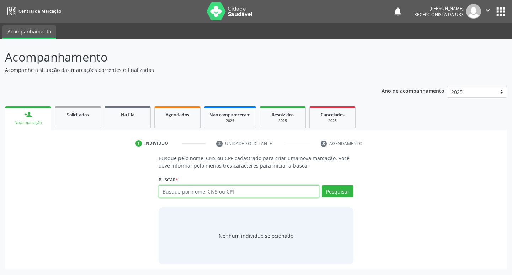
click at [229, 190] on input "text" at bounding box center [238, 191] width 161 height 12
type input "00676154492"
click at [327, 193] on button "Pesquisar" at bounding box center [338, 191] width 32 height 12
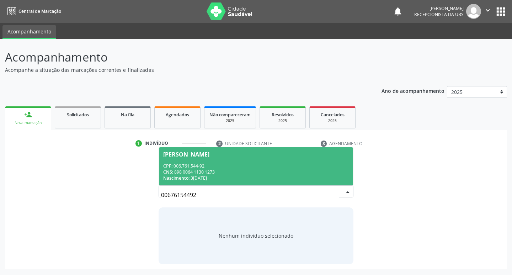
click at [221, 165] on div "CPF: 006.761.544-92" at bounding box center [256, 166] width 186 height 6
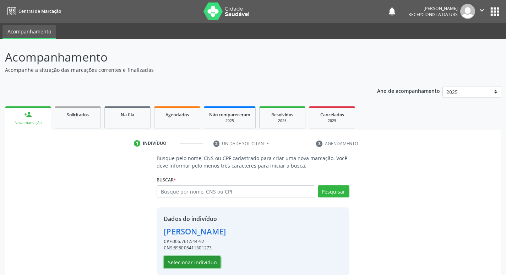
click at [211, 261] on button "Selecionar indivíduo" at bounding box center [192, 262] width 57 height 12
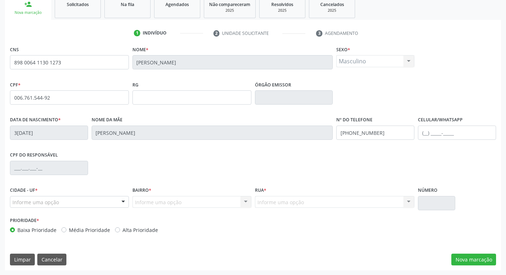
scroll to position [111, 0]
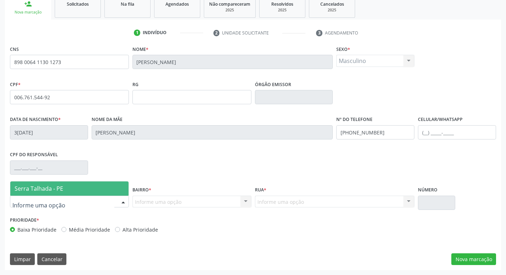
click at [58, 200] on div at bounding box center [69, 201] width 119 height 12
click at [85, 182] on span "Serra Talhada - PE" at bounding box center [69, 188] width 118 height 14
click at [160, 192] on div "Bairro * Informe uma opção Nenhum resultado encontrado para: " " Nenhuma opção …" at bounding box center [192, 195] width 119 height 23
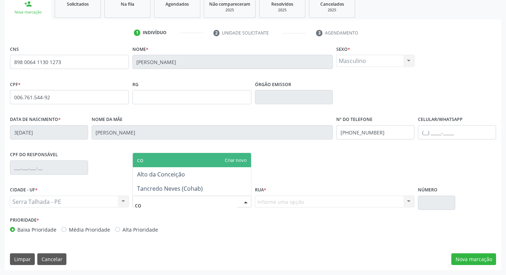
type input "coh"
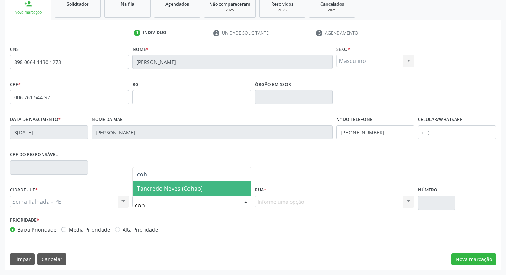
click at [200, 188] on span "Tancredo Neves (Cohab)" at bounding box center [170, 188] width 66 height 8
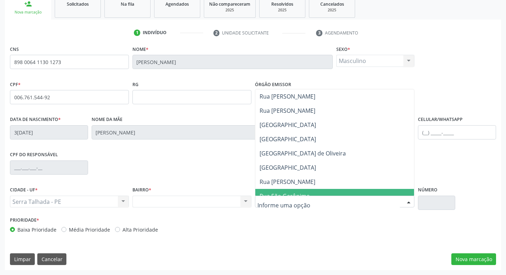
type input "a"
type input "sant"
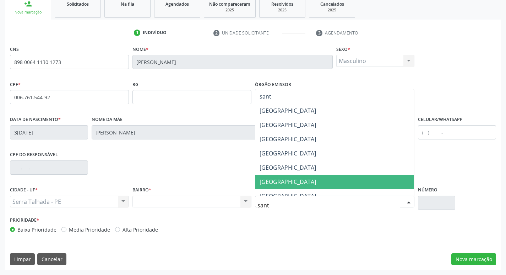
click at [299, 178] on span "[GEOGRAPHIC_DATA]" at bounding box center [288, 182] width 57 height 8
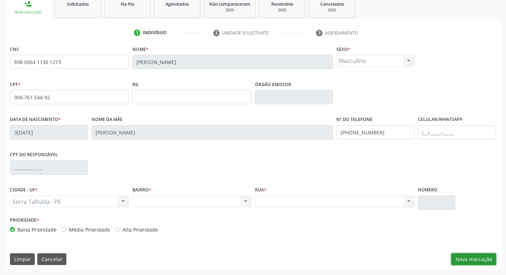
click at [468, 262] on button "Nova marcação" at bounding box center [474, 259] width 45 height 12
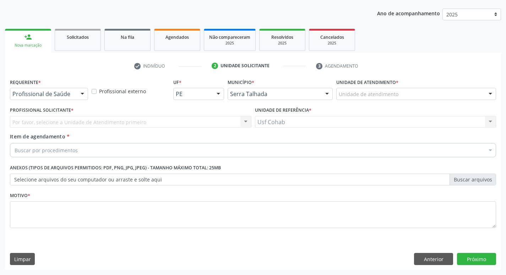
scroll to position [77, 0]
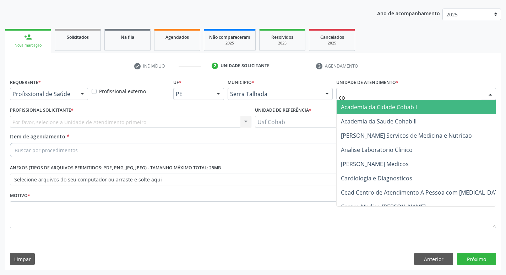
type input "coh"
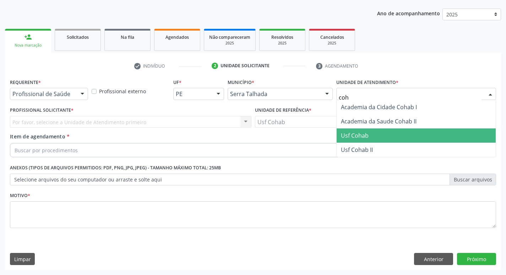
click at [355, 136] on span "Usf Cohab" at bounding box center [355, 135] width 28 height 8
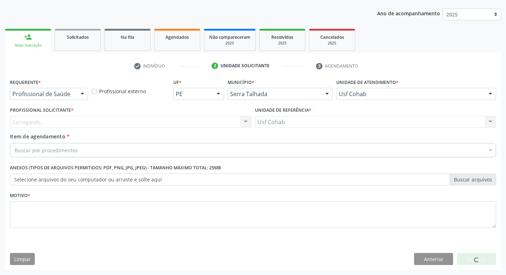
click at [169, 121] on div "Carregando..." at bounding box center [131, 122] width 242 height 12
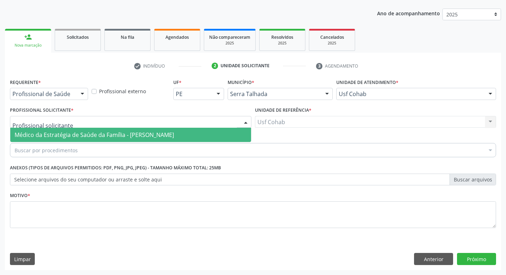
click at [168, 130] on span "Médico da Estratégia de Saúde da Família - [PERSON_NAME]" at bounding box center [130, 135] width 241 height 14
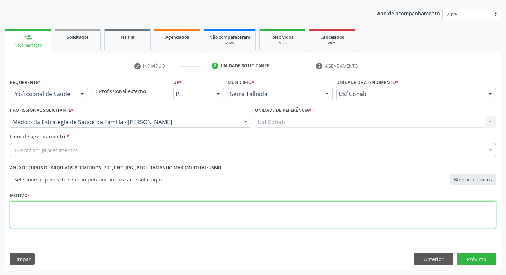
click at [118, 226] on textarea at bounding box center [253, 214] width 486 height 27
type textarea "-"
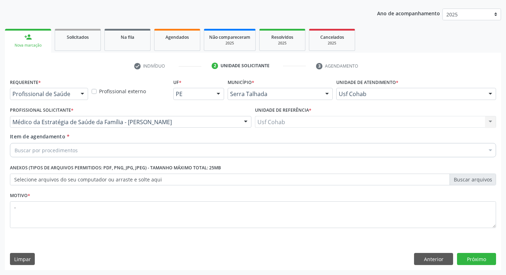
click at [182, 147] on div "Buscar por procedimentos" at bounding box center [253, 150] width 486 height 14
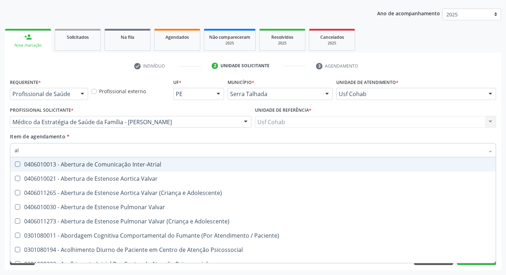
type input "a"
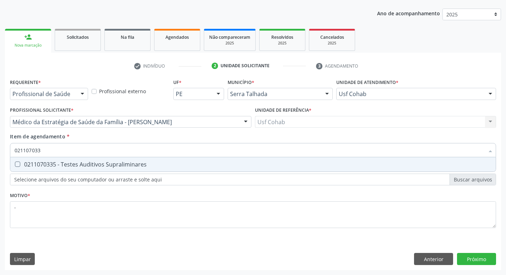
type input "0211070335"
drag, startPoint x: 177, startPoint y: 161, endPoint x: 184, endPoint y: 162, distance: 6.9
click at [179, 161] on span "0211070335 - Testes Auditivos Supraliminares" at bounding box center [253, 164] width 486 height 14
checkbox Supraliminares "true"
click at [468, 254] on div "Requerente * Profissional de Saúde Profissional de Saúde Paciente Nenhum result…" at bounding box center [253, 173] width 496 height 193
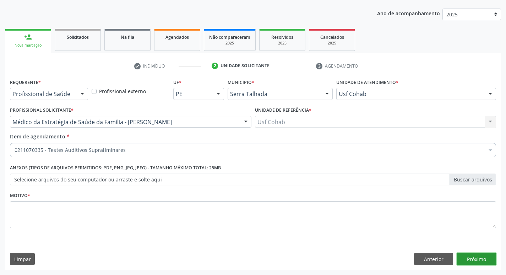
click at [469, 261] on button "Próximo" at bounding box center [476, 259] width 39 height 12
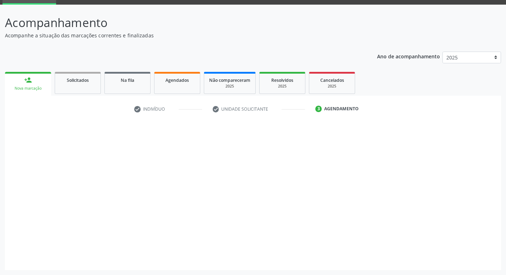
scroll to position [34, 0]
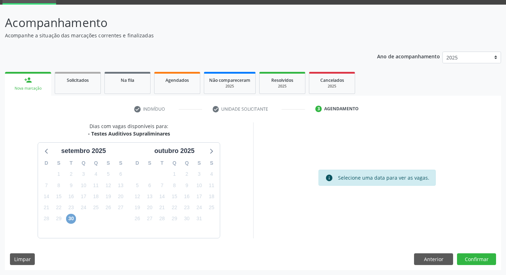
click at [74, 222] on span "30" at bounding box center [71, 219] width 10 height 10
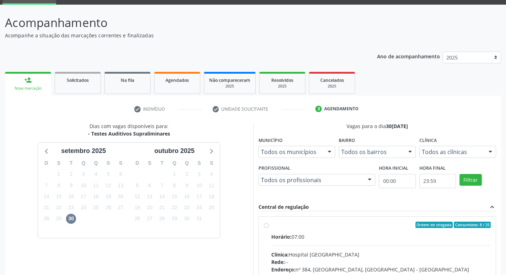
click at [343, 230] on label "Ordem de chegada Consumidos: 8 / 25 Horário: 07:00 Clínica: Hospital Sao Franci…" at bounding box center [381, 275] width 220 height 109
click at [269, 228] on input "Ordem de chegada Consumidos: 8 / 25 Horário: 07:00 Clínica: Hospital Sao Franci…" at bounding box center [266, 224] width 5 height 6
radio input "true"
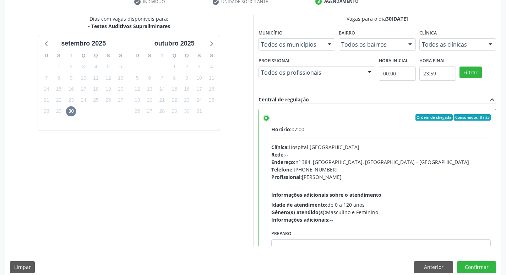
scroll to position [150, 0]
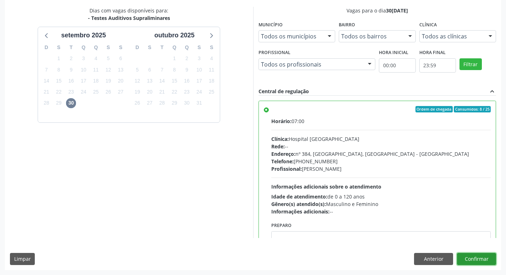
click at [489, 260] on button "Confirmar" at bounding box center [476, 259] width 39 height 12
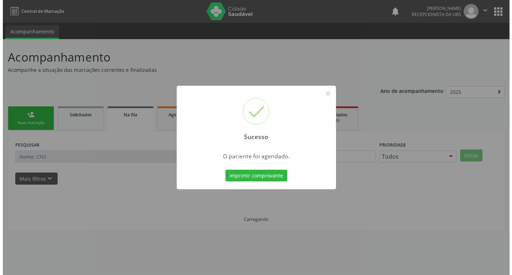
scroll to position [0, 0]
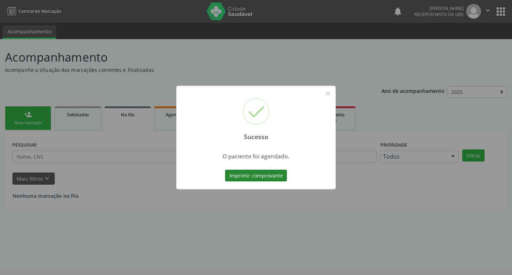
click at [276, 176] on button "Imprimir comprovante" at bounding box center [256, 176] width 62 height 12
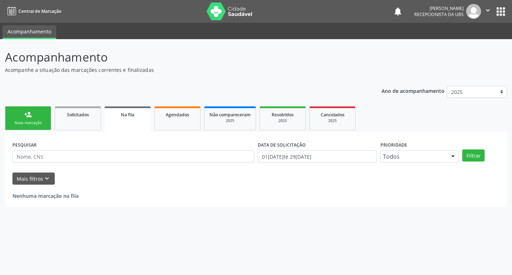
click at [14, 124] on div "Sucesso × O paciente foi agendado. Imprimir comprovante Cancel" at bounding box center [256, 137] width 512 height 275
click at [27, 127] on link "person_add Nova marcação" at bounding box center [28, 118] width 46 height 24
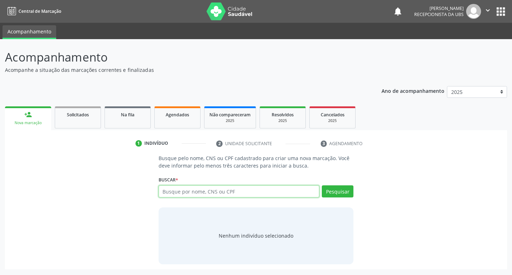
click at [189, 194] on input "text" at bounding box center [238, 191] width 161 height 12
click at [221, 192] on input "text" at bounding box center [238, 191] width 161 height 12
type input "00673598411"
click at [334, 191] on button "Pesquisar" at bounding box center [338, 191] width 32 height 12
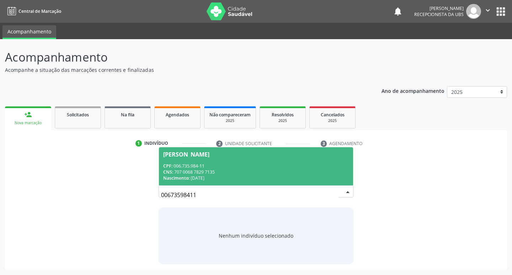
click at [230, 176] on div "Nascimento: [DATE]" at bounding box center [256, 178] width 186 height 6
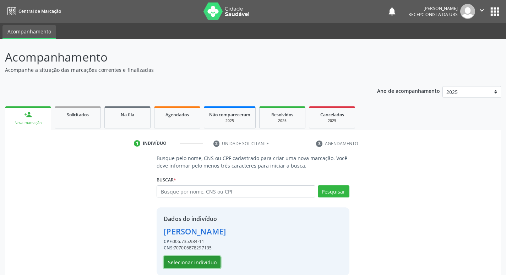
click at [205, 259] on button "Selecionar indivíduo" at bounding box center [192, 262] width 57 height 12
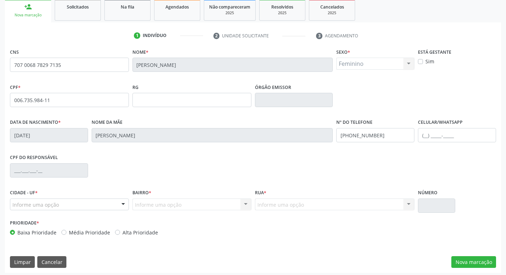
scroll to position [111, 0]
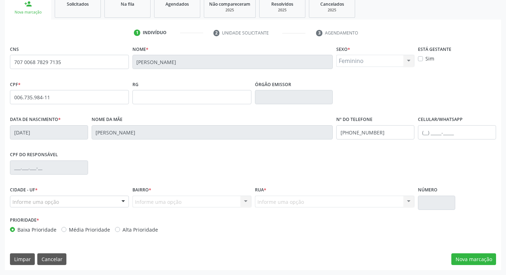
click at [112, 205] on div "Informe uma opção" at bounding box center [69, 201] width 119 height 12
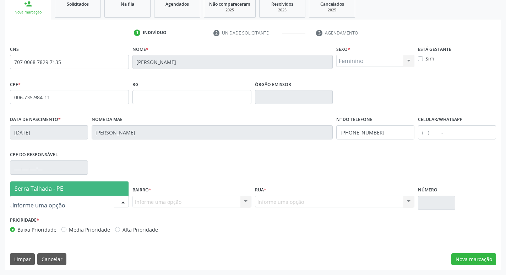
drag, startPoint x: 96, startPoint y: 187, endPoint x: 133, endPoint y: 200, distance: 39.3
click at [96, 188] on span "Serra Talhada - PE" at bounding box center [69, 188] width 118 height 14
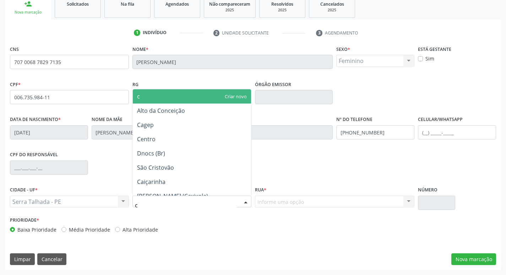
type input "co"
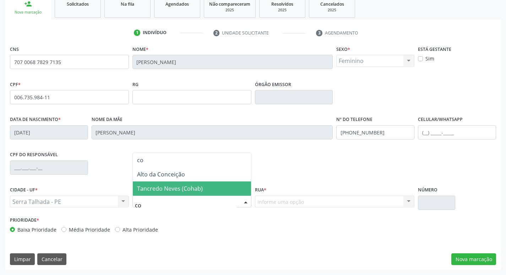
click at [155, 191] on span "Tancredo Neves (Cohab)" at bounding box center [170, 188] width 66 height 8
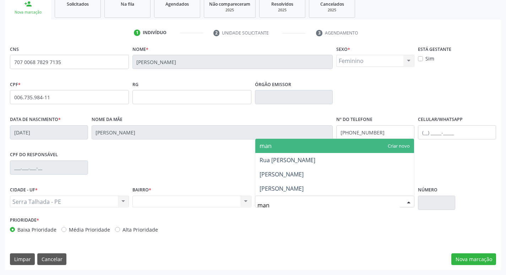
type input "mano"
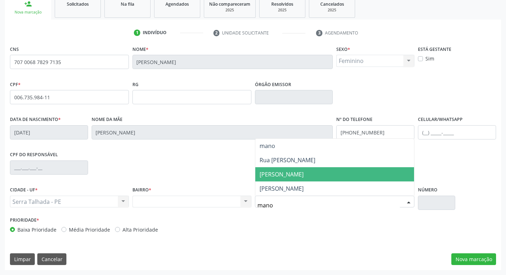
click at [304, 177] on span "[PERSON_NAME]" at bounding box center [282, 174] width 44 height 8
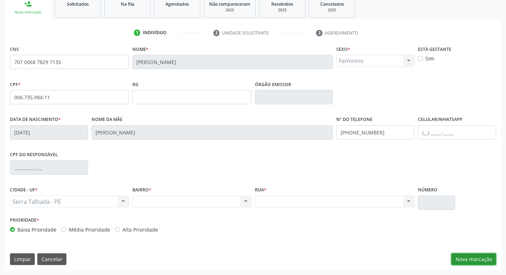
click at [466, 259] on button "Nova marcação" at bounding box center [474, 259] width 45 height 12
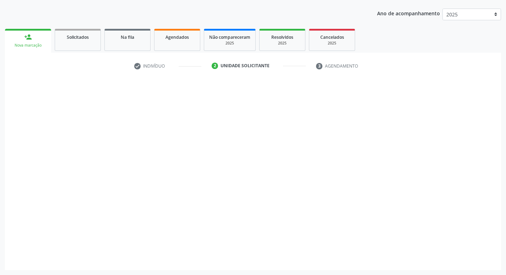
scroll to position [77, 0]
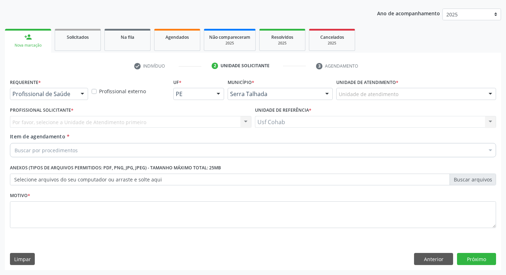
click at [396, 98] on div "Unidade de atendimento" at bounding box center [417, 94] width 160 height 12
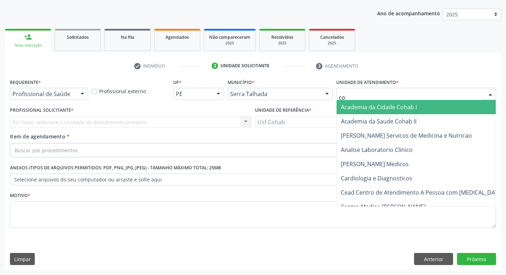
type input "coh"
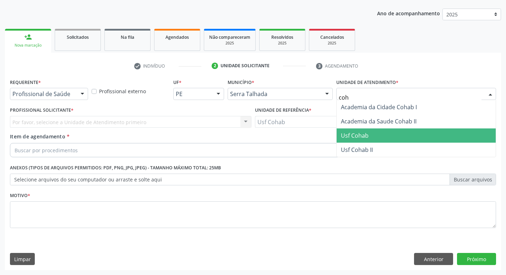
click at [359, 134] on span "Usf Cohab" at bounding box center [355, 135] width 28 height 8
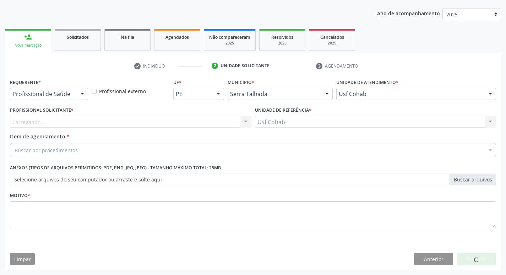
click at [136, 124] on div "Carregando... Nenhum resultado encontrado para: " " Não há nenhuma opção para s…" at bounding box center [131, 122] width 242 height 12
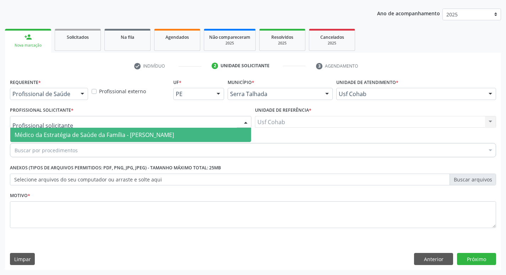
click at [136, 124] on div at bounding box center [131, 122] width 242 height 12
click at [133, 133] on span "Médico da Estratégia de Saúde da Família - [PERSON_NAME]" at bounding box center [95, 135] width 160 height 8
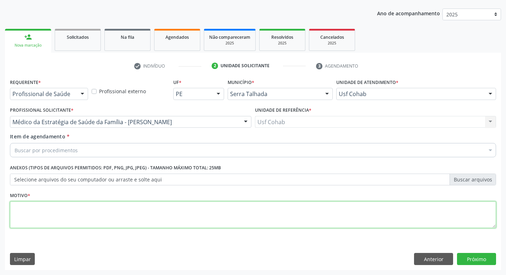
click at [66, 223] on textarea at bounding box center [253, 214] width 486 height 27
type textarea "-"
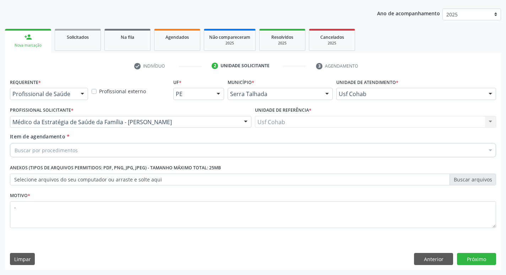
click at [113, 145] on div "Buscar por procedimentos" at bounding box center [253, 150] width 486 height 14
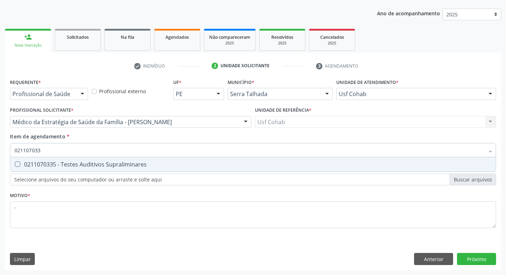
type input "0211070335"
click at [113, 167] on div "0211070335 - Testes Auditivos Supraliminares" at bounding box center [253, 164] width 477 height 6
checkbox Supraliminares "true"
click at [481, 263] on button "Próximo" at bounding box center [476, 259] width 39 height 12
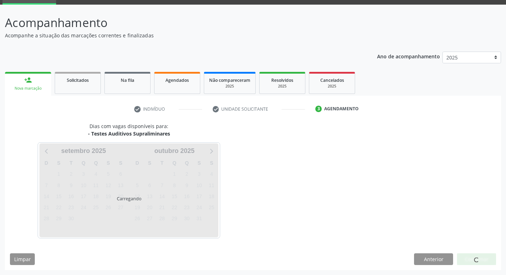
scroll to position [34, 0]
click at [480, 263] on div at bounding box center [476, 259] width 39 height 12
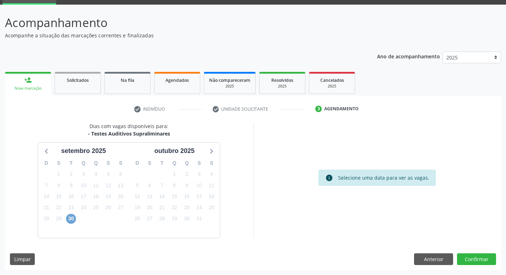
click at [69, 216] on span "30" at bounding box center [71, 219] width 10 height 10
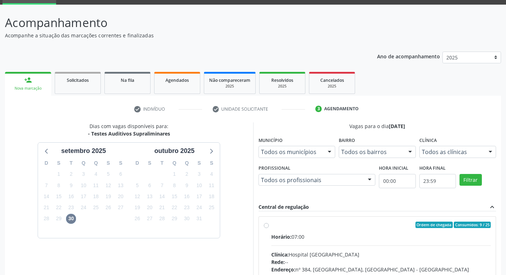
click at [269, 228] on input "Ordem de chegada Consumidos: 9 / 25 Horário: 07:00 Clínica: Hospital [GEOGRAPHI…" at bounding box center [266, 224] width 5 height 6
radio input "true"
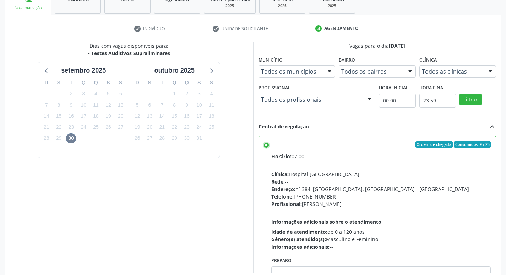
scroll to position [150, 0]
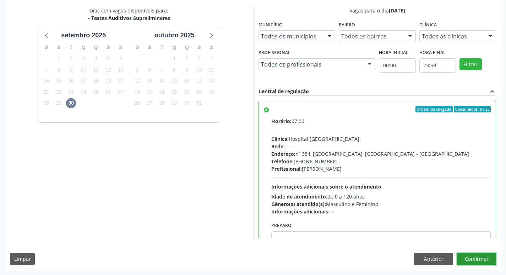
click at [467, 264] on button "Confirmar" at bounding box center [476, 259] width 39 height 12
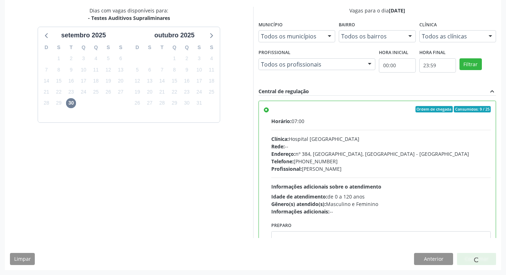
scroll to position [0, 0]
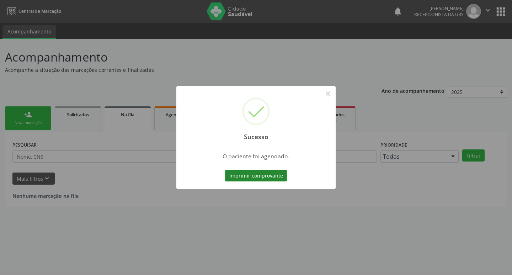
click at [254, 173] on button "Imprimir comprovante" at bounding box center [256, 176] width 62 height 12
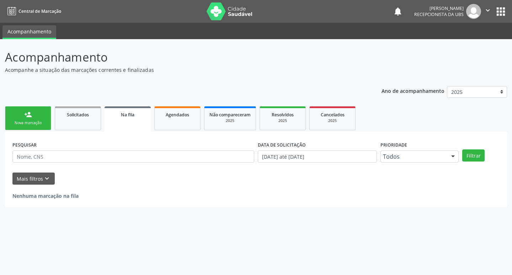
click at [20, 118] on link "person_add Nova marcação" at bounding box center [28, 118] width 46 height 24
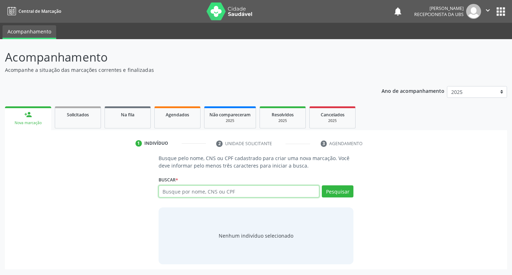
click at [189, 191] on input "text" at bounding box center [238, 191] width 161 height 12
type input "00685765440"
click at [326, 193] on button "Pesquisar" at bounding box center [338, 191] width 32 height 12
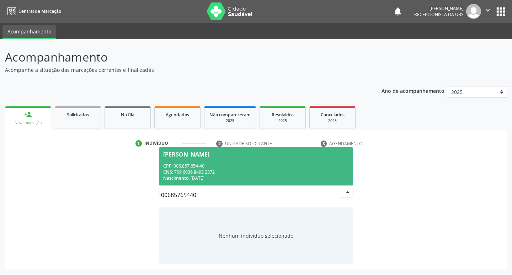
click at [243, 177] on div "Nascimento: [DATE]" at bounding box center [256, 178] width 186 height 6
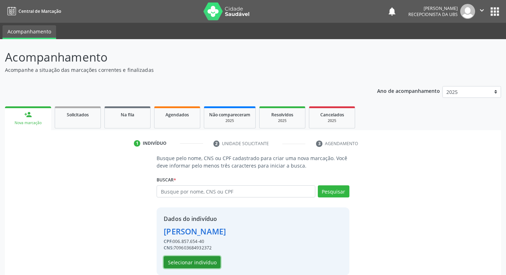
click at [212, 268] on button "Selecionar indivíduo" at bounding box center [192, 262] width 57 height 12
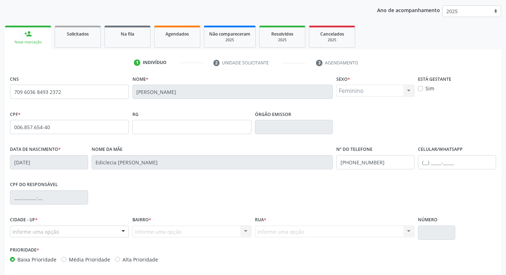
scroll to position [111, 0]
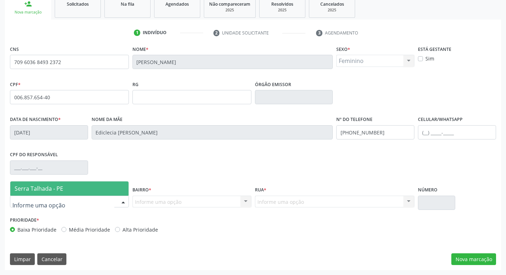
click at [39, 189] on span "Serra Talhada - PE" at bounding box center [39, 188] width 49 height 8
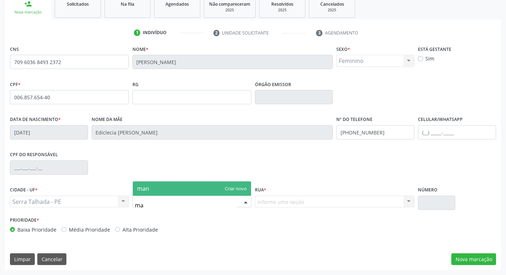
type input "m"
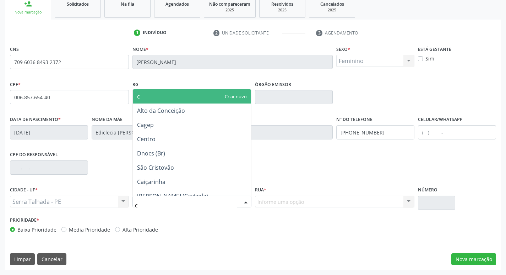
type input "co"
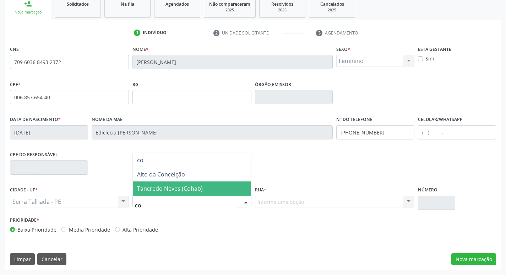
click at [168, 189] on span "Tancredo Neves (Cohab)" at bounding box center [170, 188] width 66 height 8
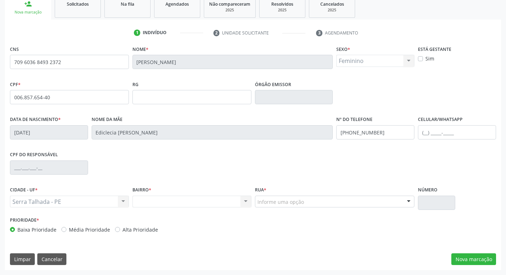
click at [303, 207] on div "Informe uma opção" at bounding box center [335, 201] width 160 height 12
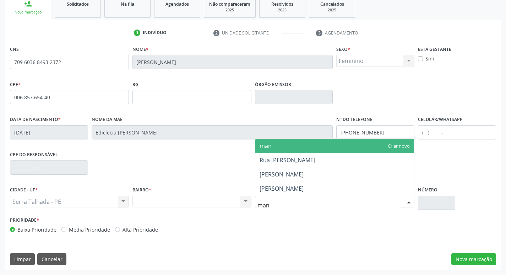
type input "mano"
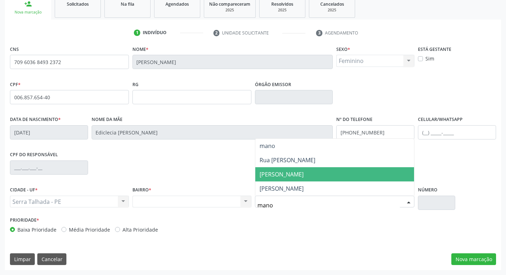
click at [304, 174] on span "[PERSON_NAME]" at bounding box center [282, 174] width 44 height 8
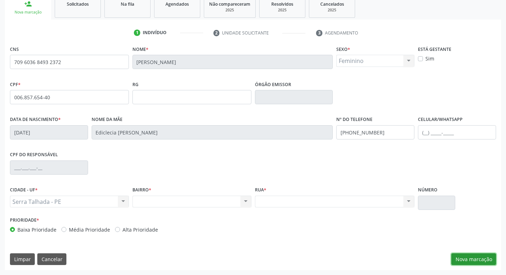
click at [496, 257] on button "Nova marcação" at bounding box center [474, 259] width 45 height 12
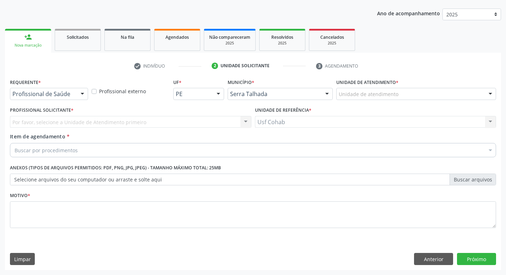
scroll to position [77, 0]
click at [472, 257] on button "Próximo" at bounding box center [476, 259] width 39 height 12
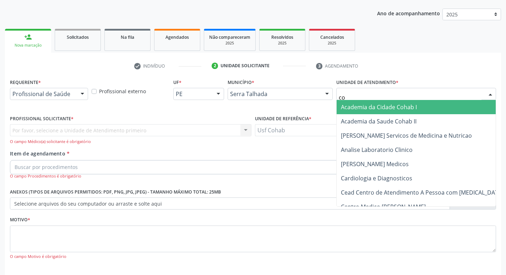
type input "coh"
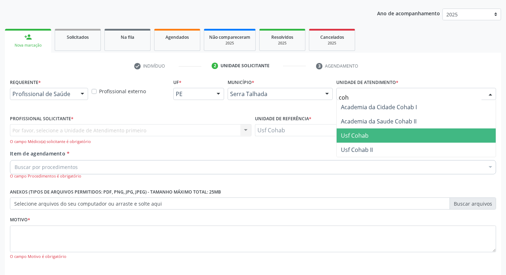
drag, startPoint x: 360, startPoint y: 132, endPoint x: 187, endPoint y: 97, distance: 177.4
click at [360, 133] on span "Usf Cohab" at bounding box center [355, 135] width 28 height 8
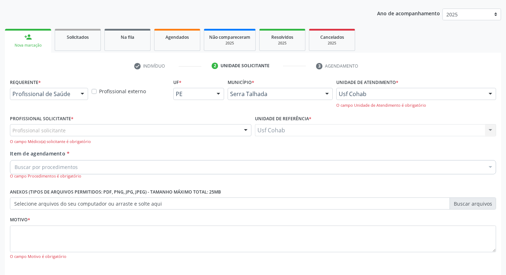
click at [73, 126] on div "Profissional solicitante" at bounding box center [131, 130] width 242 height 12
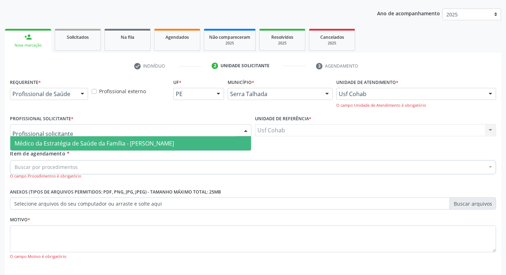
click at [72, 138] on span "Médico da Estratégia de Saúde da Família - [PERSON_NAME]" at bounding box center [130, 143] width 241 height 14
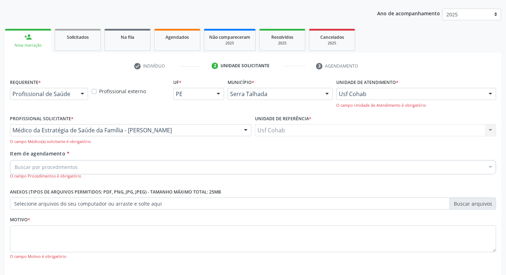
click at [76, 162] on div "Buscar por procedimentos" at bounding box center [253, 167] width 486 height 14
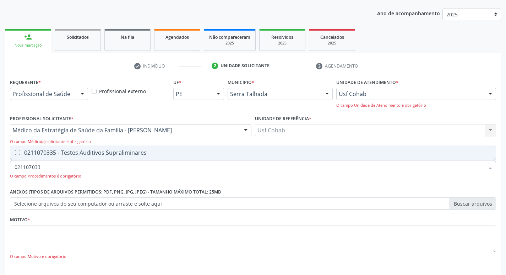
type input "0211070335"
click at [78, 154] on div "0211070335 - Testes Auditivos Supraliminares" at bounding box center [253, 153] width 477 height 6
checkbox Supraliminares "true"
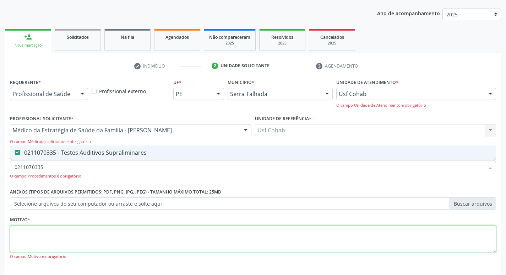
click at [56, 241] on textarea at bounding box center [253, 238] width 486 height 27
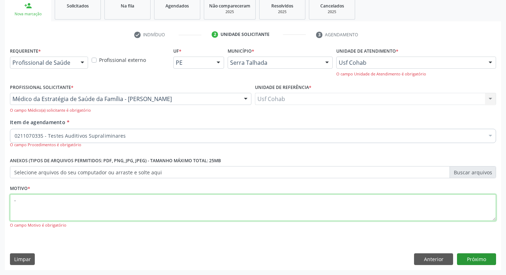
type textarea "-"
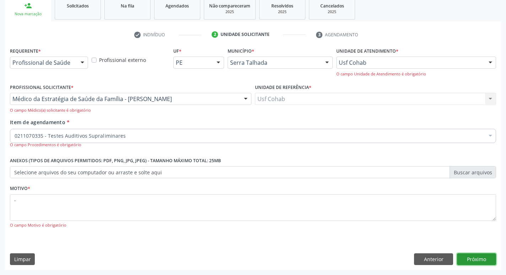
click at [481, 258] on button "Próximo" at bounding box center [476, 259] width 39 height 12
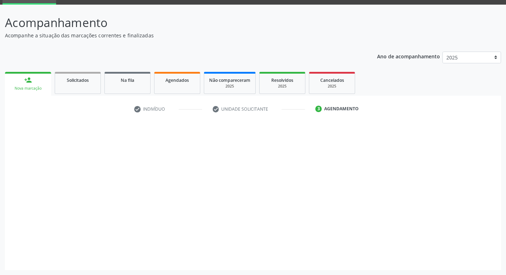
scroll to position [34, 0]
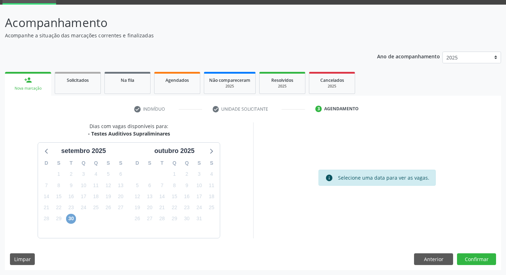
click at [66, 217] on span "30" at bounding box center [71, 219] width 10 height 10
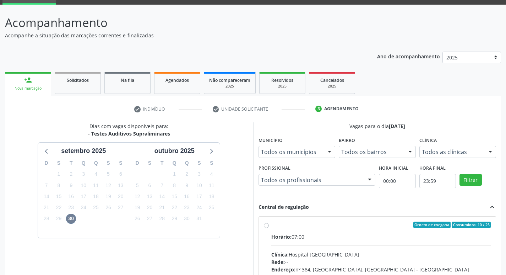
click at [408, 238] on div "Horário: 07:00" at bounding box center [381, 236] width 220 height 7
click at [269, 228] on input "Ordem de chegada Consumidos: 10 / 25 Horário: 07:00 Clínica: Hospital [GEOGRAPH…" at bounding box center [266, 224] width 5 height 6
radio input "true"
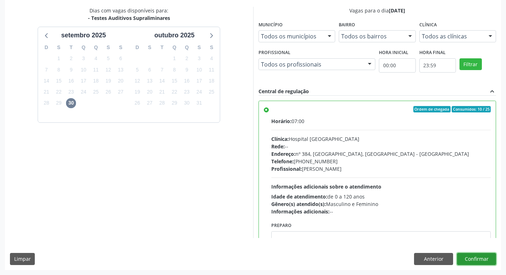
click at [477, 258] on button "Confirmar" at bounding box center [476, 259] width 39 height 12
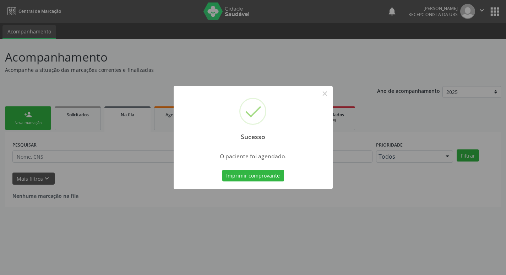
scroll to position [0, 0]
click at [268, 178] on button "Imprimir comprovante" at bounding box center [256, 176] width 62 height 12
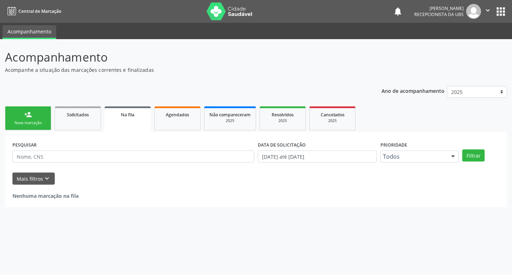
click at [29, 123] on div "Sucesso × O paciente foi agendado. Imprimir comprovante Cancel" at bounding box center [256, 137] width 512 height 275
click at [16, 119] on link "person_add Nova marcação" at bounding box center [28, 118] width 46 height 24
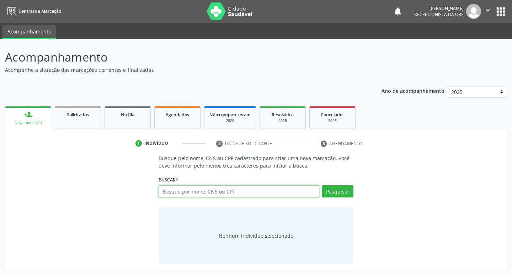
click at [202, 197] on input "text" at bounding box center [238, 191] width 161 height 12
type input "00694696447"
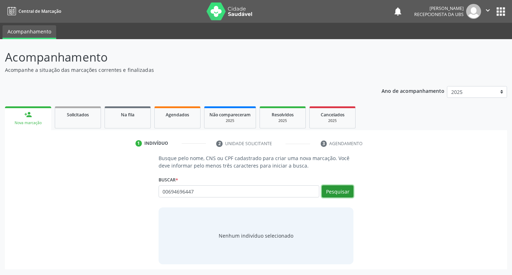
click at [331, 186] on button "Pesquisar" at bounding box center [338, 191] width 32 height 12
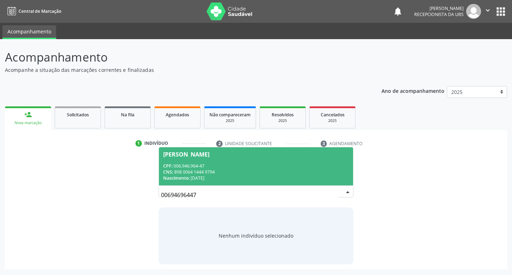
click at [260, 167] on div "CPF: 006.946.964-47" at bounding box center [256, 166] width 186 height 6
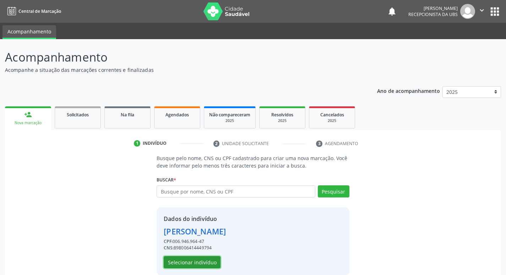
click at [200, 260] on button "Selecionar indivíduo" at bounding box center [192, 262] width 57 height 12
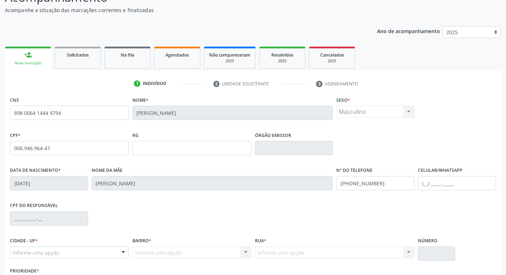
scroll to position [111, 0]
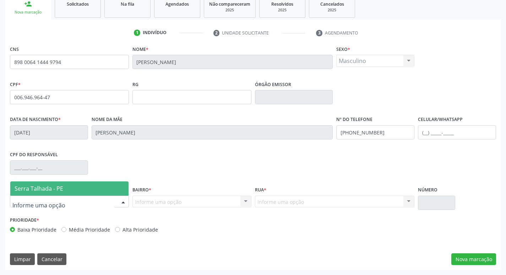
click at [51, 190] on span "Serra Talhada - PE" at bounding box center [39, 188] width 49 height 8
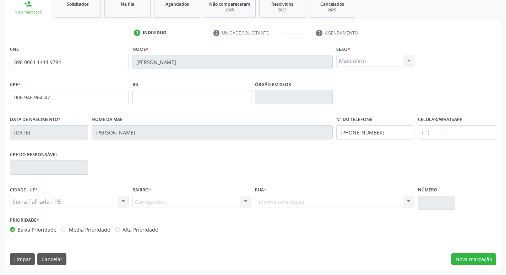
click at [147, 204] on div "Carregando... Nenhum resultado encontrado para: " " Nenhuma opção encontrada. D…" at bounding box center [192, 201] width 119 height 12
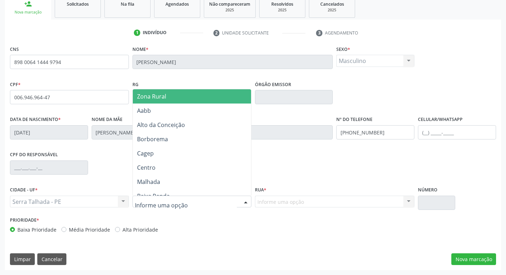
click at [218, 207] on div at bounding box center [192, 201] width 119 height 12
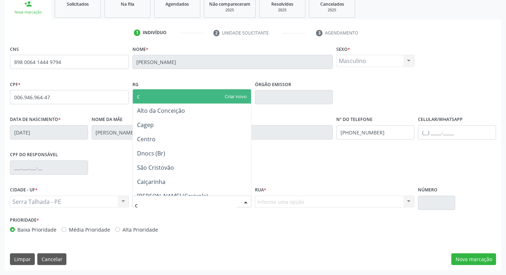
type input "co"
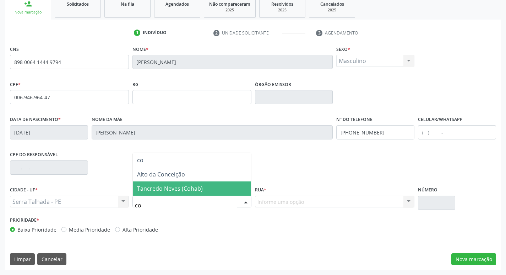
click at [217, 184] on span "Tancredo Neves (Cohab)" at bounding box center [192, 188] width 118 height 14
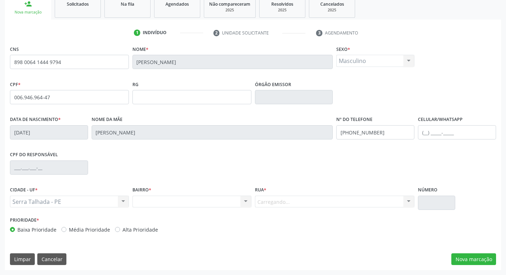
click at [271, 208] on div "Rua * [GEOGRAPHIC_DATA]... Nenhum resultado encontrado para: " " Nenhuma opção …" at bounding box center [334, 199] width 163 height 30
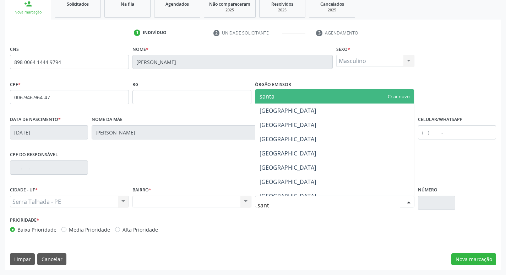
type input "santa"
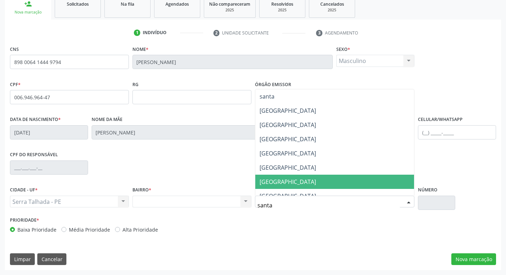
click at [295, 180] on span "[GEOGRAPHIC_DATA]" at bounding box center [288, 182] width 57 height 8
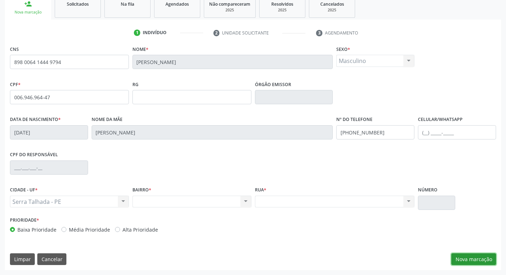
click at [480, 263] on button "Nova marcação" at bounding box center [474, 259] width 45 height 12
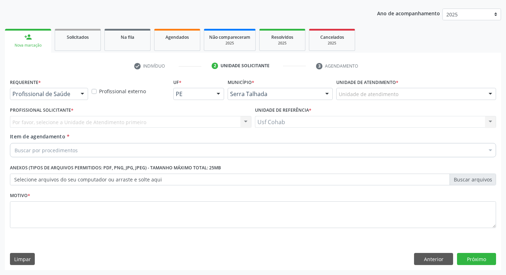
scroll to position [77, 0]
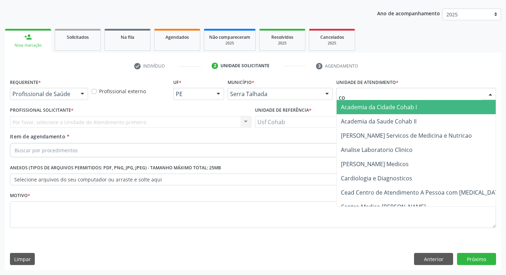
type input "coh"
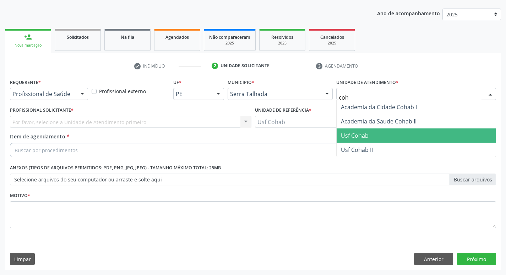
click at [357, 131] on span "Usf Cohab" at bounding box center [416, 135] width 159 height 14
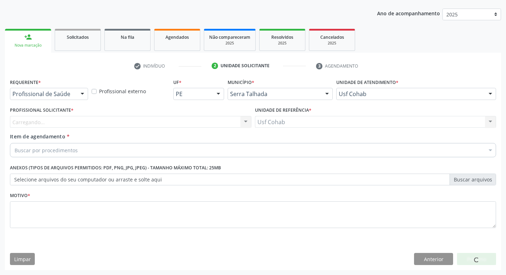
click at [150, 121] on div "Carregando... Nenhum resultado encontrado para: " " Não há nenhuma opção para s…" at bounding box center [131, 122] width 242 height 12
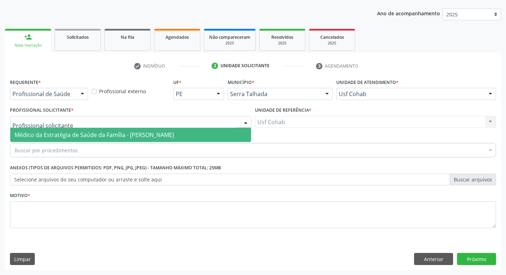
click at [150, 121] on div at bounding box center [131, 122] width 242 height 12
click at [146, 130] on span "Médico da Estratégia de Saúde da Família - [PERSON_NAME]" at bounding box center [130, 135] width 241 height 14
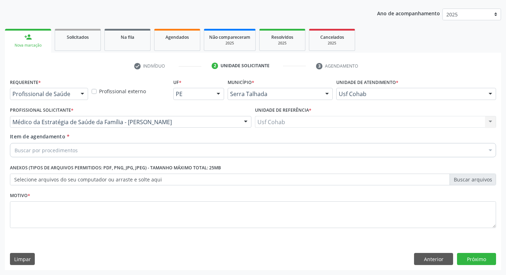
click at [129, 150] on div "Buscar por procedimentos" at bounding box center [253, 150] width 486 height 14
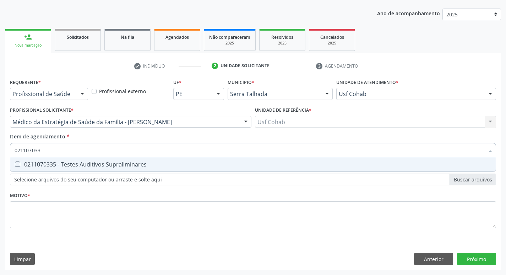
type input "0211070335"
click at [120, 164] on div "0211070335 - Testes Auditivos Supraliminares" at bounding box center [253, 164] width 477 height 6
checkbox Supraliminares "true"
click at [0, 176] on div "Acompanhamento Acompanhe a situação das marcações correntes e finalizadas Relat…" at bounding box center [253, 118] width 506 height 313
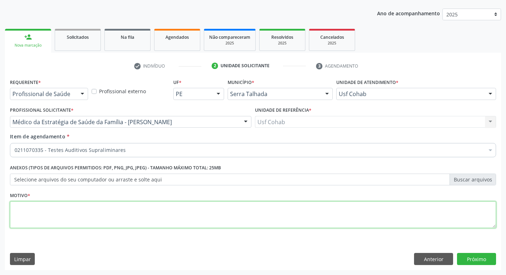
click at [254, 224] on textarea at bounding box center [253, 214] width 486 height 27
type textarea "-"
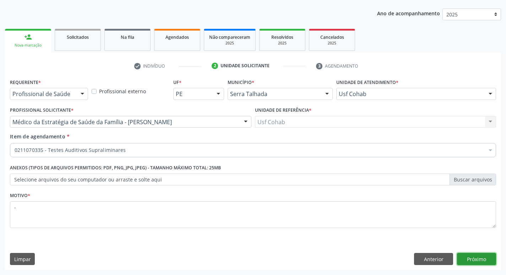
click at [494, 254] on button "Próximo" at bounding box center [476, 259] width 39 height 12
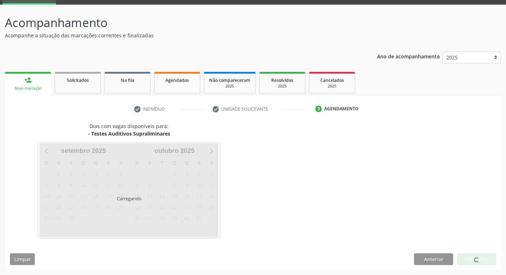
scroll to position [34, 0]
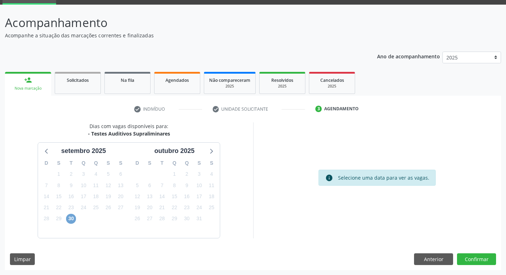
click at [75, 217] on span "30" at bounding box center [71, 219] width 10 height 10
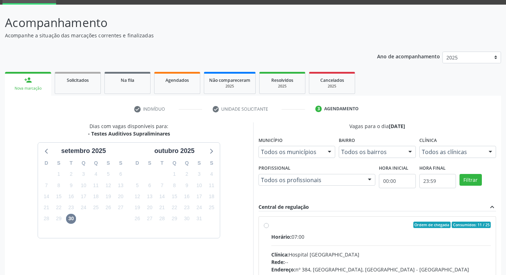
click at [350, 251] on div "Clínica: Hospital [GEOGRAPHIC_DATA]" at bounding box center [381, 254] width 220 height 7
click at [269, 228] on input "Ordem de chegada Consumidos: 11 / 25 Horário: 07:00 Clínica: Hospital [GEOGRAPH…" at bounding box center [266, 224] width 5 height 6
radio input "true"
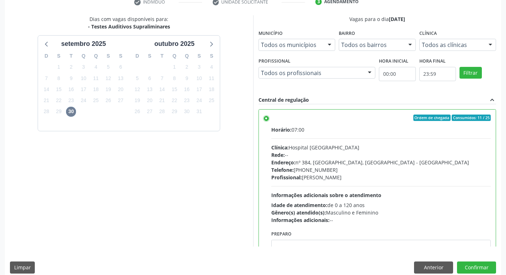
scroll to position [150, 0]
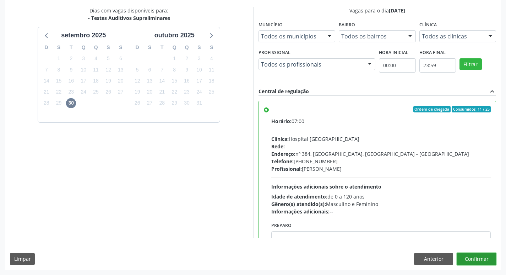
click at [481, 263] on button "Confirmar" at bounding box center [476, 259] width 39 height 12
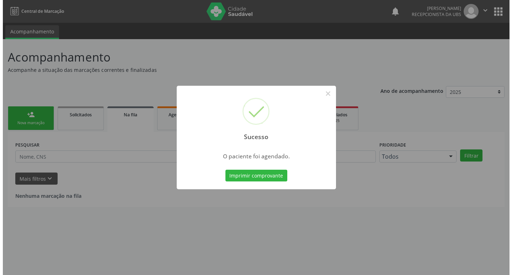
scroll to position [0, 0]
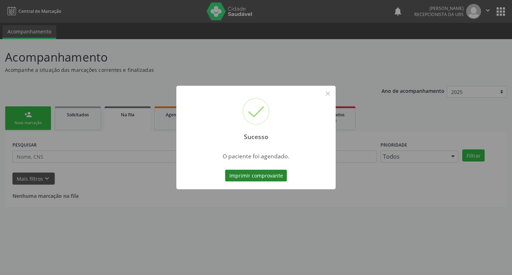
click at [243, 172] on button "Imprimir comprovante" at bounding box center [256, 176] width 62 height 12
